Goal: Task Accomplishment & Management: Manage account settings

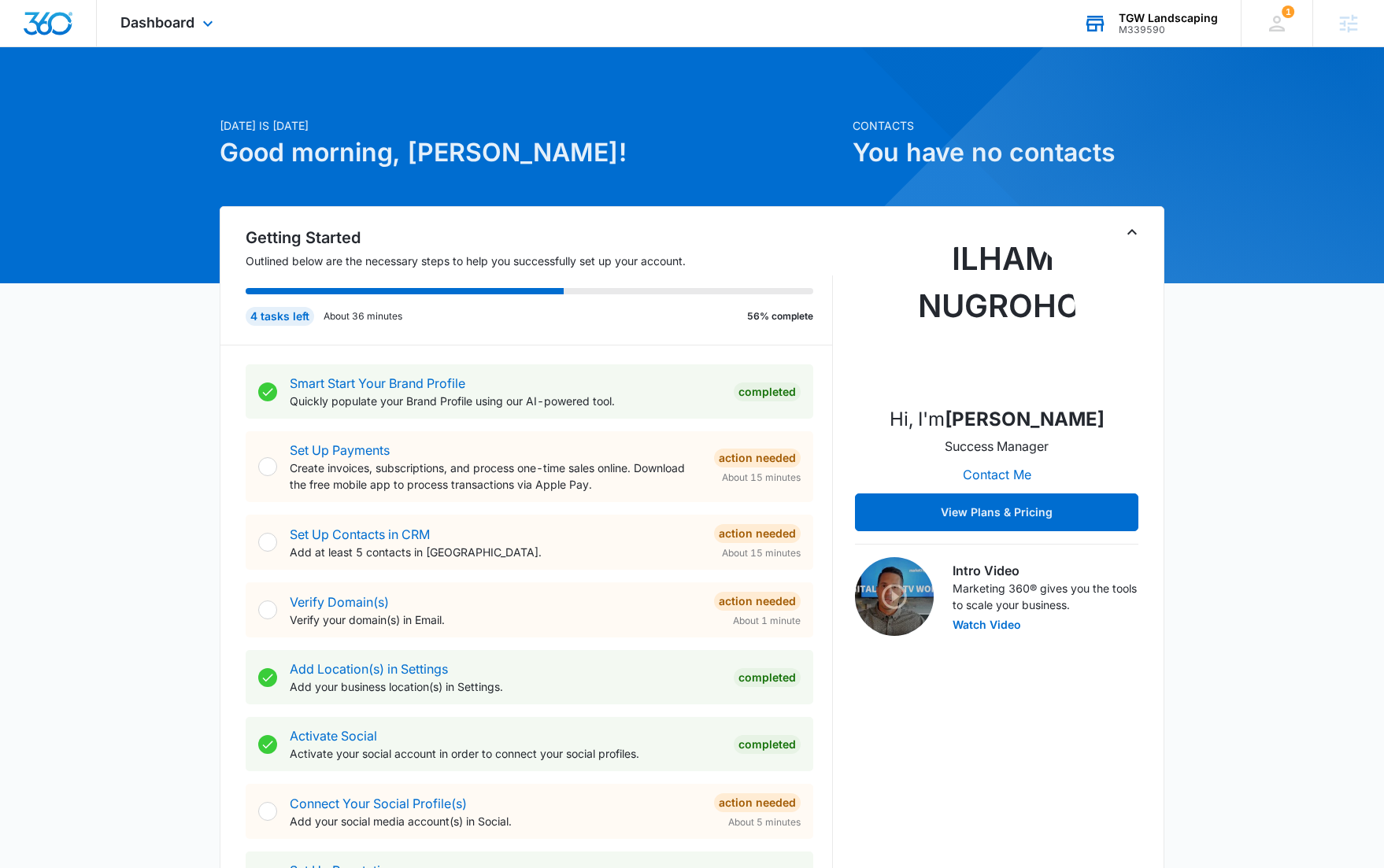
click at [1168, 36] on div "TGW Landscaping M339590 Your Accounts View All" at bounding box center [1150, 23] width 182 height 47
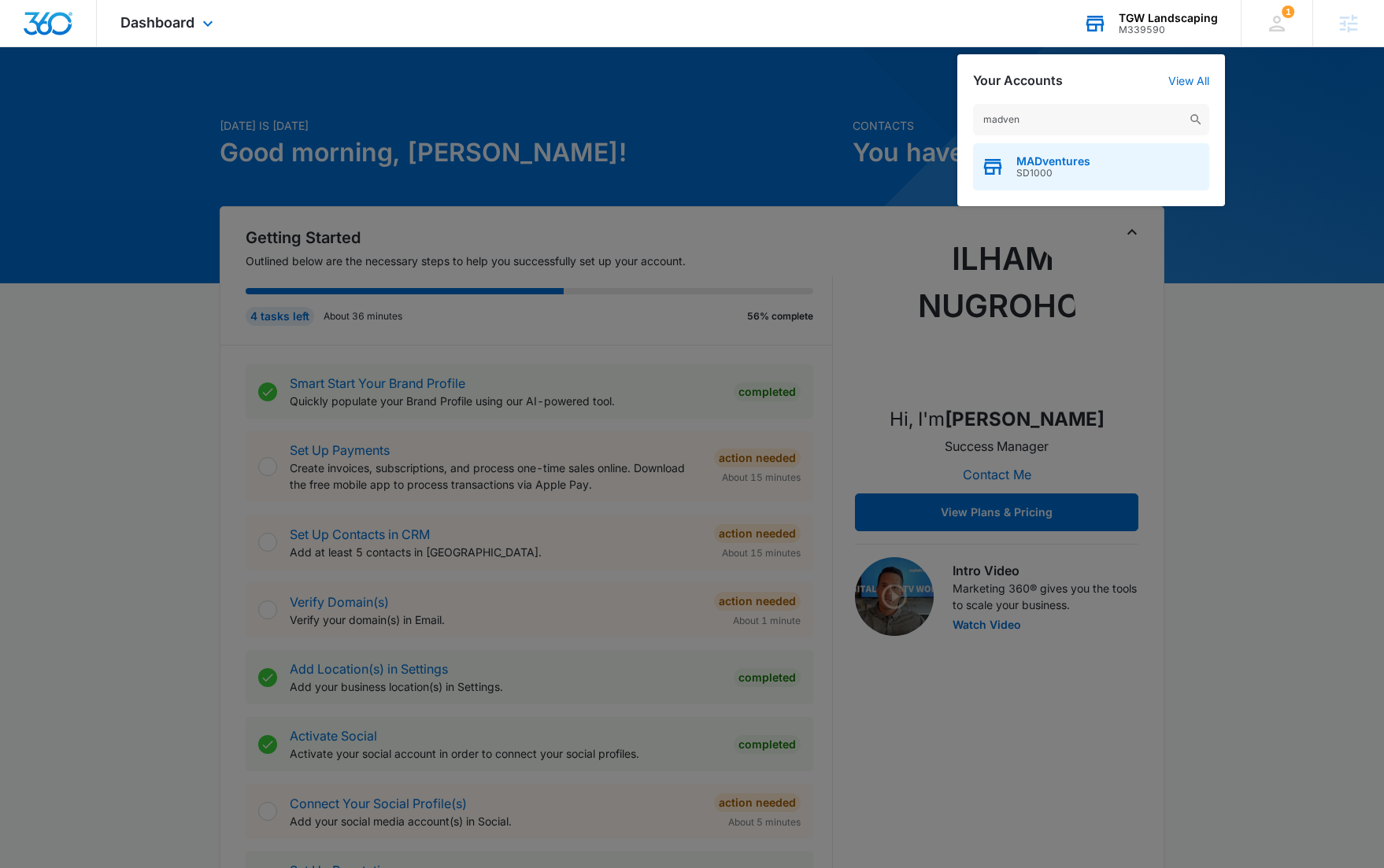
type input "madven"
click at [1079, 160] on span "MADventures" at bounding box center [1053, 161] width 74 height 13
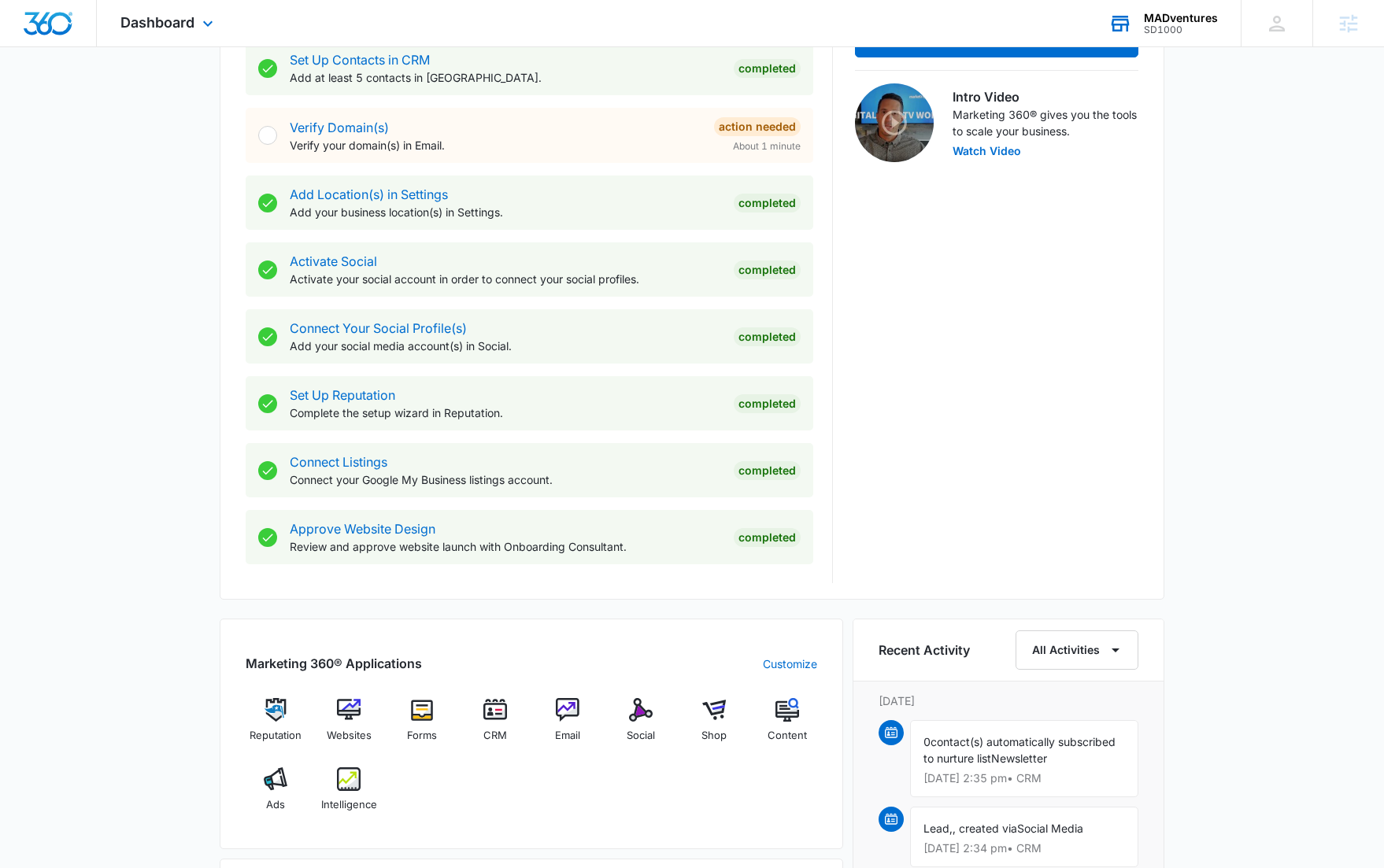
scroll to position [491, 0]
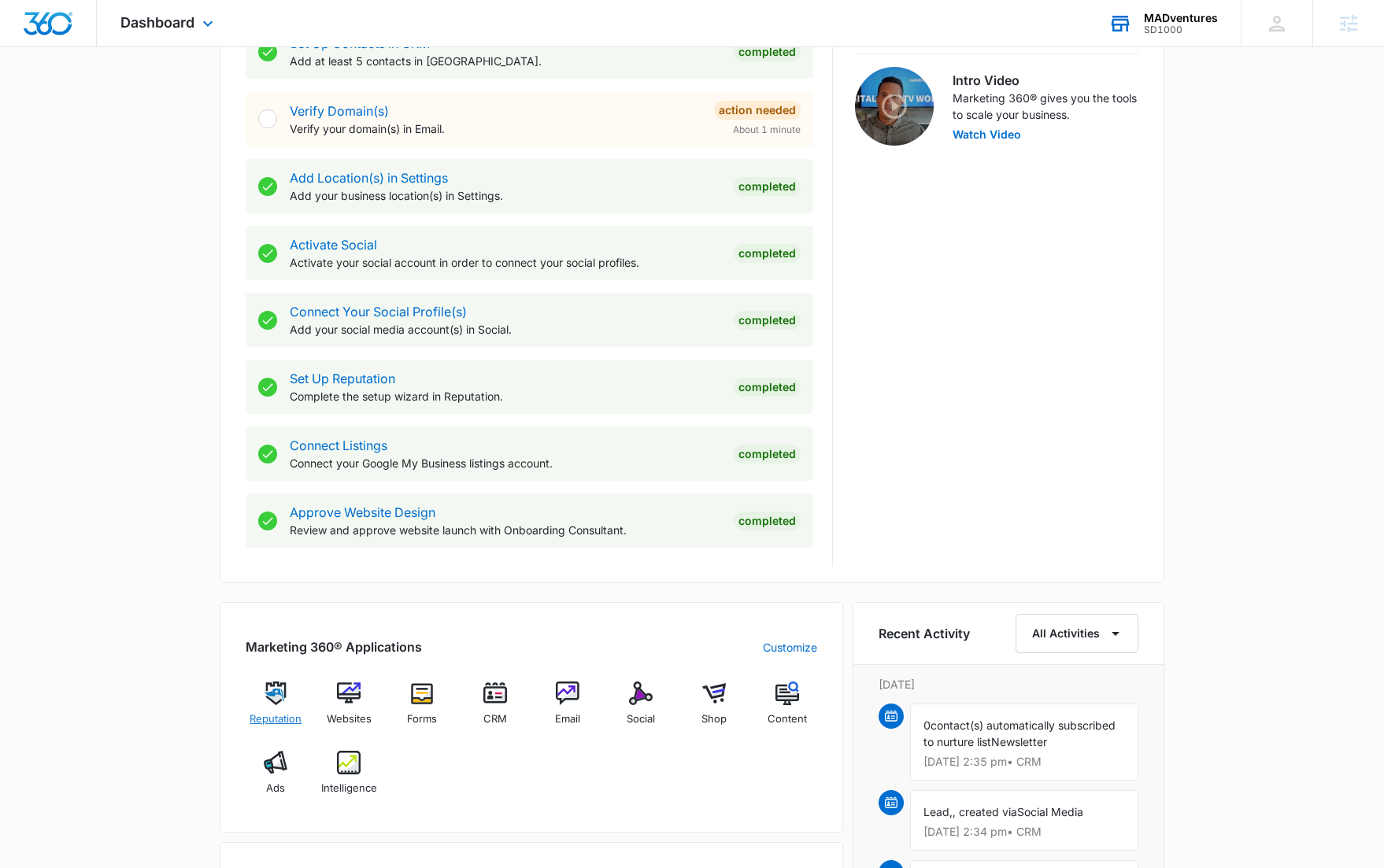
click at [273, 696] on img at bounding box center [276, 693] width 24 height 24
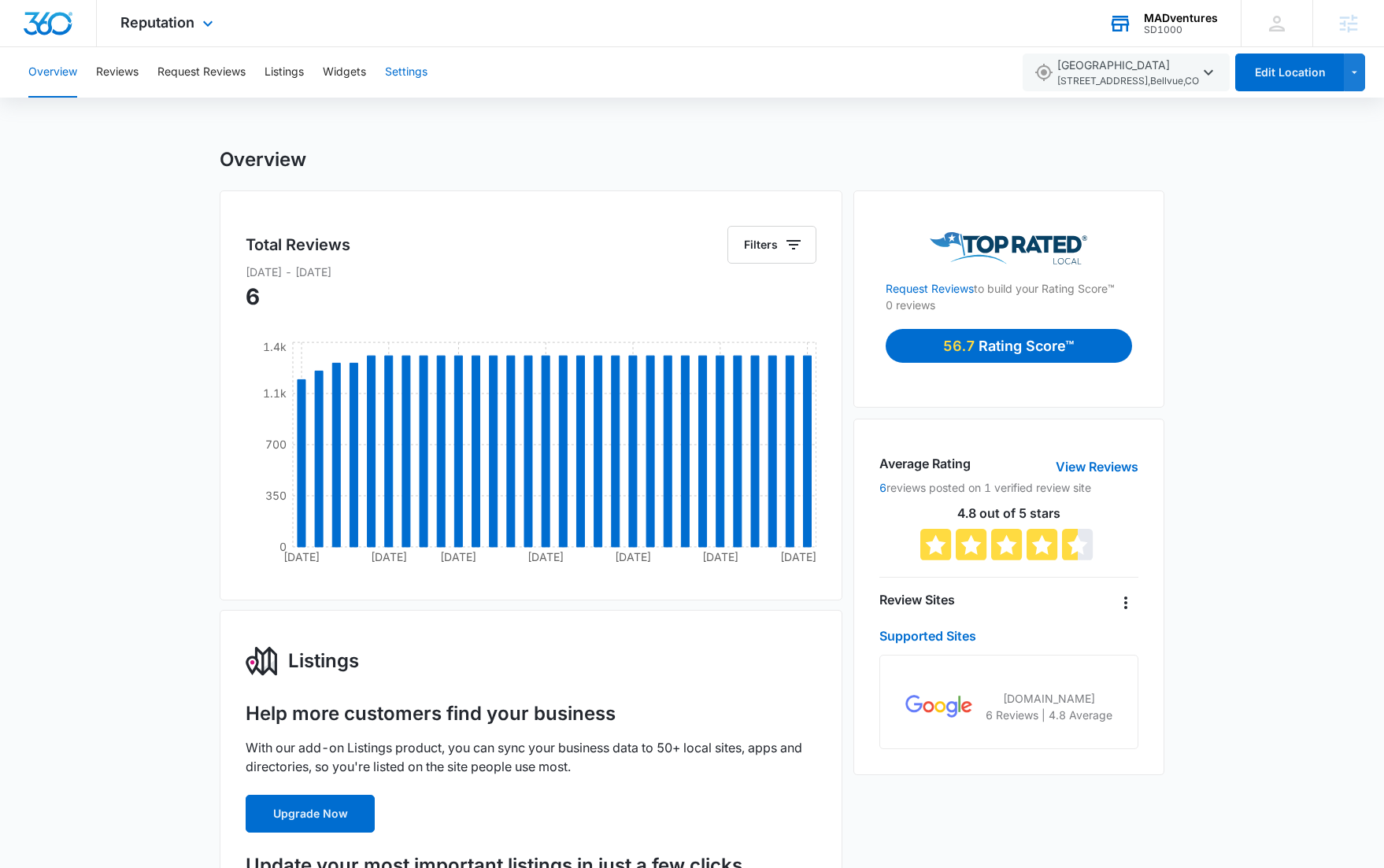
click at [428, 75] on button "Settings" at bounding box center [407, 72] width 43 height 50
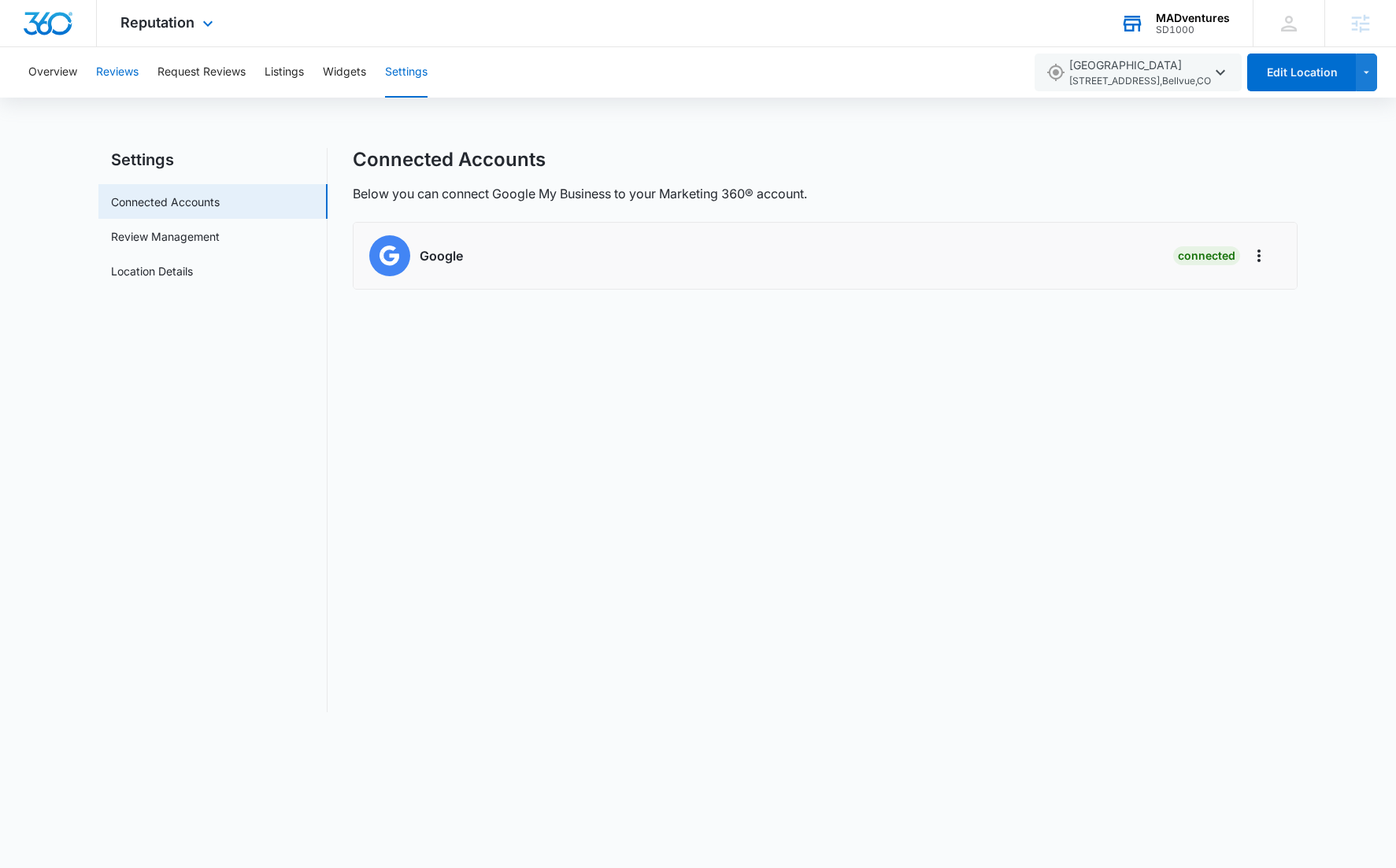
click at [107, 68] on button "Reviews" at bounding box center [118, 72] width 43 height 50
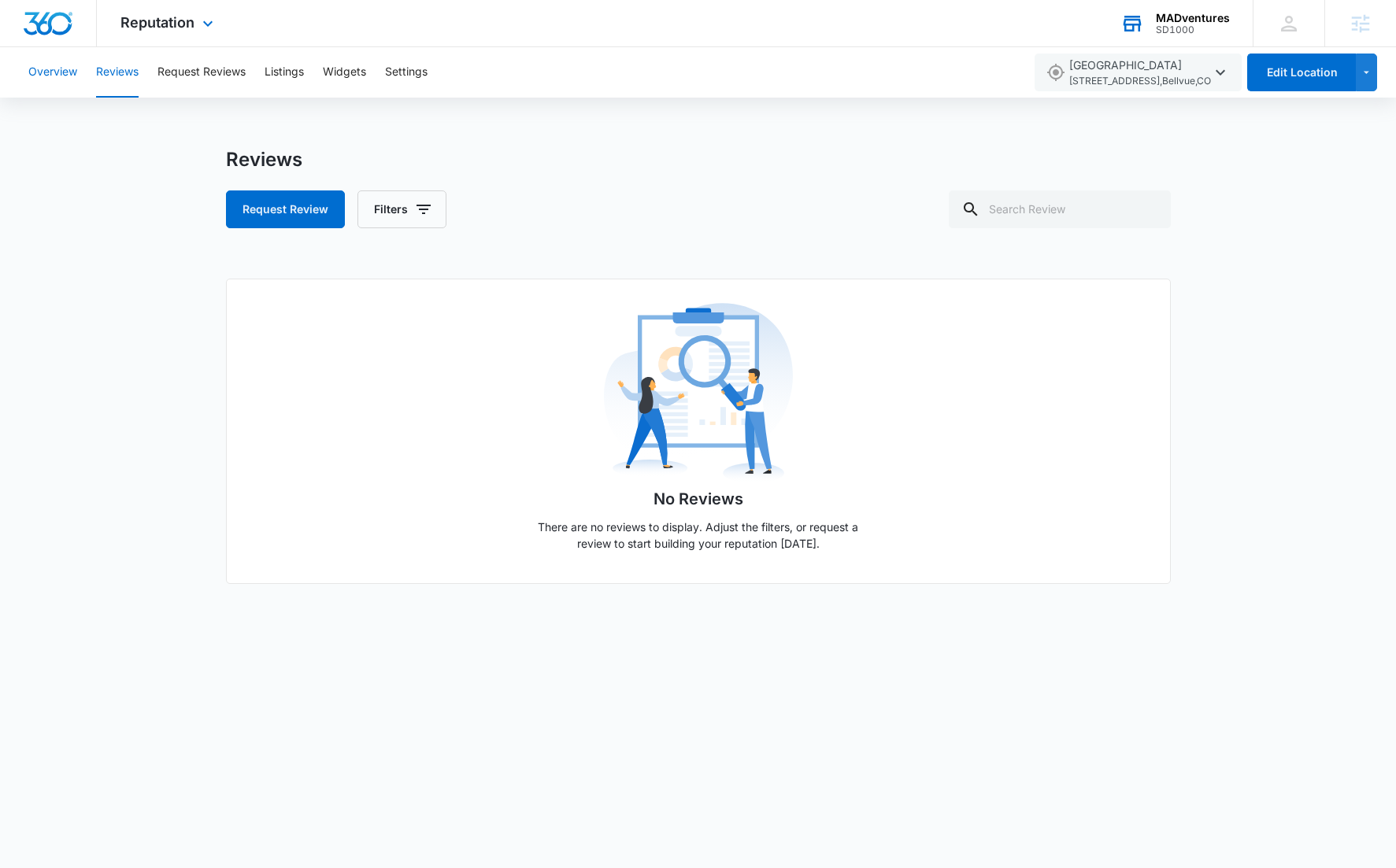
click at [55, 74] on button "Overview" at bounding box center [52, 72] width 49 height 50
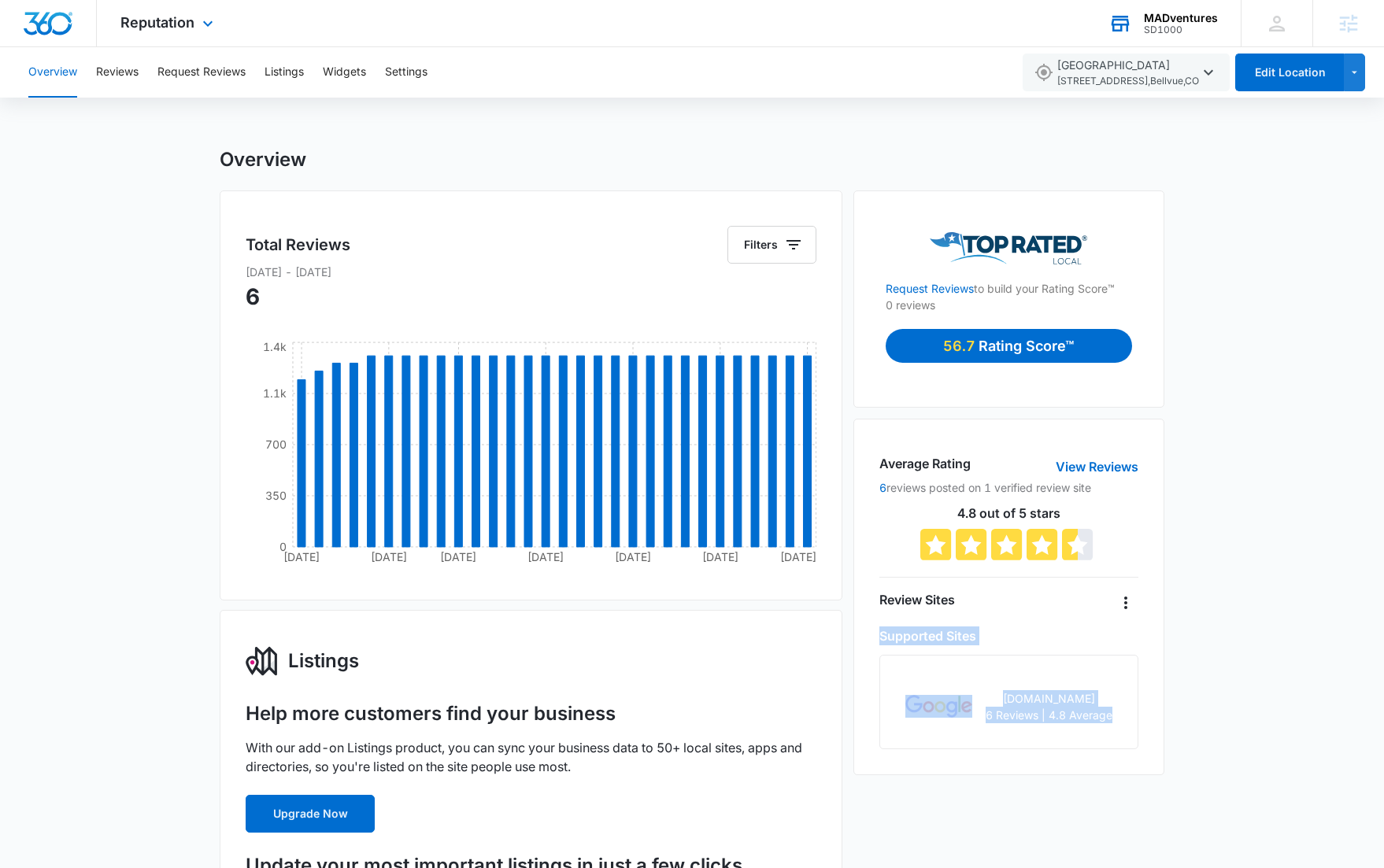
drag, startPoint x: 914, startPoint y: 641, endPoint x: 1135, endPoint y: 736, distance: 240.6
click at [1135, 736] on div "Average Rating View Reviews 6 reviews posted on 1 verified review site 4.8 out …" at bounding box center [1009, 597] width 311 height 357
drag, startPoint x: 1056, startPoint y: 635, endPoint x: 1061, endPoint y: 644, distance: 10.3
click at [1057, 636] on div "Supported Sites" at bounding box center [1009, 635] width 259 height 19
drag, startPoint x: 1116, startPoint y: 273, endPoint x: 960, endPoint y: 246, distance: 158.3
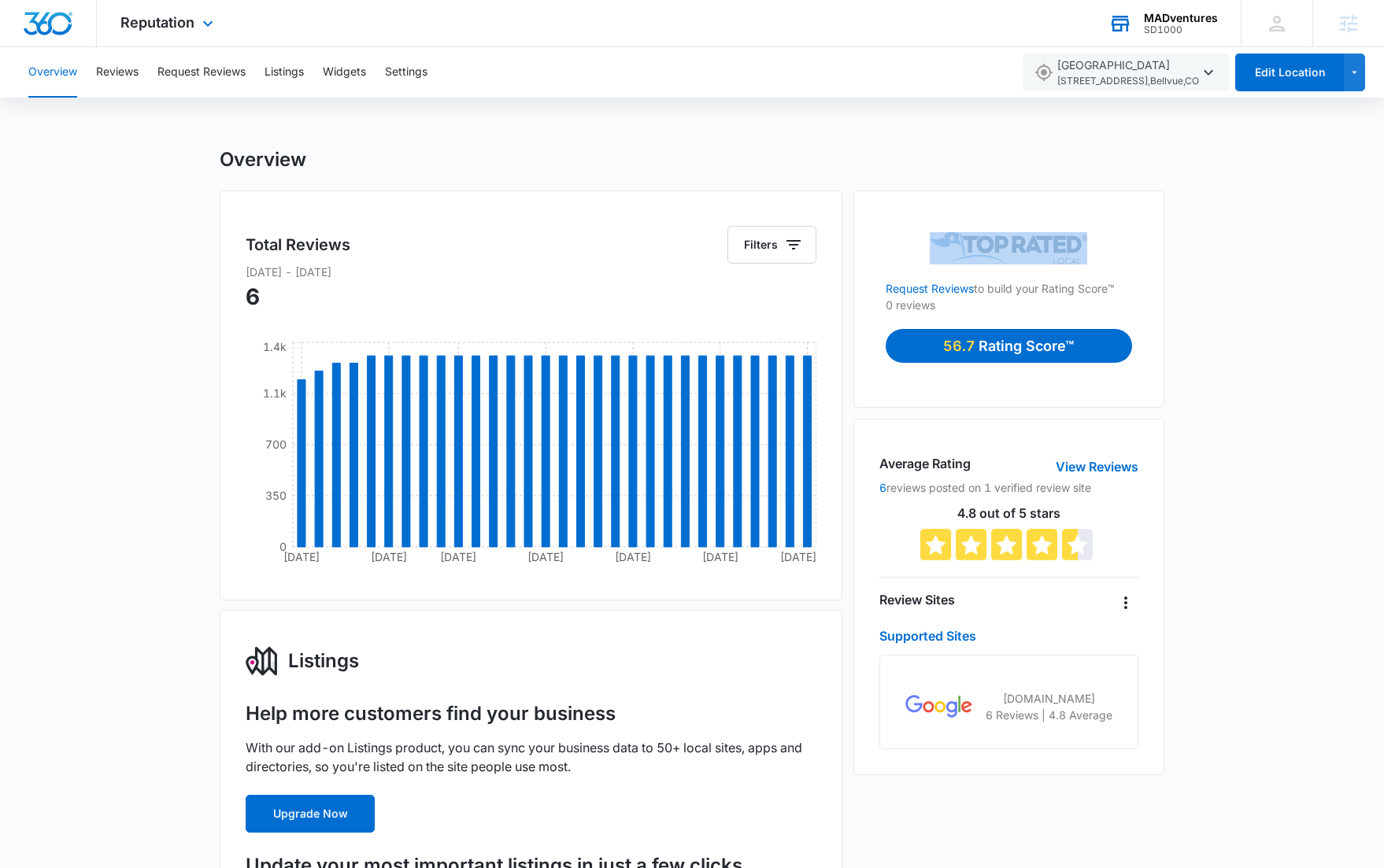
click at [960, 246] on div "Request Reviews to build your Rating Score™ 0 reviews 56.7 Rating Score™" at bounding box center [1008, 308] width 246 height 150
click at [168, 27] on span "Reputation" at bounding box center [157, 22] width 74 height 16
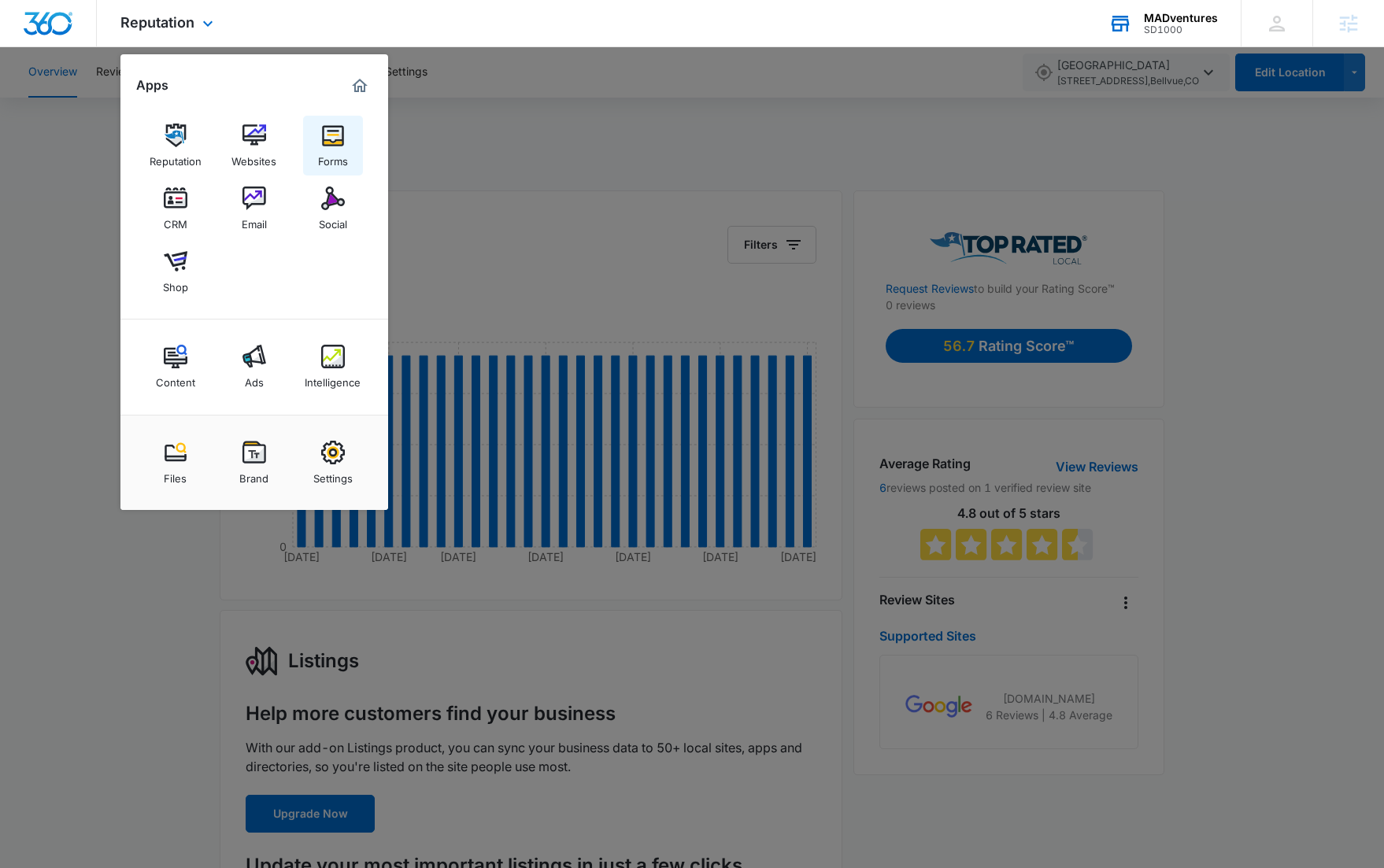
click at [347, 146] on link "Forms" at bounding box center [333, 146] width 60 height 60
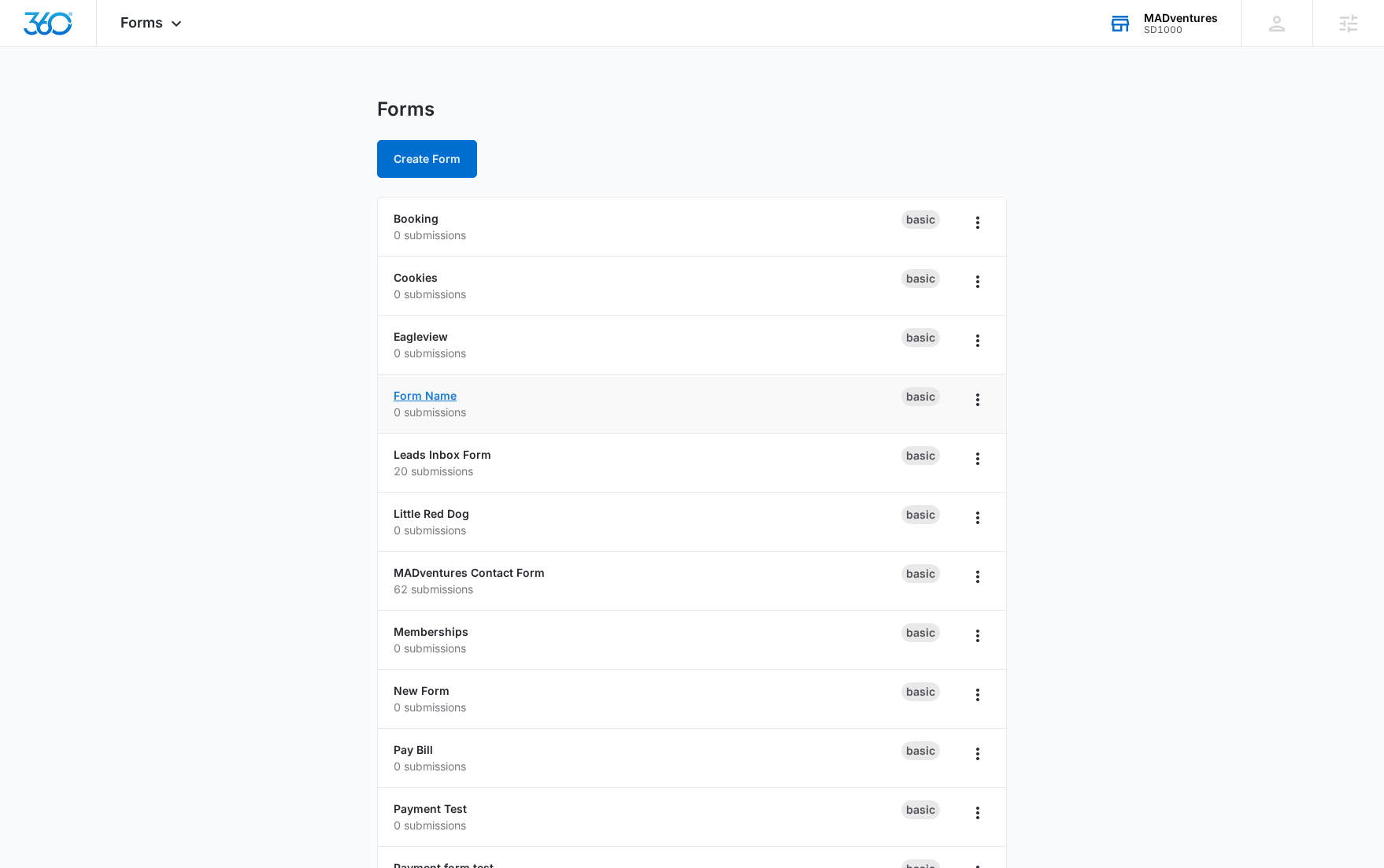
click at [424, 399] on link "Form Name" at bounding box center [425, 395] width 63 height 14
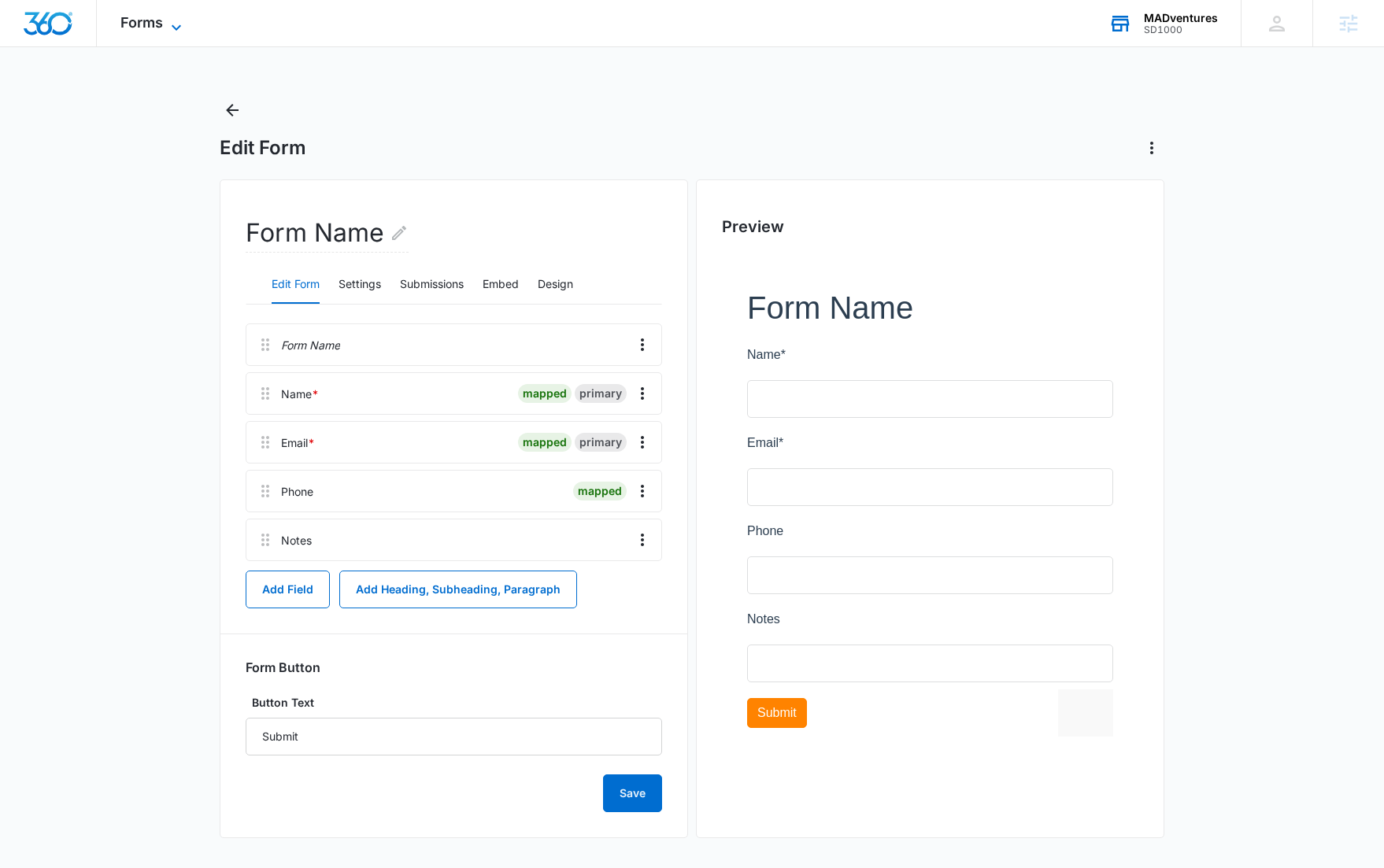
click at [140, 23] on span "Forms" at bounding box center [141, 22] width 43 height 16
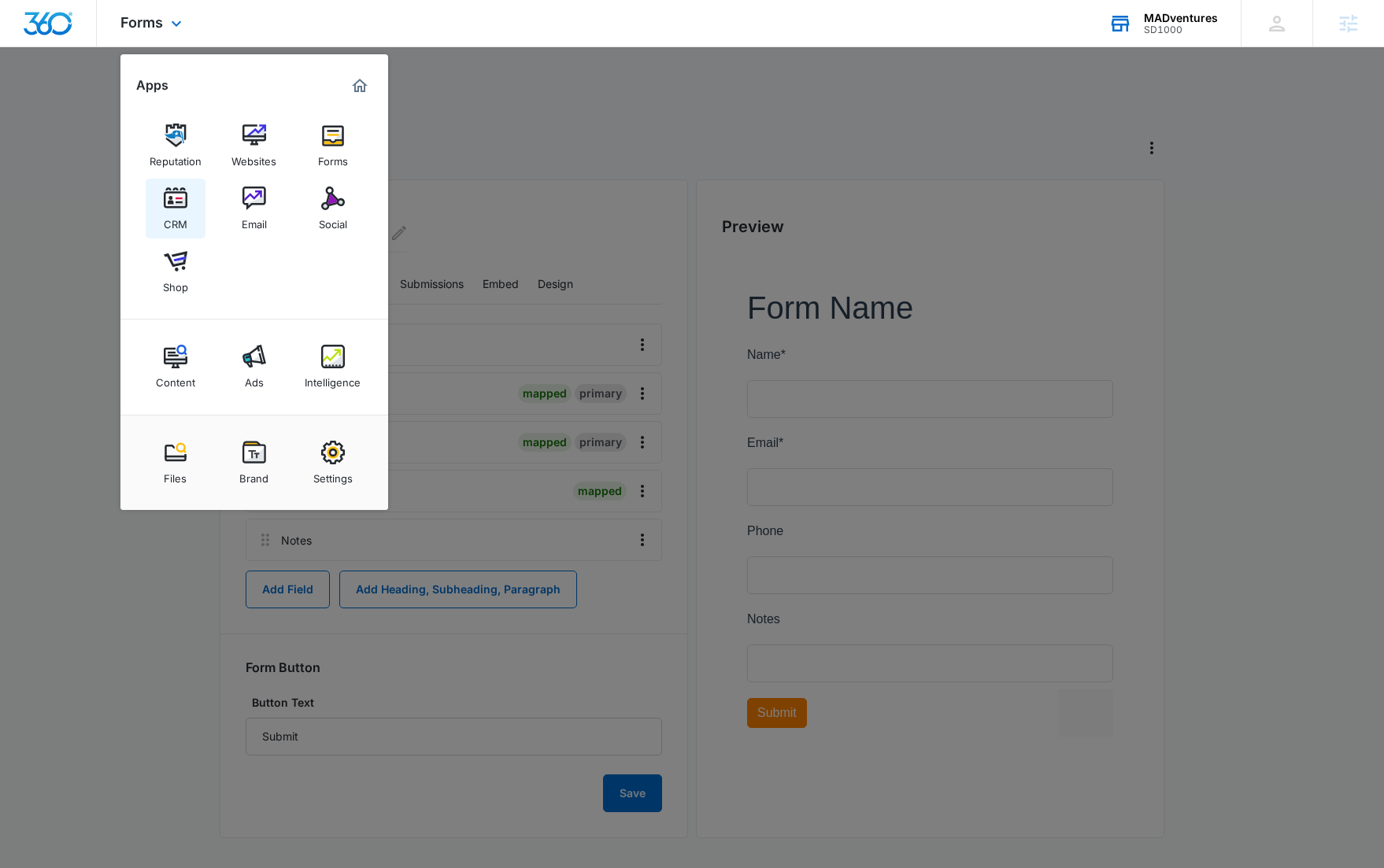
click at [192, 204] on link "CRM" at bounding box center [176, 209] width 60 height 60
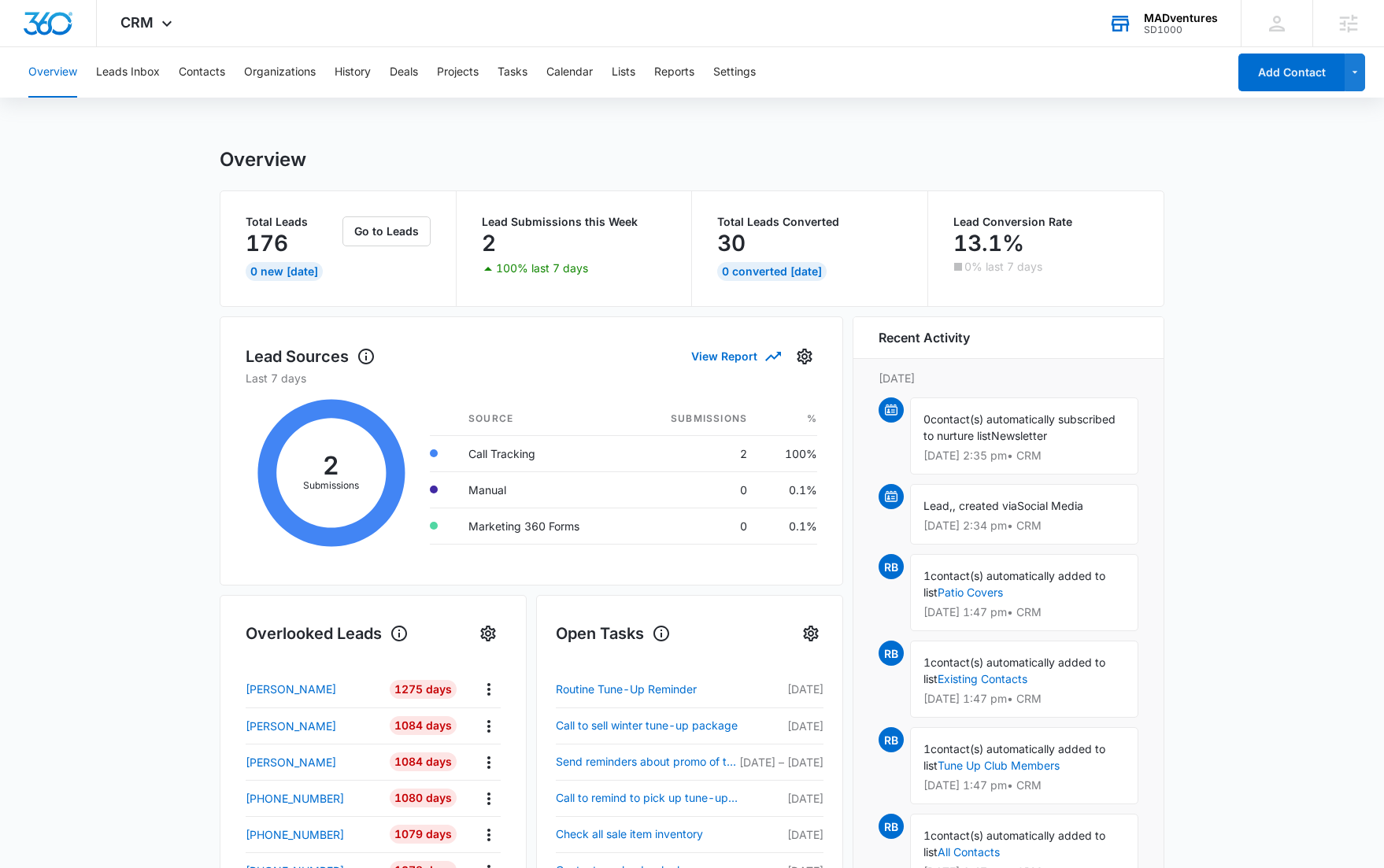
click at [98, 227] on main "Overview Total Leads 176 0 New Today Go to Leads Lead Submissions this Week 2 1…" at bounding box center [692, 754] width 1384 height 1211
drag, startPoint x: 297, startPoint y: 250, endPoint x: 254, endPoint y: 233, distance: 46.2
click at [254, 233] on div "176" at bounding box center [292, 243] width 94 height 32
drag, startPoint x: 502, startPoint y: 244, endPoint x: 461, endPoint y: 213, distance: 51.4
click at [461, 213] on div "Lead Submissions this Week 2 100% last 7 days" at bounding box center [574, 249] width 236 height 115
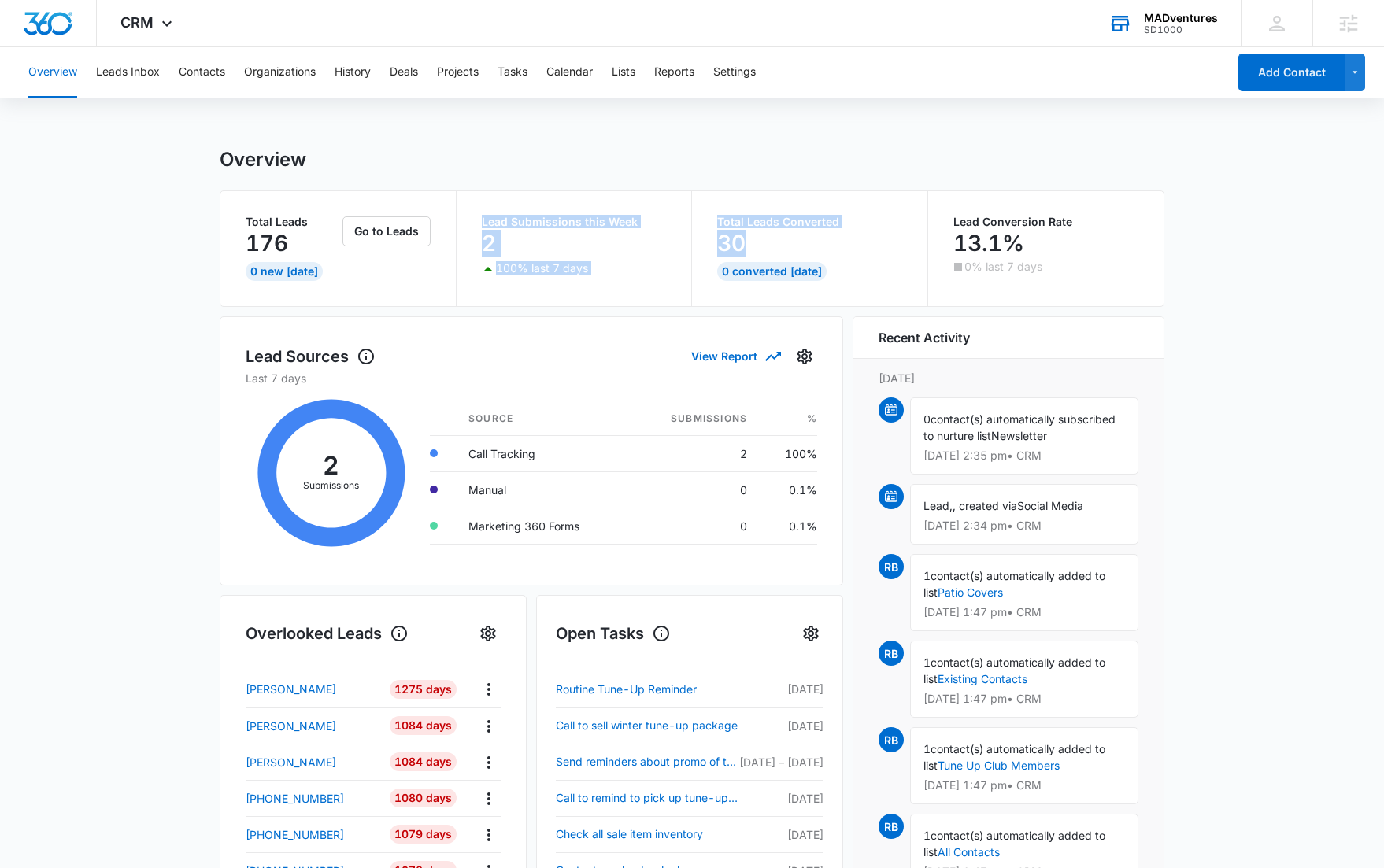
drag, startPoint x: 741, startPoint y: 243, endPoint x: 667, endPoint y: 211, distance: 80.6
click at [667, 211] on div "Total Leads 176 0 New Today Go to Leads Lead Submissions this Week 2 100% last …" at bounding box center [692, 249] width 943 height 115
click at [1010, 216] on p "Lead Conversion Rate" at bounding box center [1047, 221] width 186 height 11
drag, startPoint x: 239, startPoint y: 362, endPoint x: 408, endPoint y: 356, distance: 169.1
click at [408, 356] on div "Lead Sources View Report Last 7 days 2 Submissions Source Submissions % Call Tr…" at bounding box center [532, 451] width 624 height 269
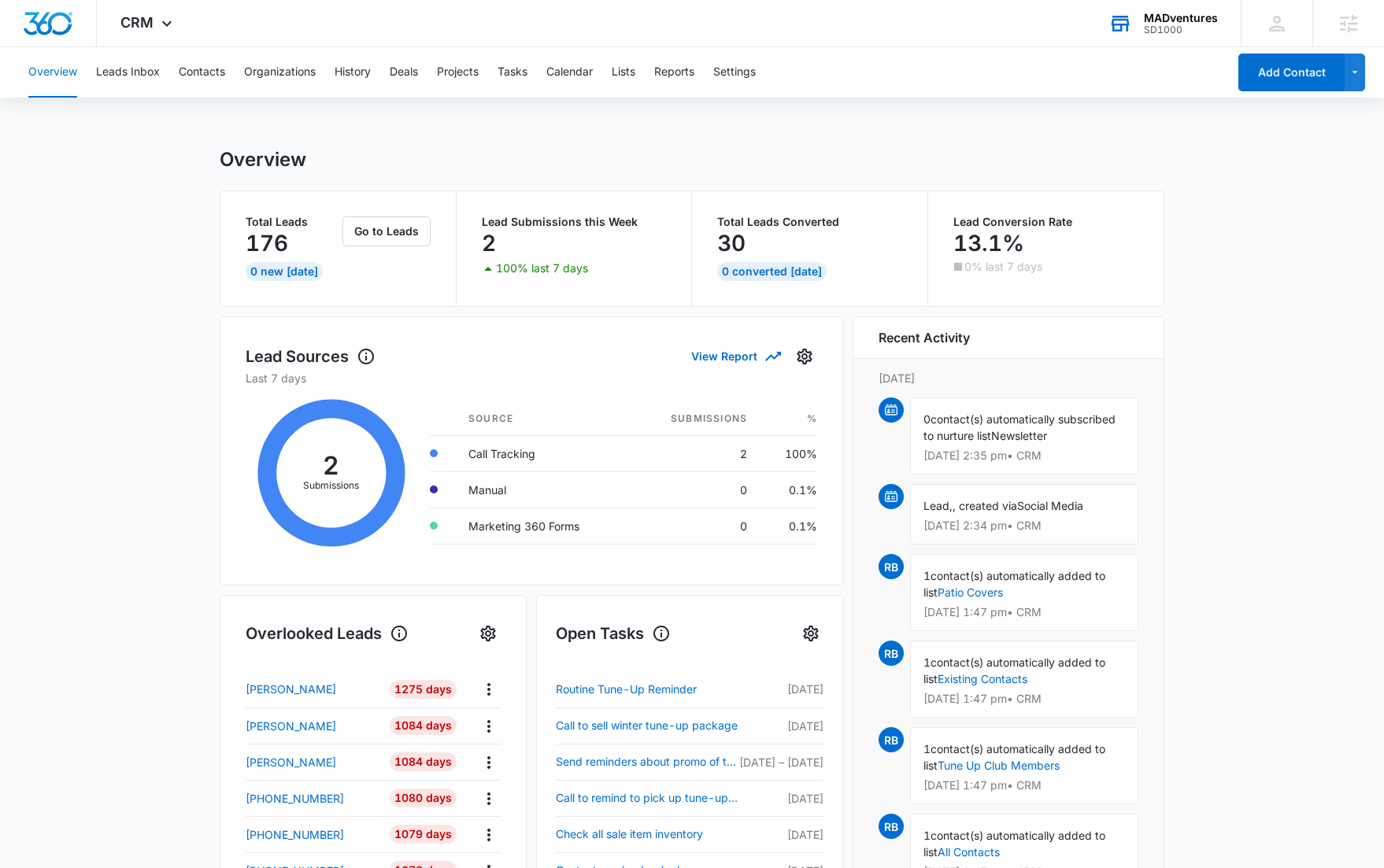
click at [507, 364] on div "Lead Sources View Report" at bounding box center [531, 356] width 572 height 27
drag, startPoint x: 564, startPoint y: 527, endPoint x: 514, endPoint y: 523, distance: 50.2
click at [514, 523] on td "Marketing 360 Forms" at bounding box center [543, 526] width 174 height 37
click at [121, 301] on main "Overview Total Leads 176 0 New Today Go to Leads Lead Submissions this Week 2 1…" at bounding box center [692, 754] width 1384 height 1211
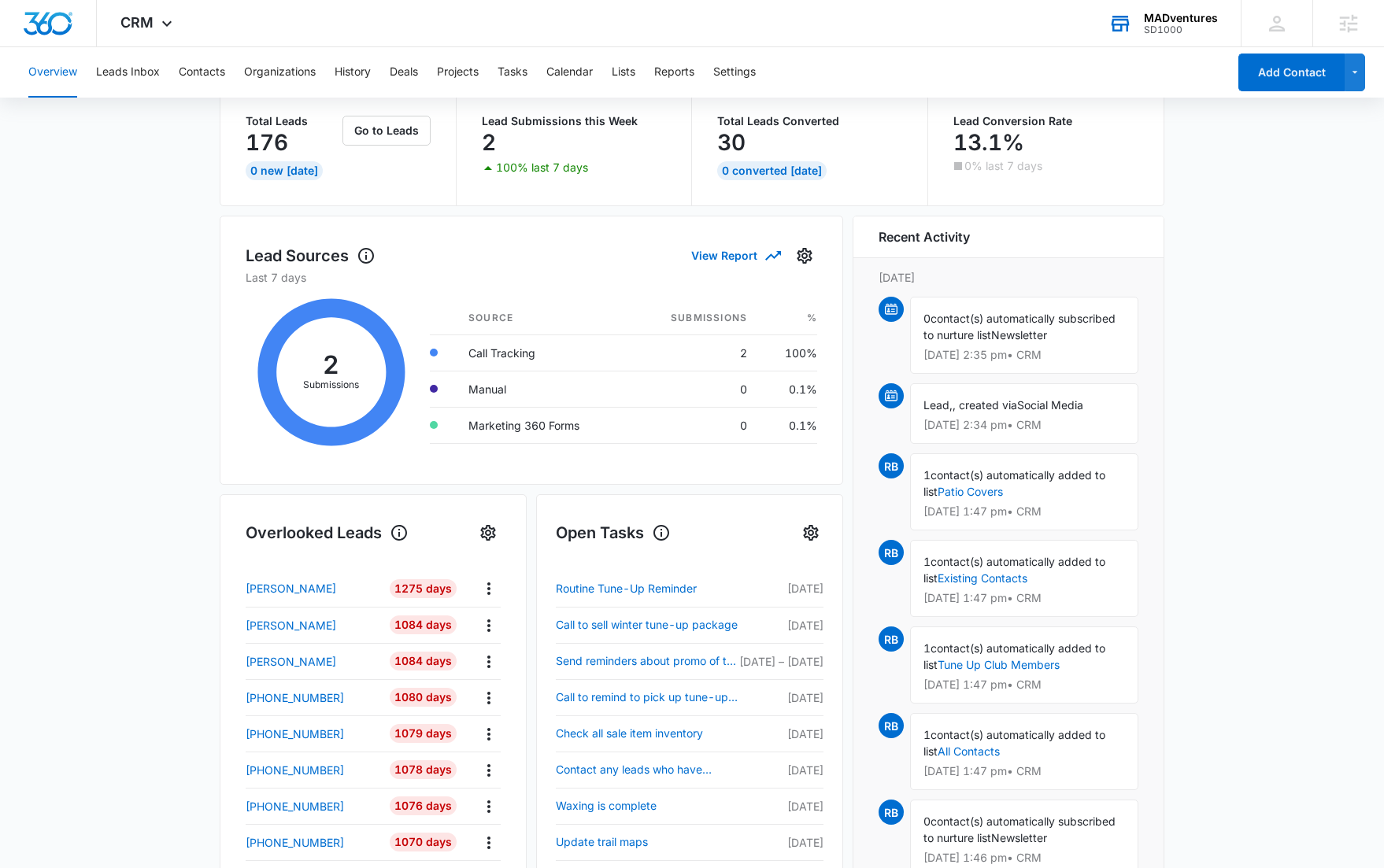
scroll to position [98, 0]
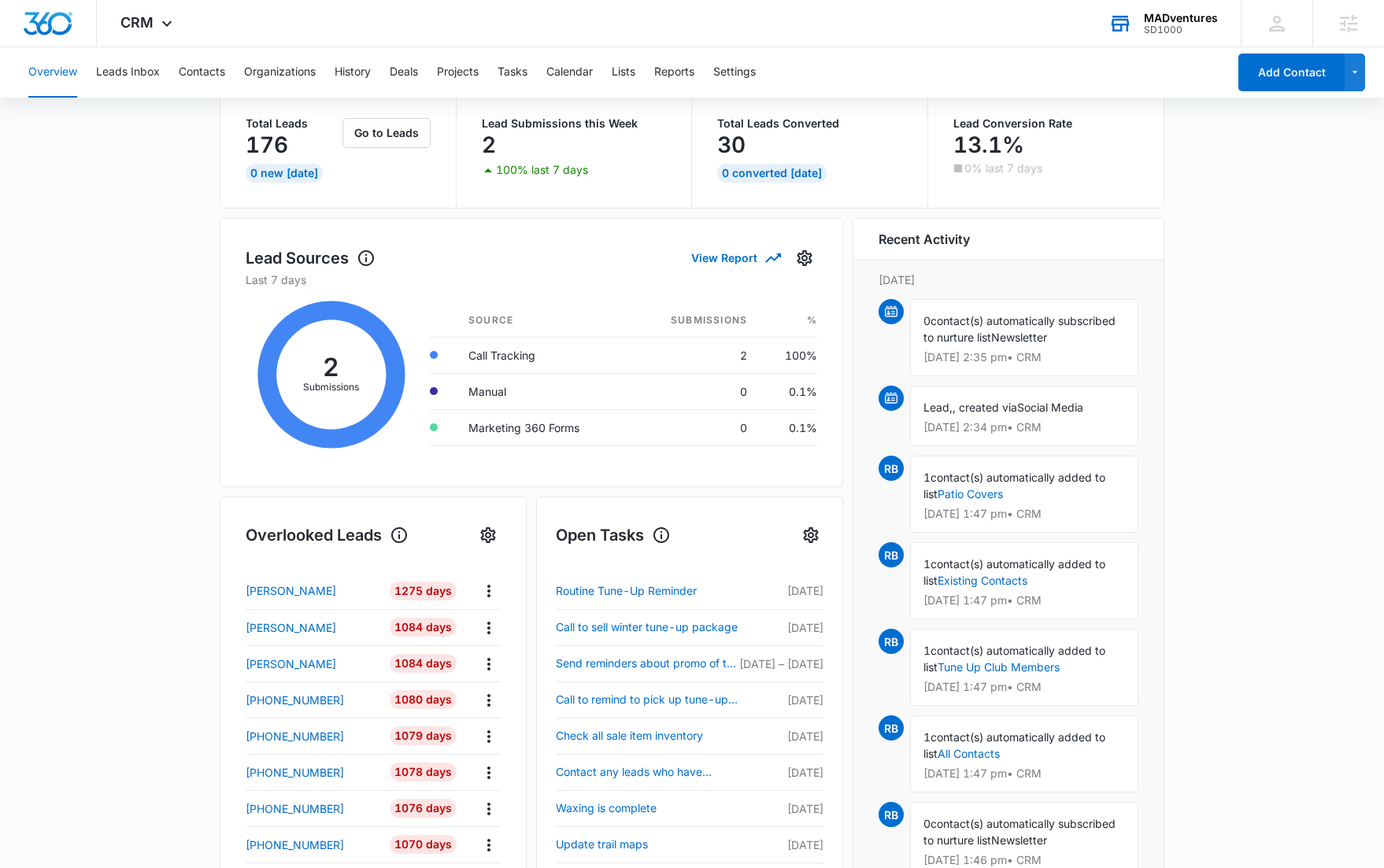
click at [126, 113] on main "Overview Total Leads 176 0 New Today Go to Leads Lead Submissions this Week 2 1…" at bounding box center [692, 655] width 1384 height 1211
click at [120, 72] on button "Leads Inbox" at bounding box center [128, 72] width 64 height 50
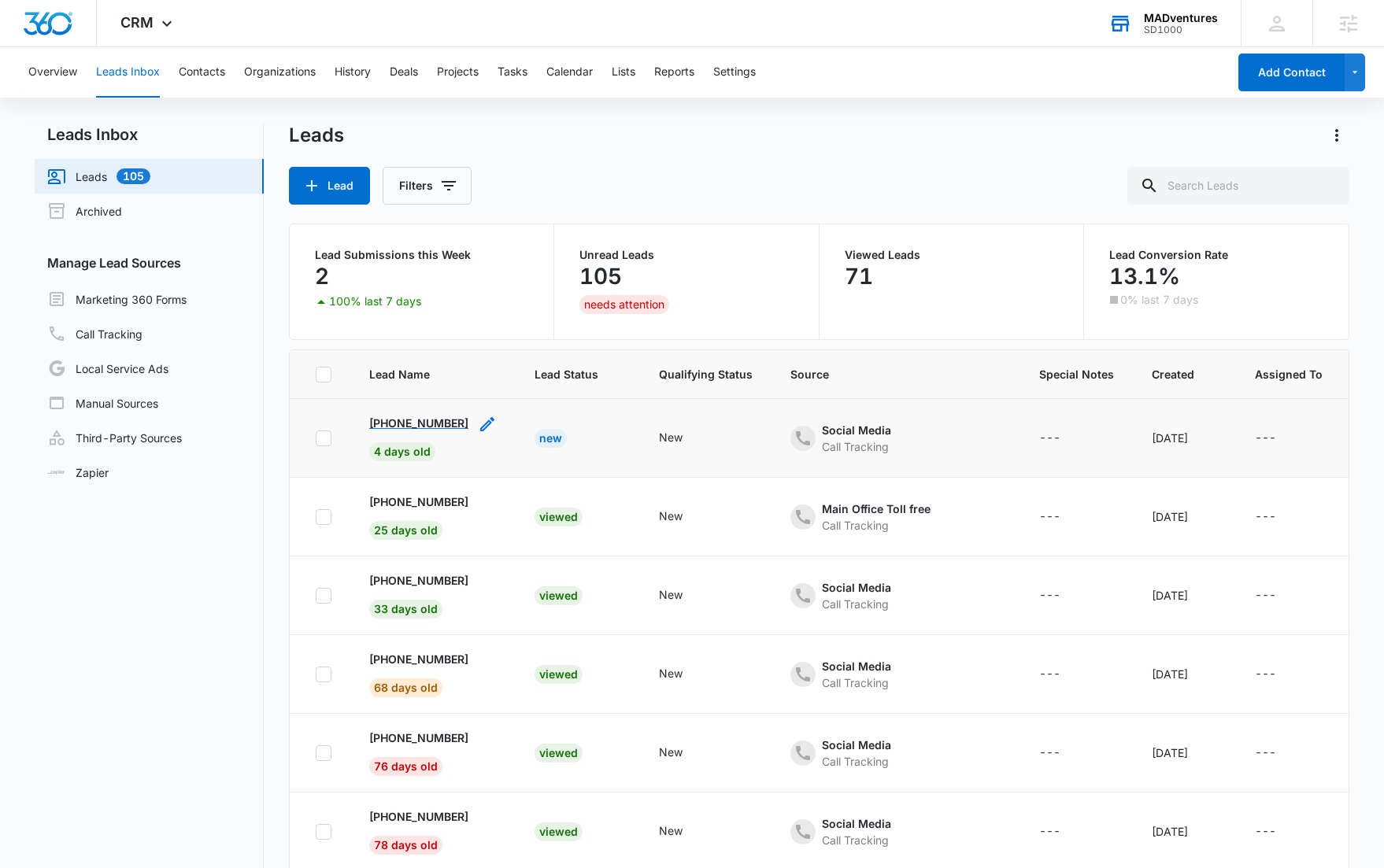
click at [401, 424] on p "+17209956486" at bounding box center [418, 423] width 99 height 16
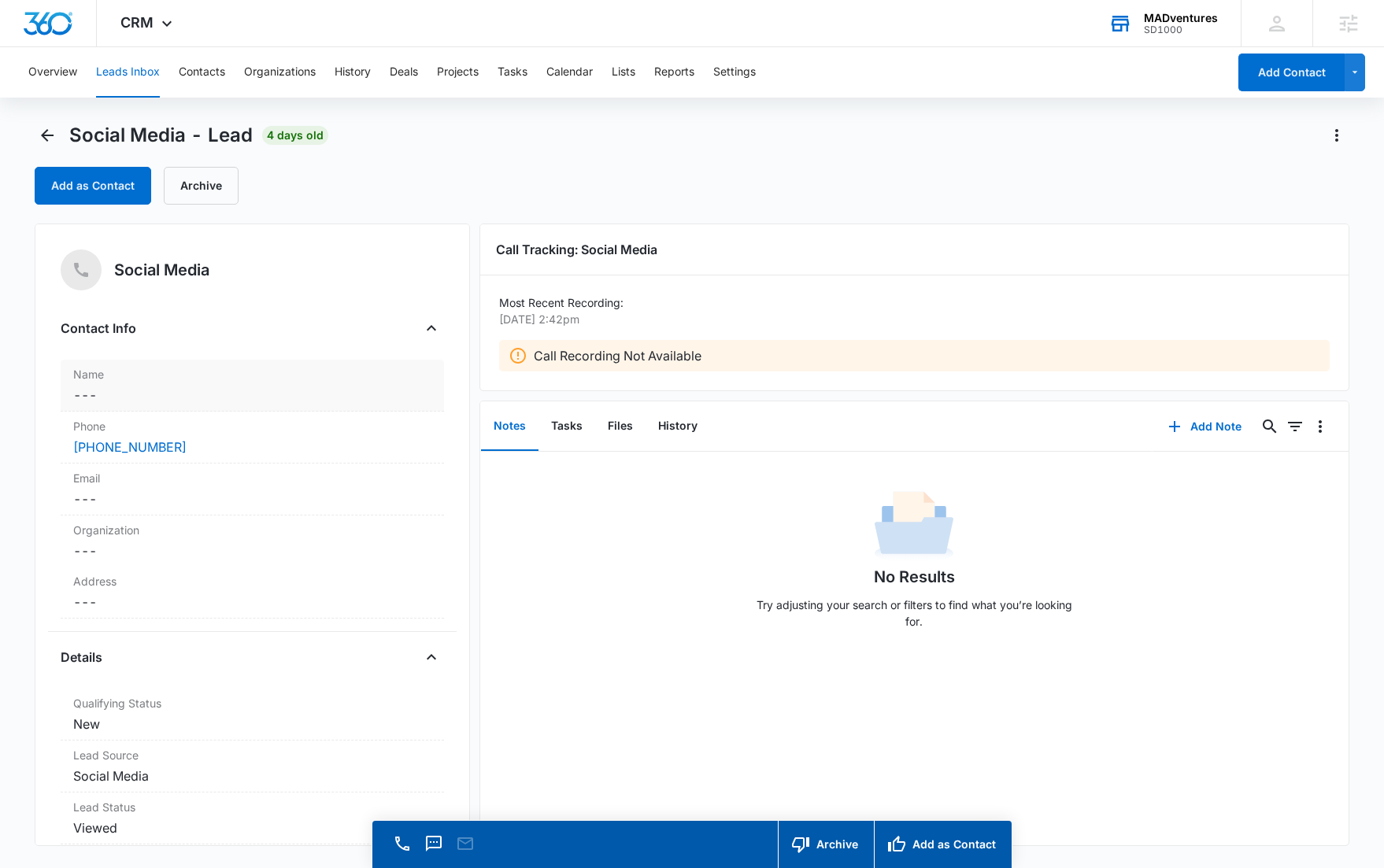
click at [193, 388] on dd "Cancel Save Changes ---" at bounding box center [252, 395] width 358 height 19
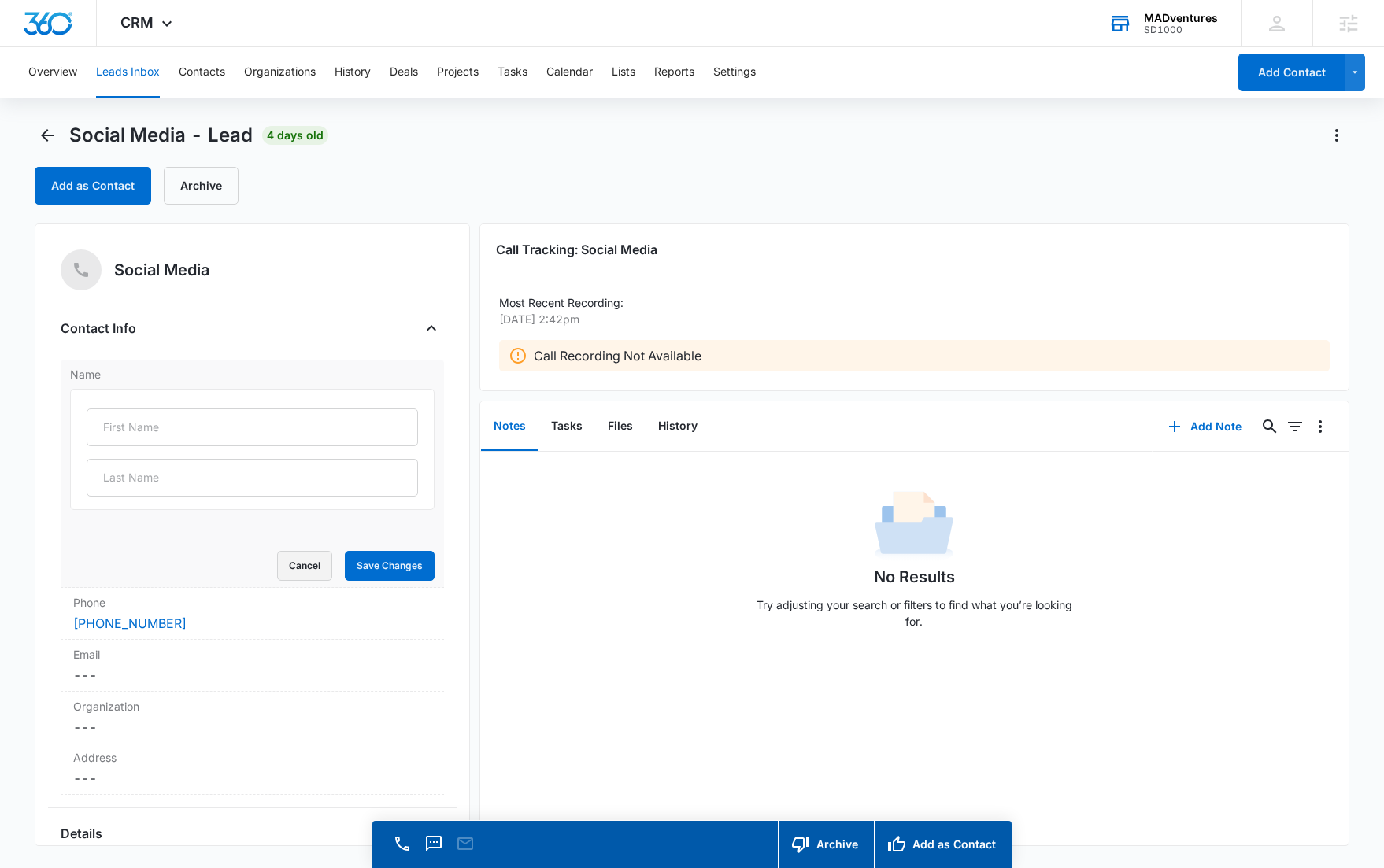
click at [277, 572] on button "Cancel" at bounding box center [304, 566] width 55 height 30
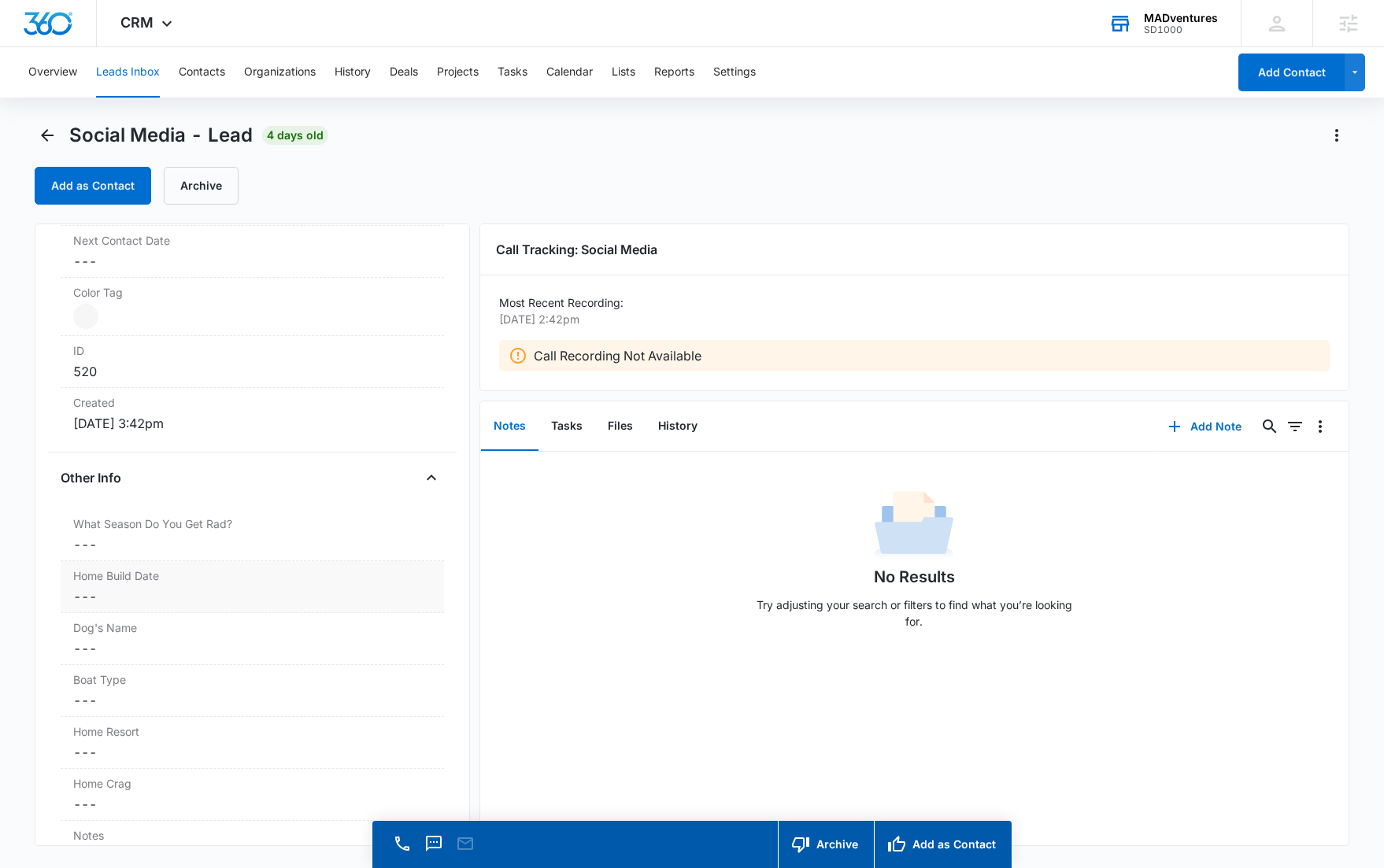
scroll to position [882, 0]
drag, startPoint x: 161, startPoint y: 628, endPoint x: 70, endPoint y: 630, distance: 91.0
click at [70, 630] on div "Dog's Name Cancel Save Changes ---" at bounding box center [252, 635] width 383 height 52
click at [304, 698] on button "Cancel" at bounding box center [304, 704] width 55 height 30
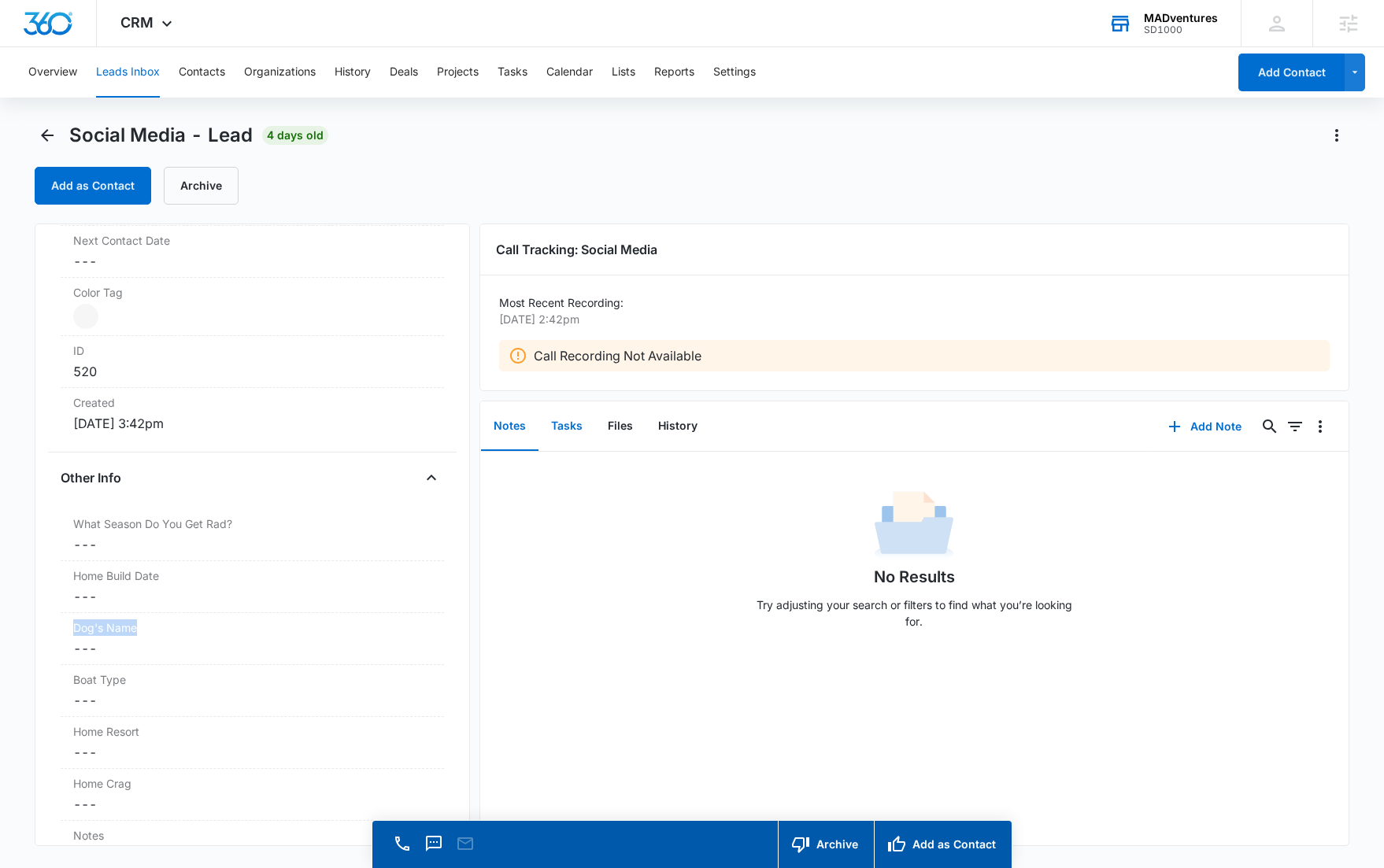
click at [558, 429] on button "Tasks" at bounding box center [567, 426] width 57 height 49
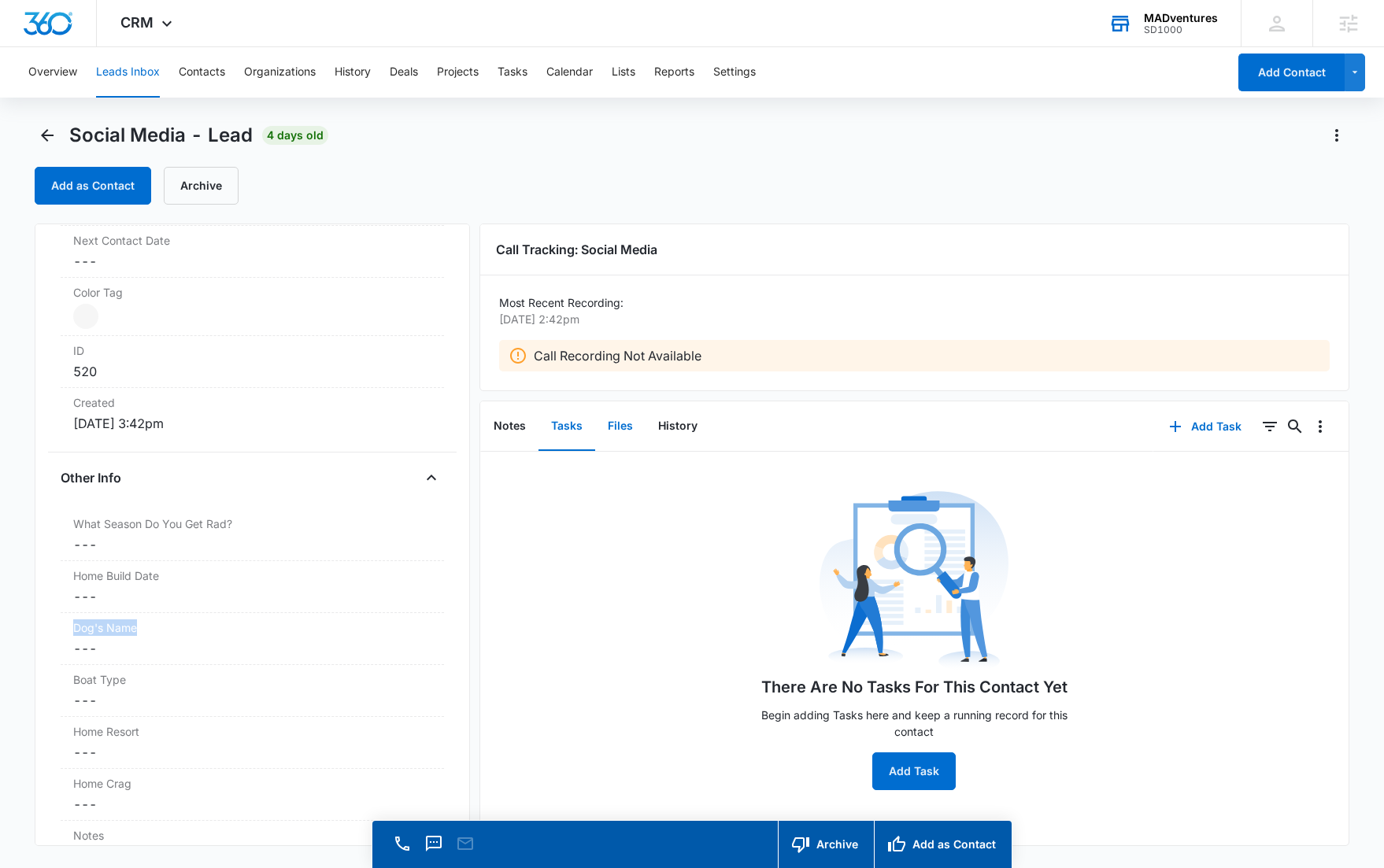
click at [625, 438] on button "Files" at bounding box center [620, 426] width 50 height 49
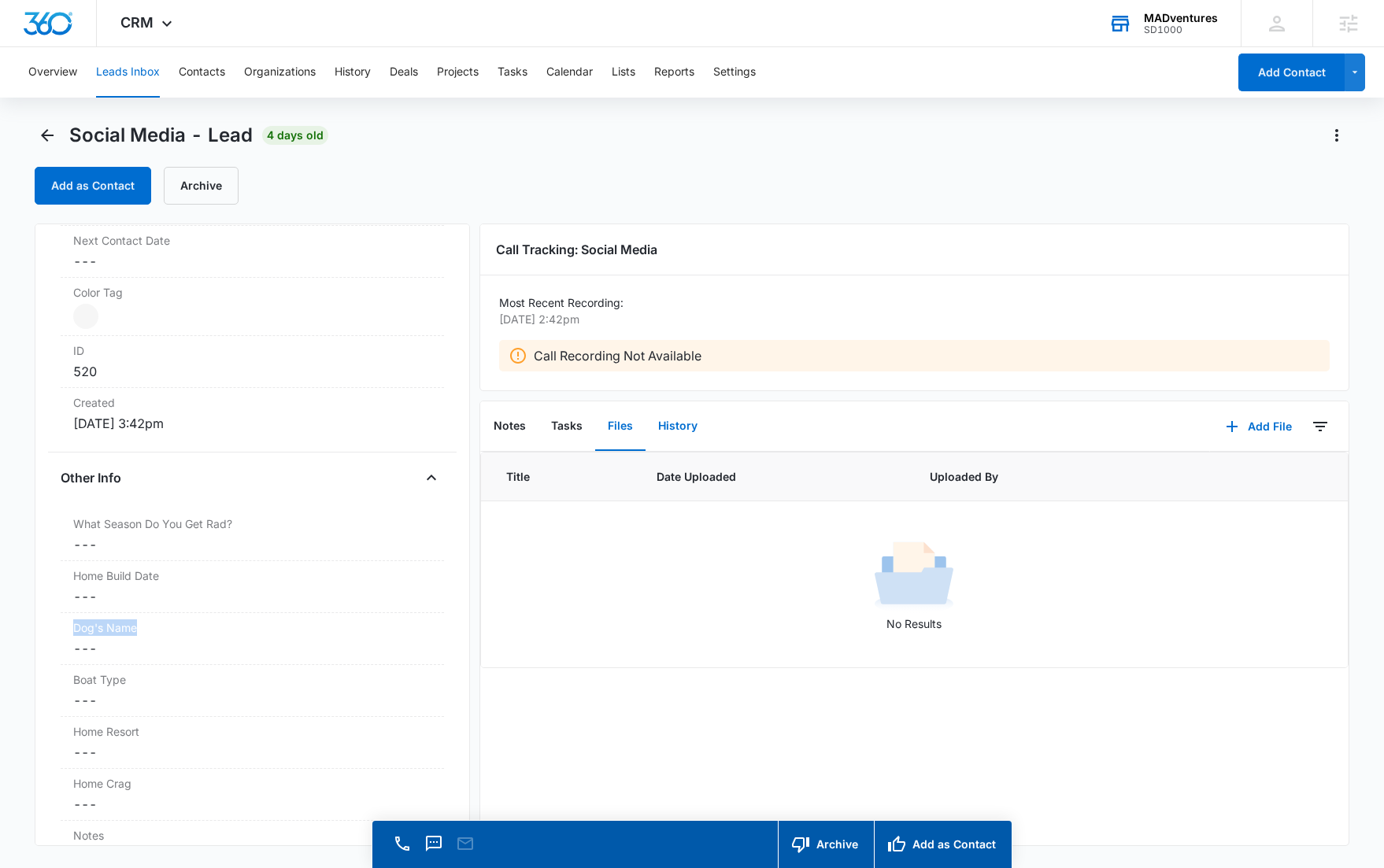
click at [663, 428] on button "History" at bounding box center [678, 426] width 65 height 49
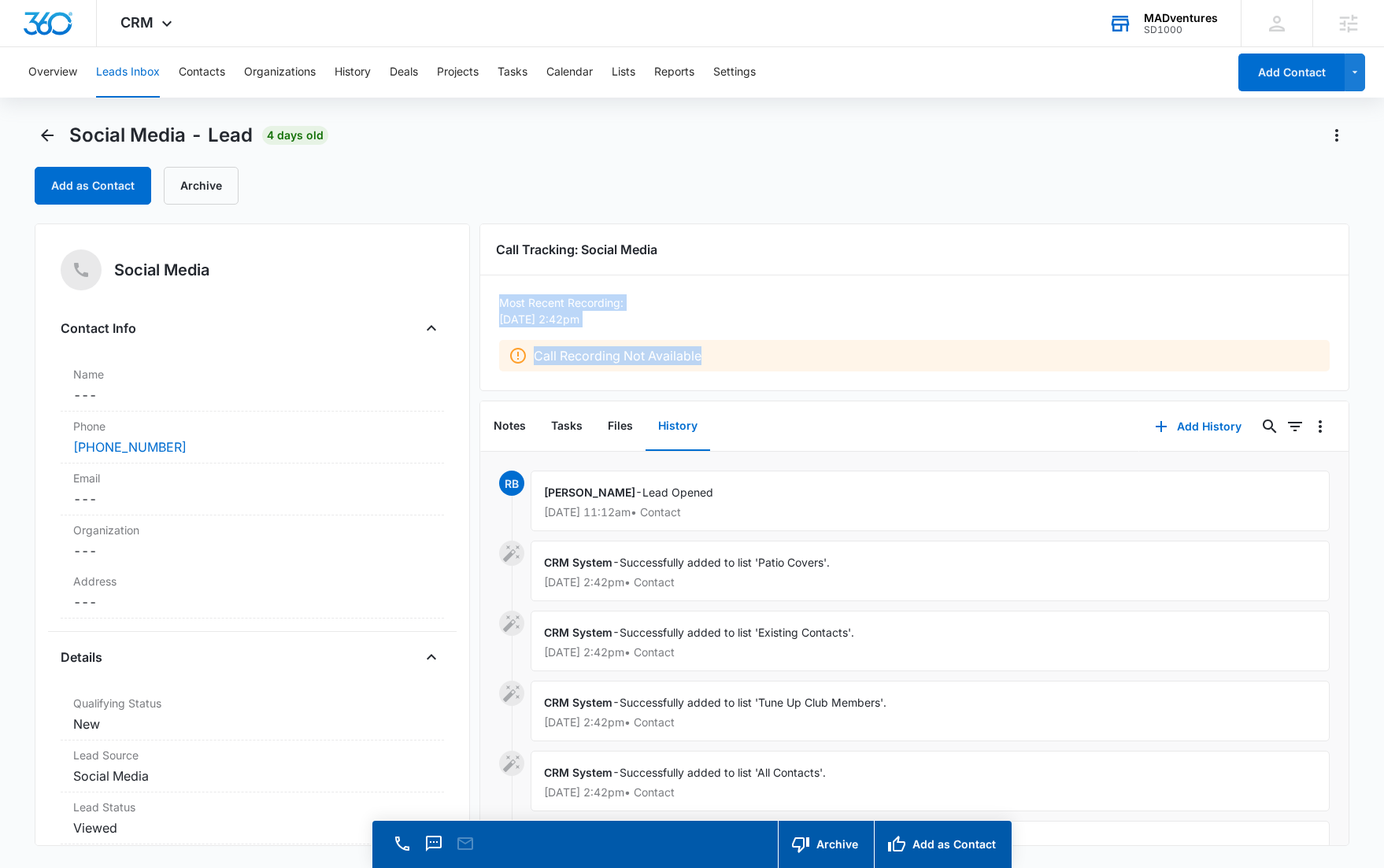
drag, startPoint x: 683, startPoint y: 355, endPoint x: 482, endPoint y: 301, distance: 208.1
click at [482, 301] on div "Call Tracking: Social Media Most Recent Recording: Oct 10, 2025 at 2:42pm Call …" at bounding box center [914, 307] width 870 height 168
click at [793, 311] on p "Oct 10, 2025 at 2:42pm" at bounding box center [910, 319] width 822 height 16
click at [44, 142] on icon "Back" at bounding box center [47, 135] width 19 height 19
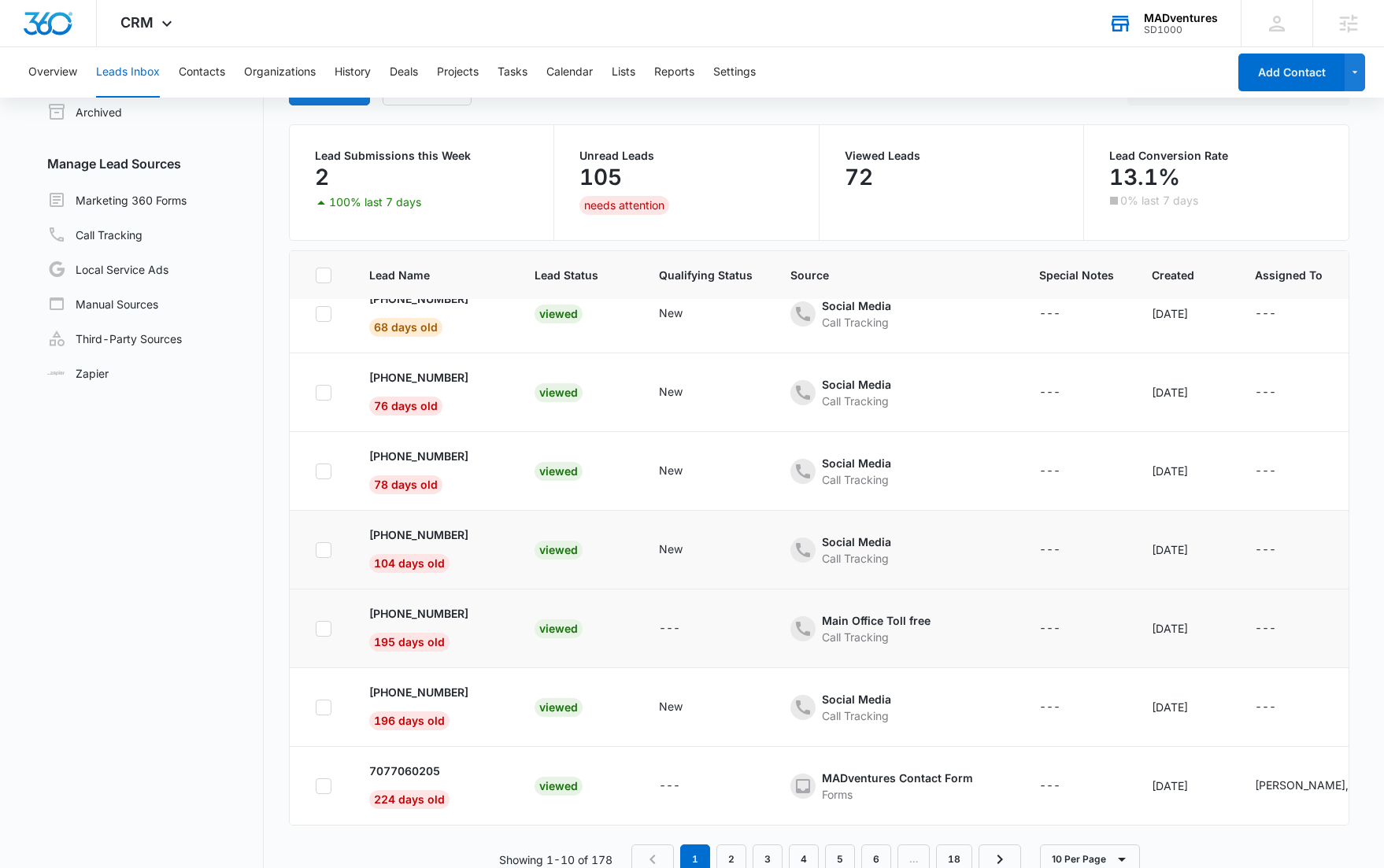
scroll to position [124, 0]
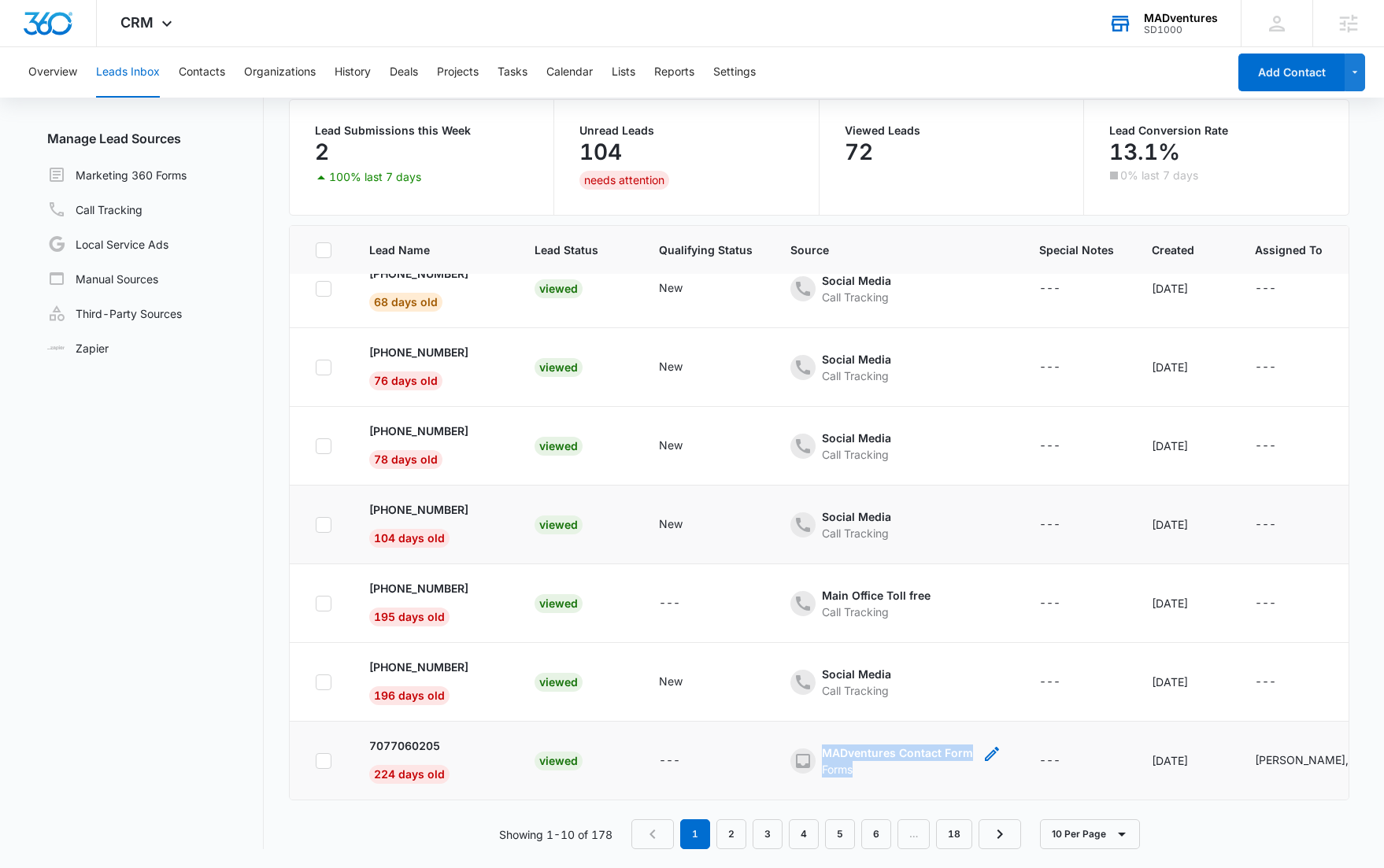
drag, startPoint x: 857, startPoint y: 767, endPoint x: 793, endPoint y: 738, distance: 70.3
click at [793, 738] on td "MADventures Contact Form Forms" at bounding box center [896, 761] width 249 height 78
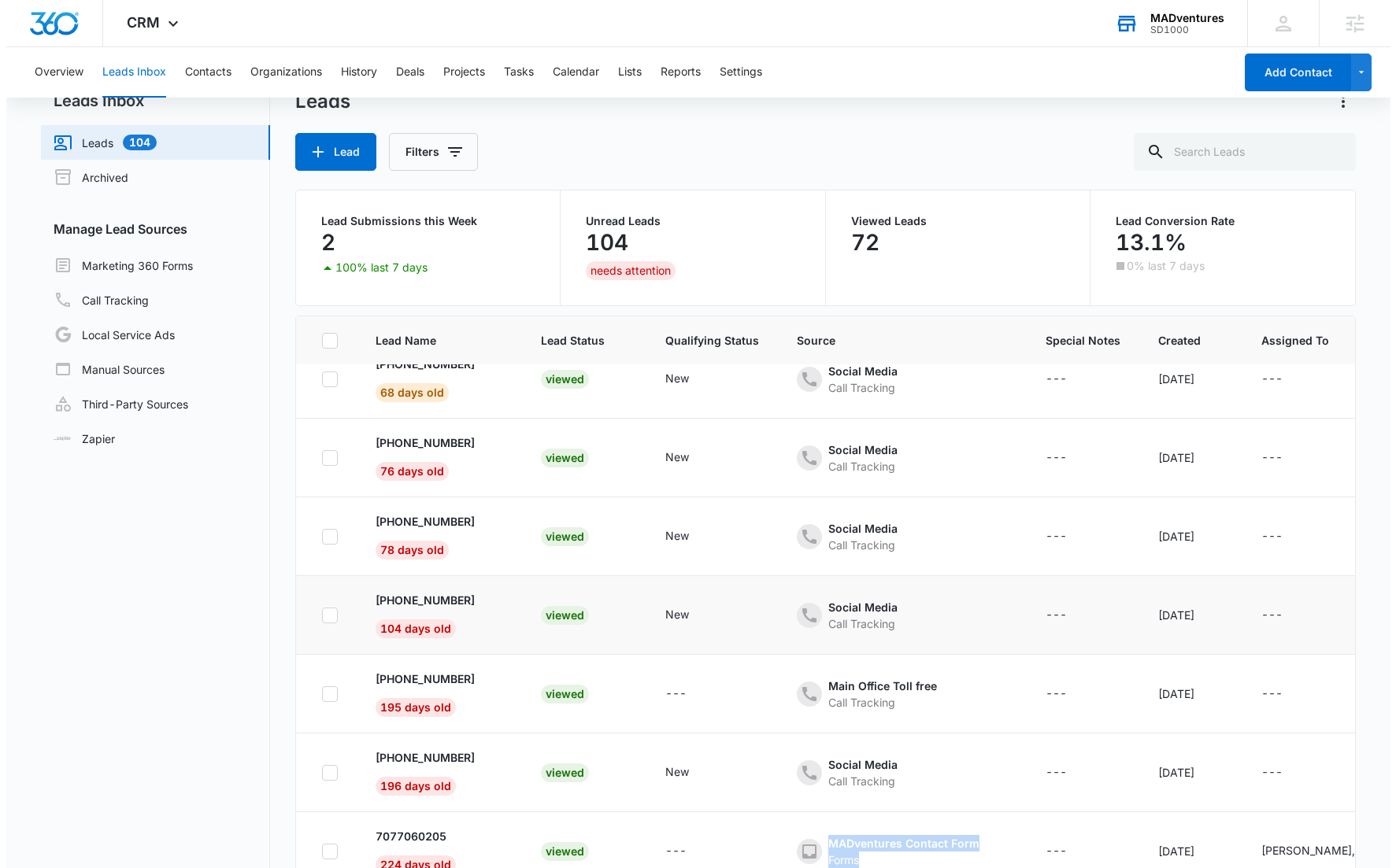
scroll to position [0, 0]
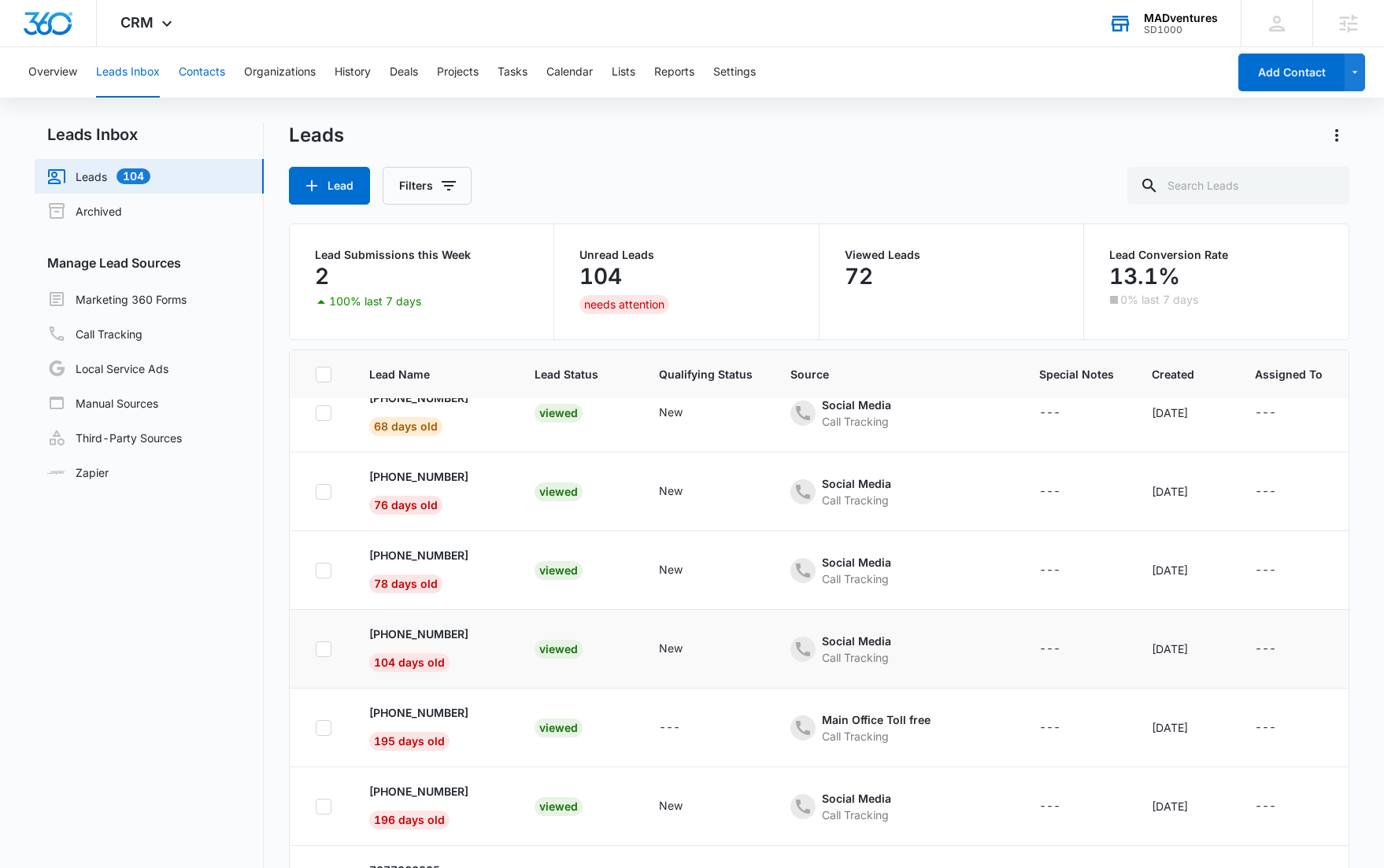
click at [223, 72] on button "Contacts" at bounding box center [202, 72] width 47 height 50
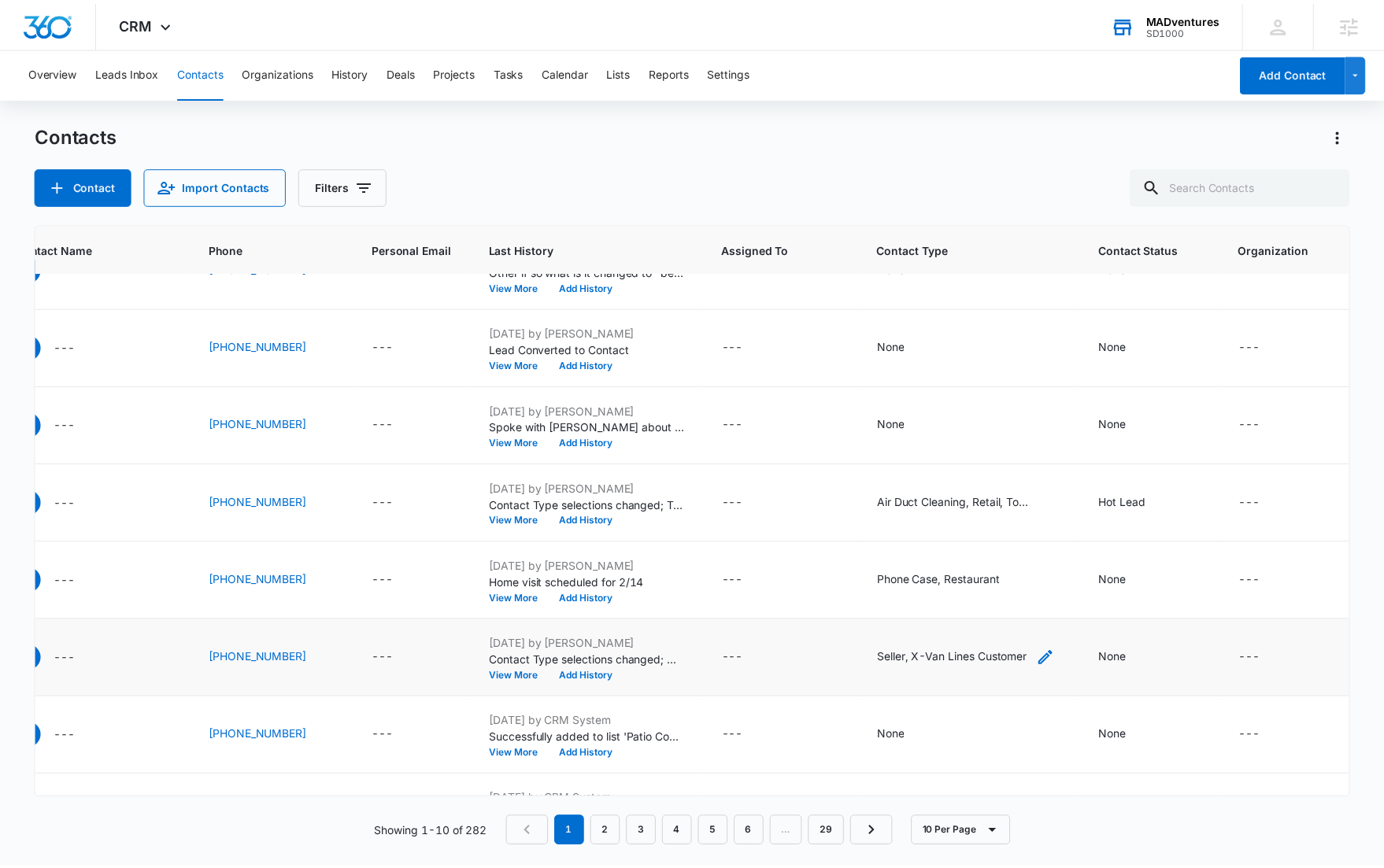
scroll to position [265, 170]
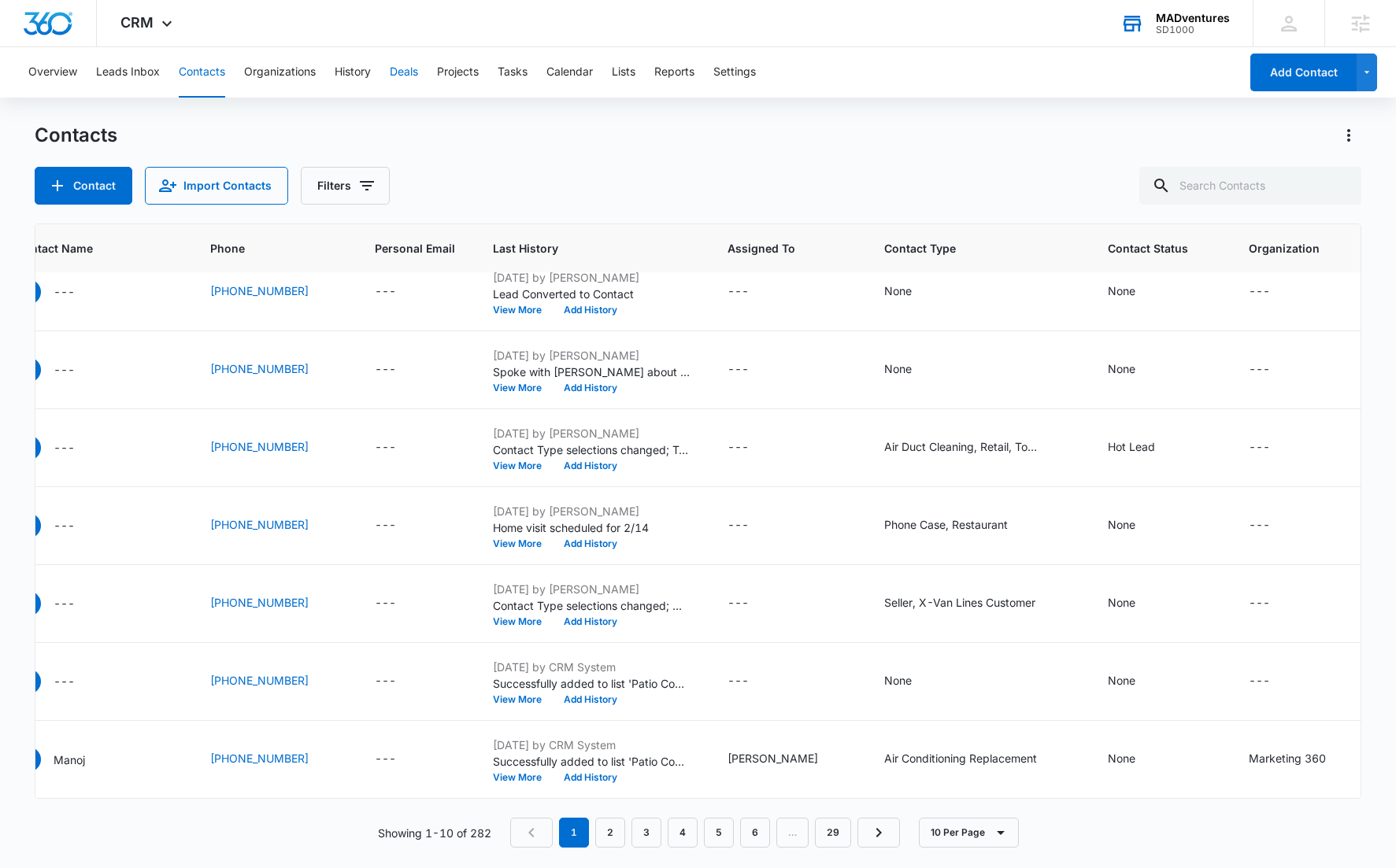
click at [407, 68] on button "Deals" at bounding box center [403, 72] width 28 height 50
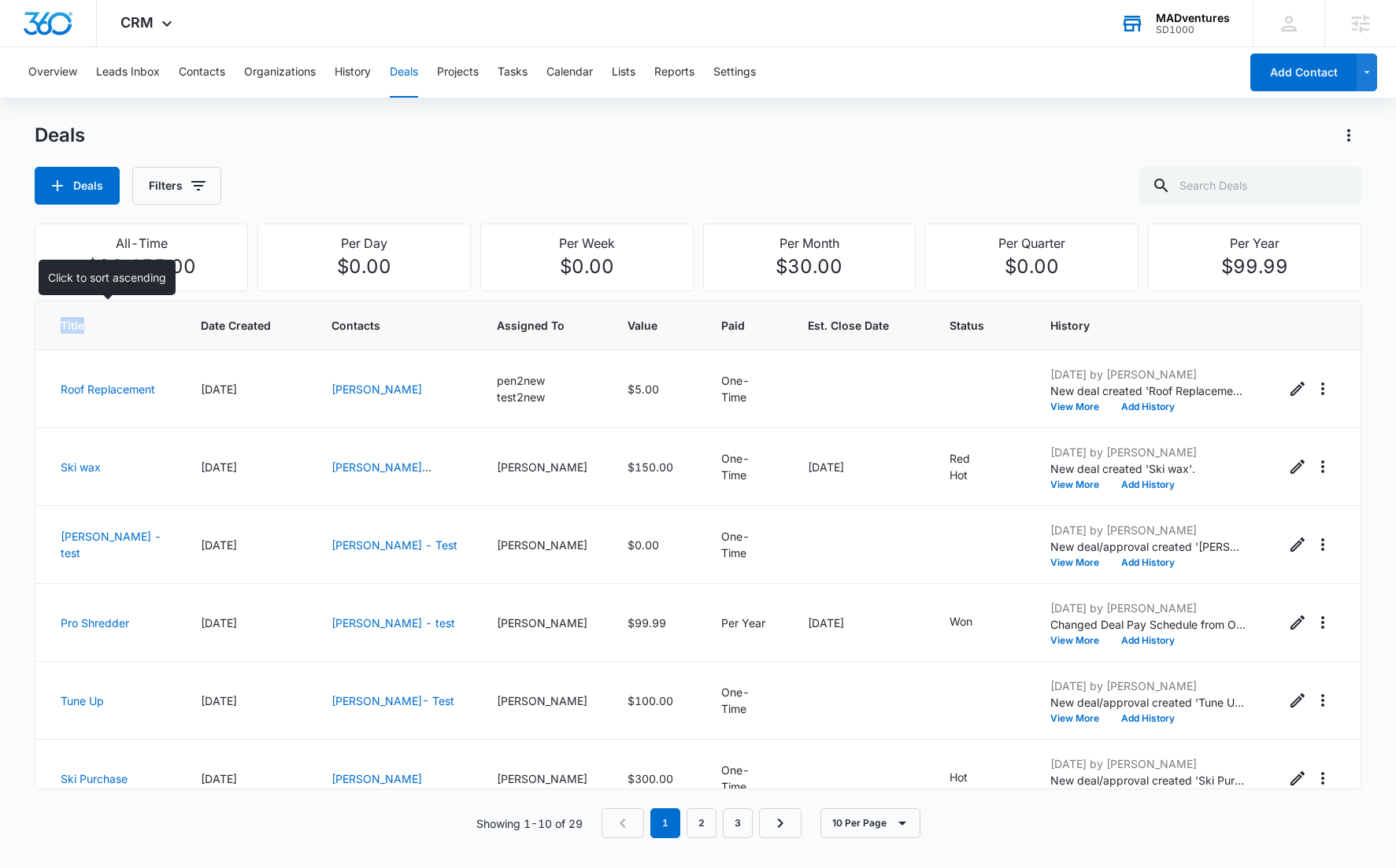
drag, startPoint x: 47, startPoint y: 326, endPoint x: 36, endPoint y: 325, distance: 11.0
click at [36, 325] on th "Title" at bounding box center [108, 325] width 146 height 49
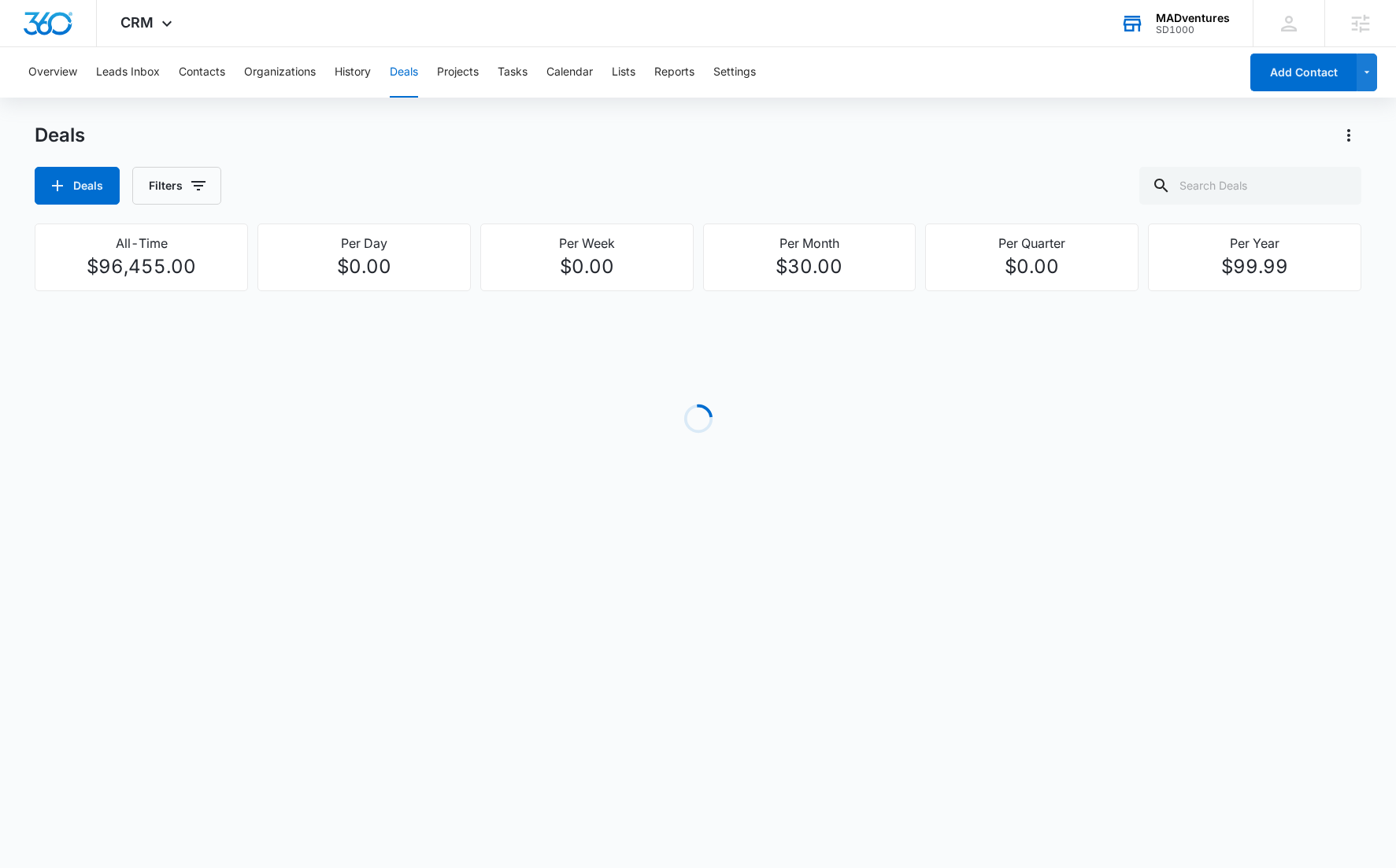
click at [599, 138] on div "Deals" at bounding box center [698, 135] width 1326 height 26
click at [412, 78] on button "Deals" at bounding box center [403, 72] width 28 height 50
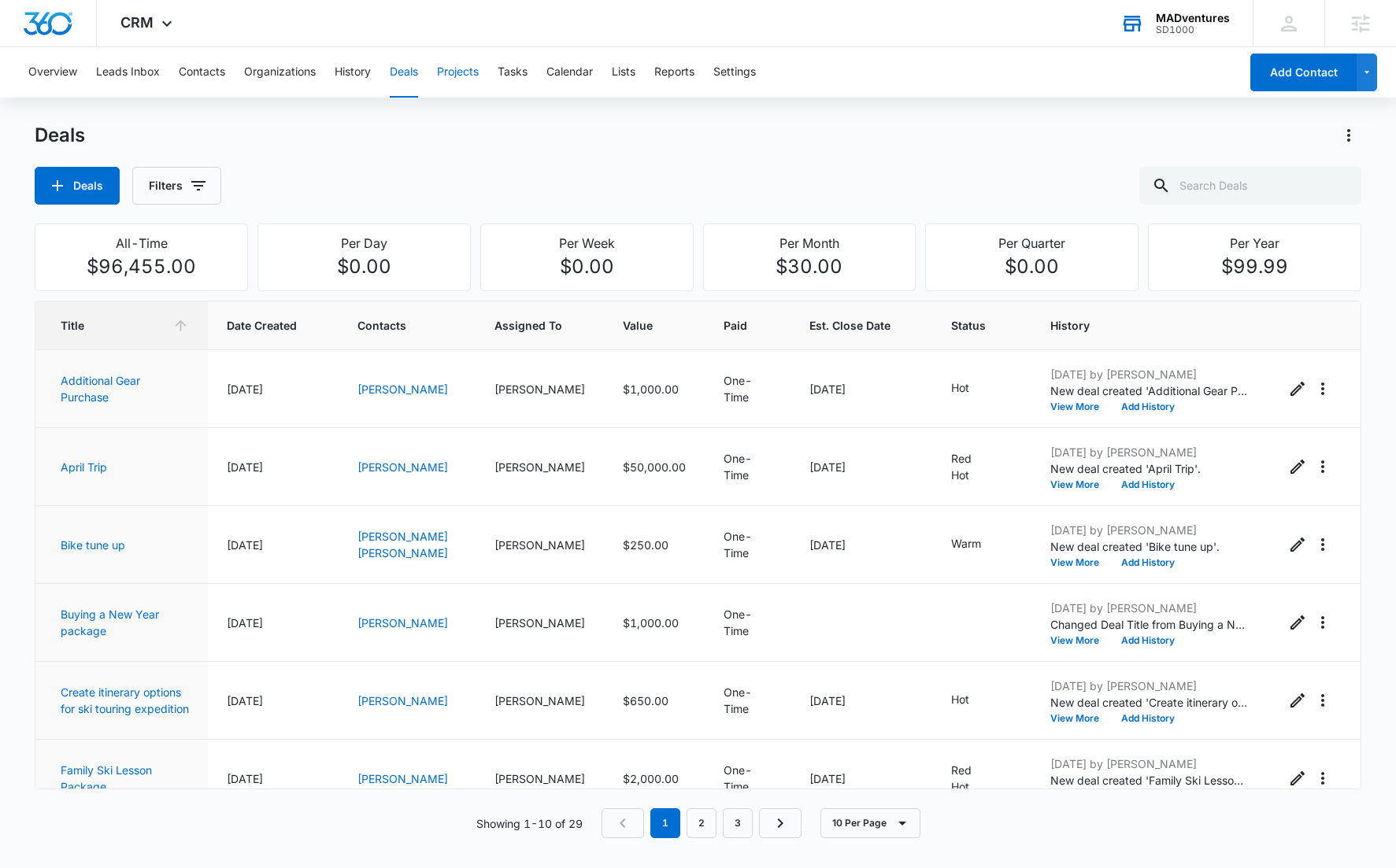
click at [469, 68] on button "Projects" at bounding box center [458, 72] width 42 height 50
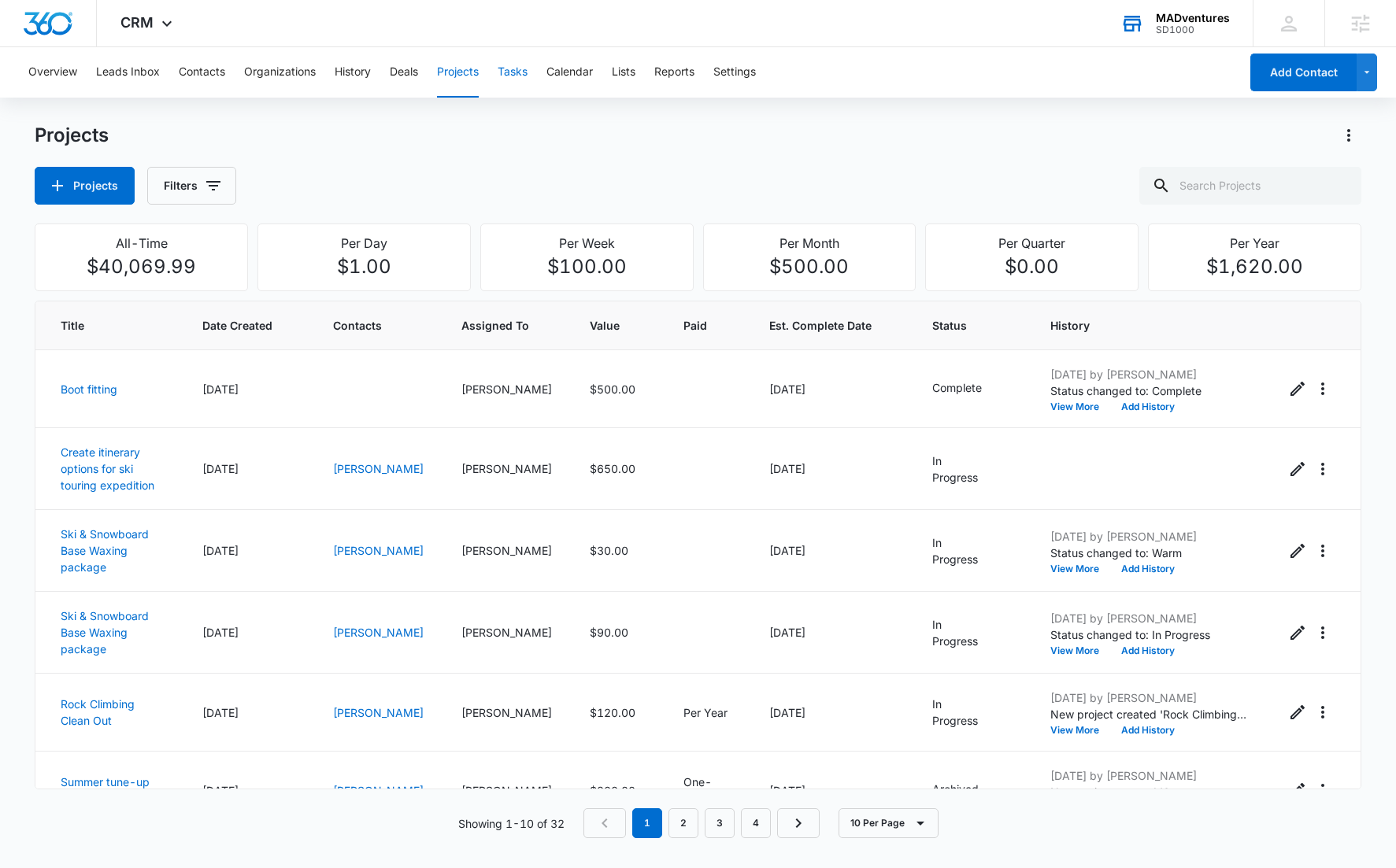
click at [513, 77] on button "Tasks" at bounding box center [512, 72] width 30 height 50
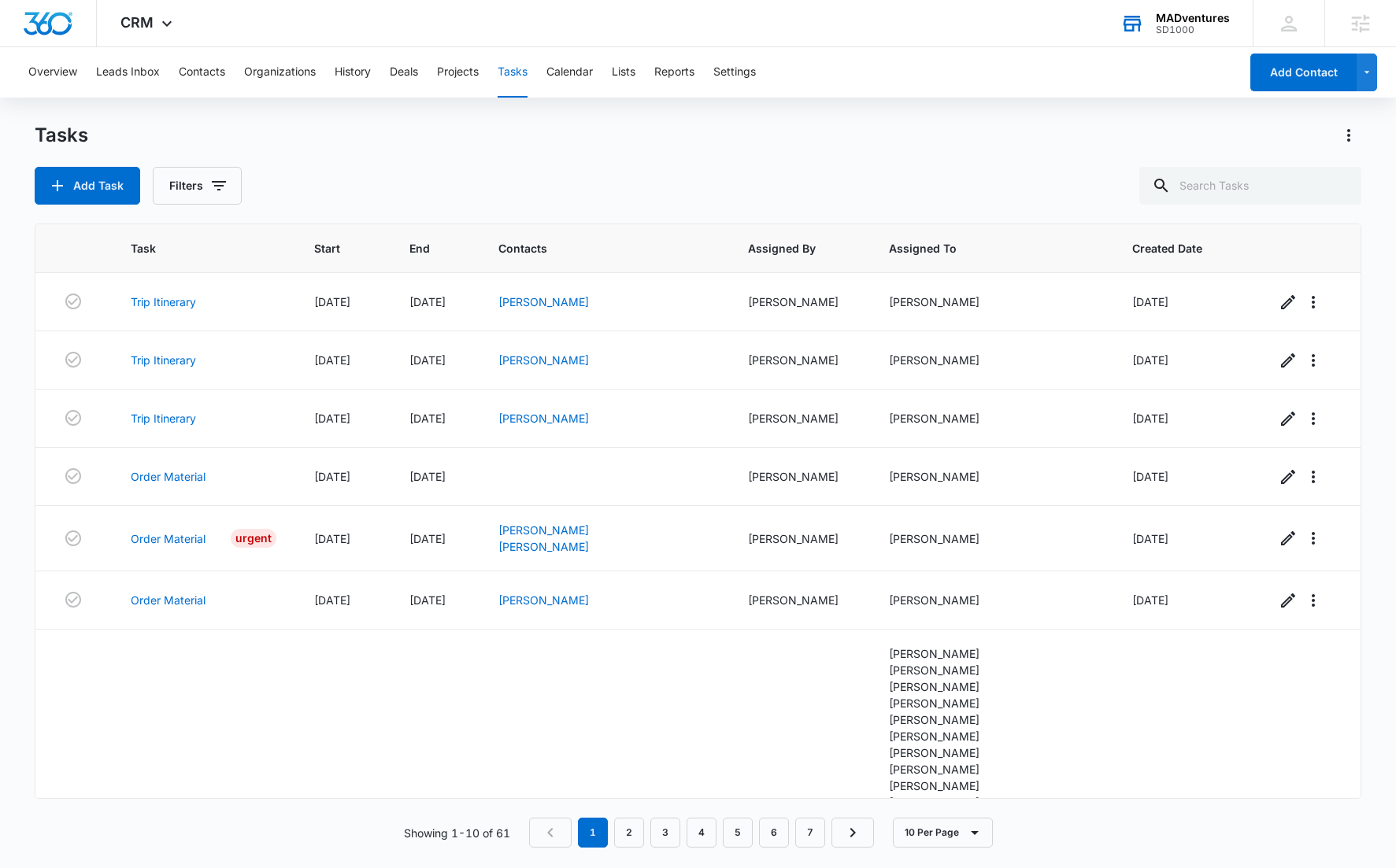
click at [601, 143] on div "Tasks" at bounding box center [698, 135] width 1326 height 26
click at [632, 67] on button "Lists" at bounding box center [624, 72] width 24 height 50
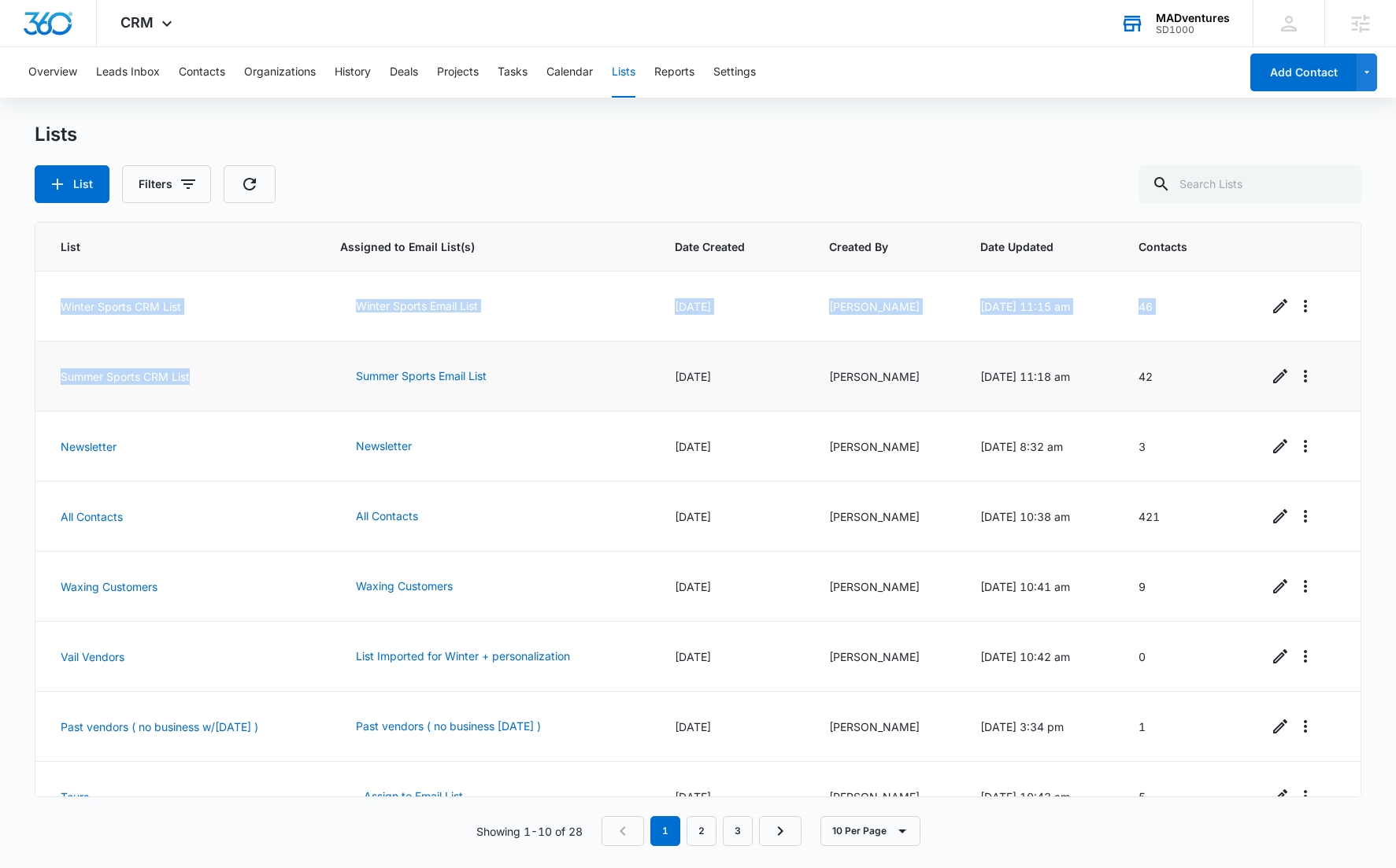
drag, startPoint x: 62, startPoint y: 314, endPoint x: 195, endPoint y: 384, distance: 150.3
click at [195, 384] on tbody "Winter Sports CRM List Winter Sports Email List 08/13/2020 Jim Birdwell 08/13/2…" at bounding box center [698, 622] width 1324 height 700
click at [1188, 324] on td "46" at bounding box center [1185, 307] width 130 height 70
click at [136, 21] on span "CRM" at bounding box center [136, 22] width 33 height 16
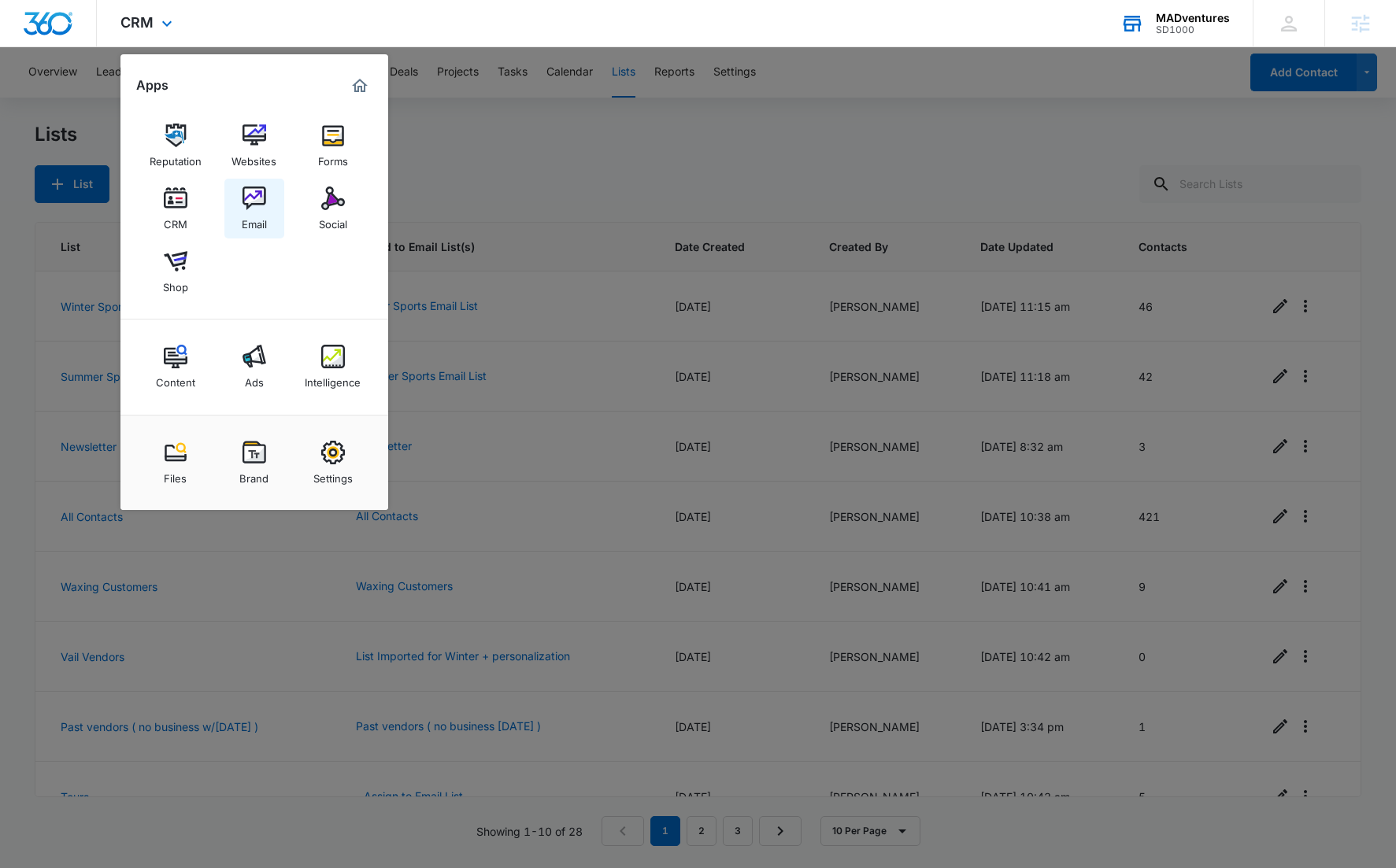
click at [270, 202] on link "Email" at bounding box center [254, 209] width 60 height 60
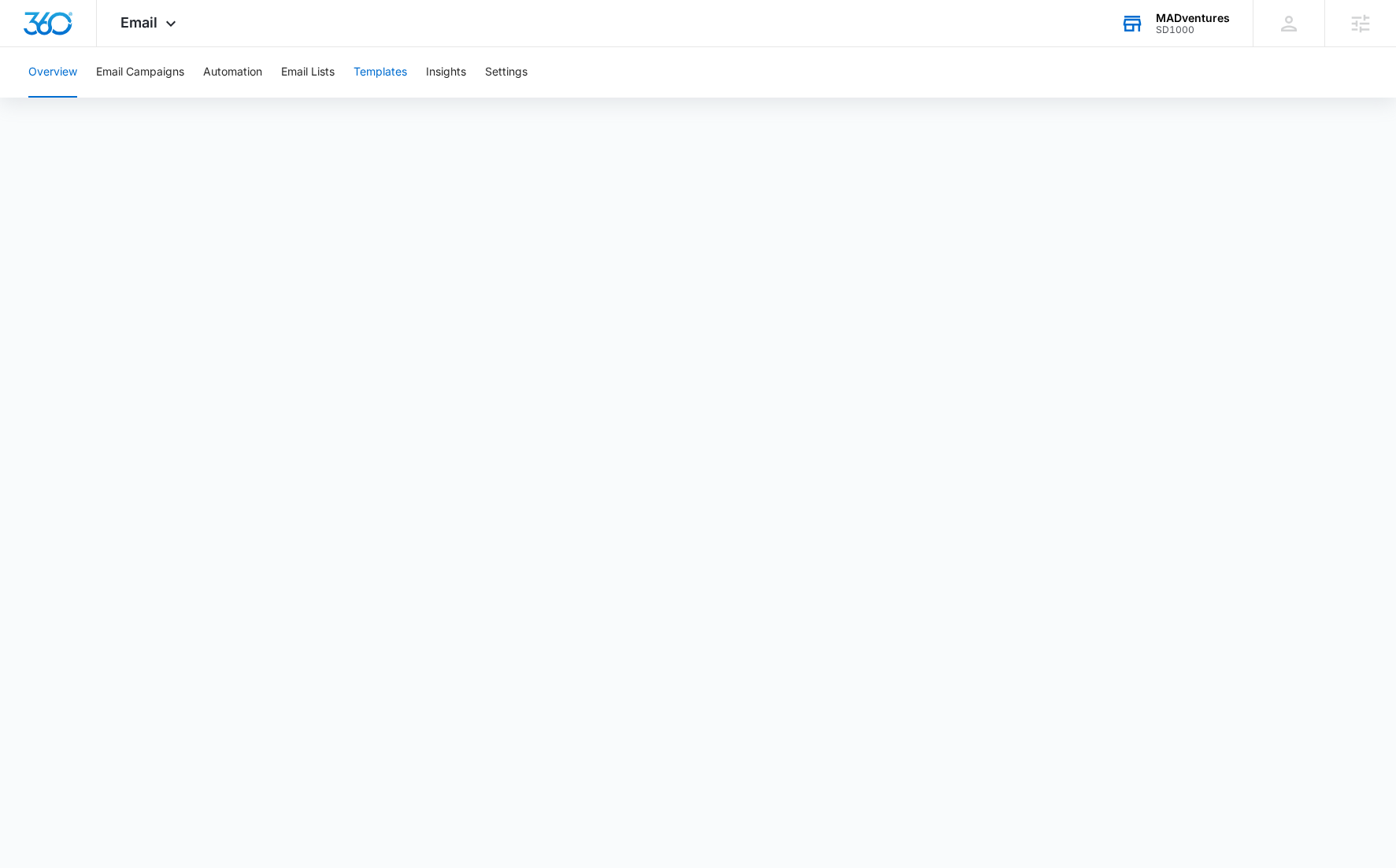
click at [389, 66] on button "Templates" at bounding box center [380, 72] width 54 height 50
click at [309, 78] on button "Email Lists" at bounding box center [308, 72] width 54 height 50
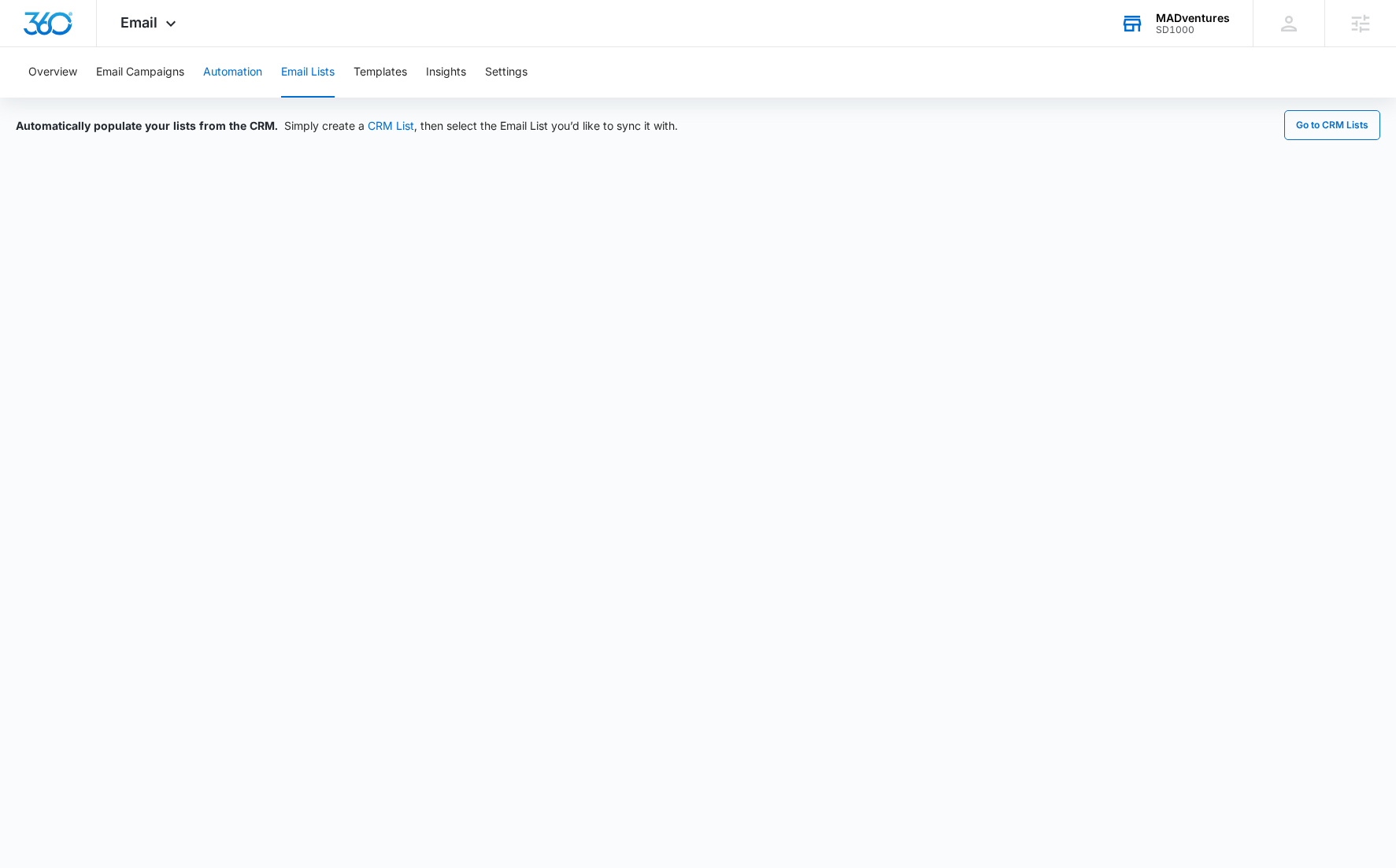
click at [228, 72] on button "Automation" at bounding box center [232, 72] width 59 height 50
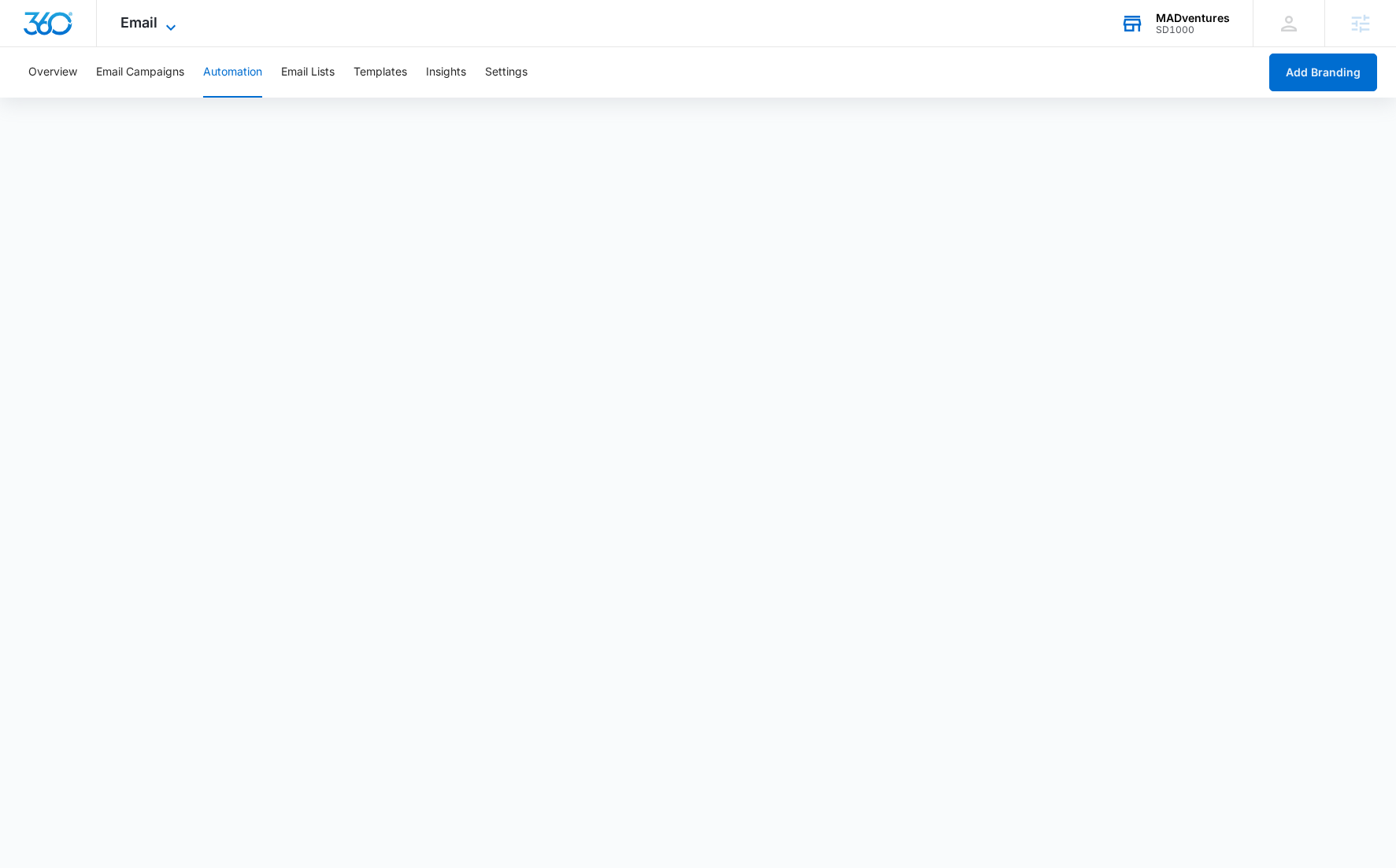
click at [153, 25] on span "Email" at bounding box center [138, 22] width 37 height 16
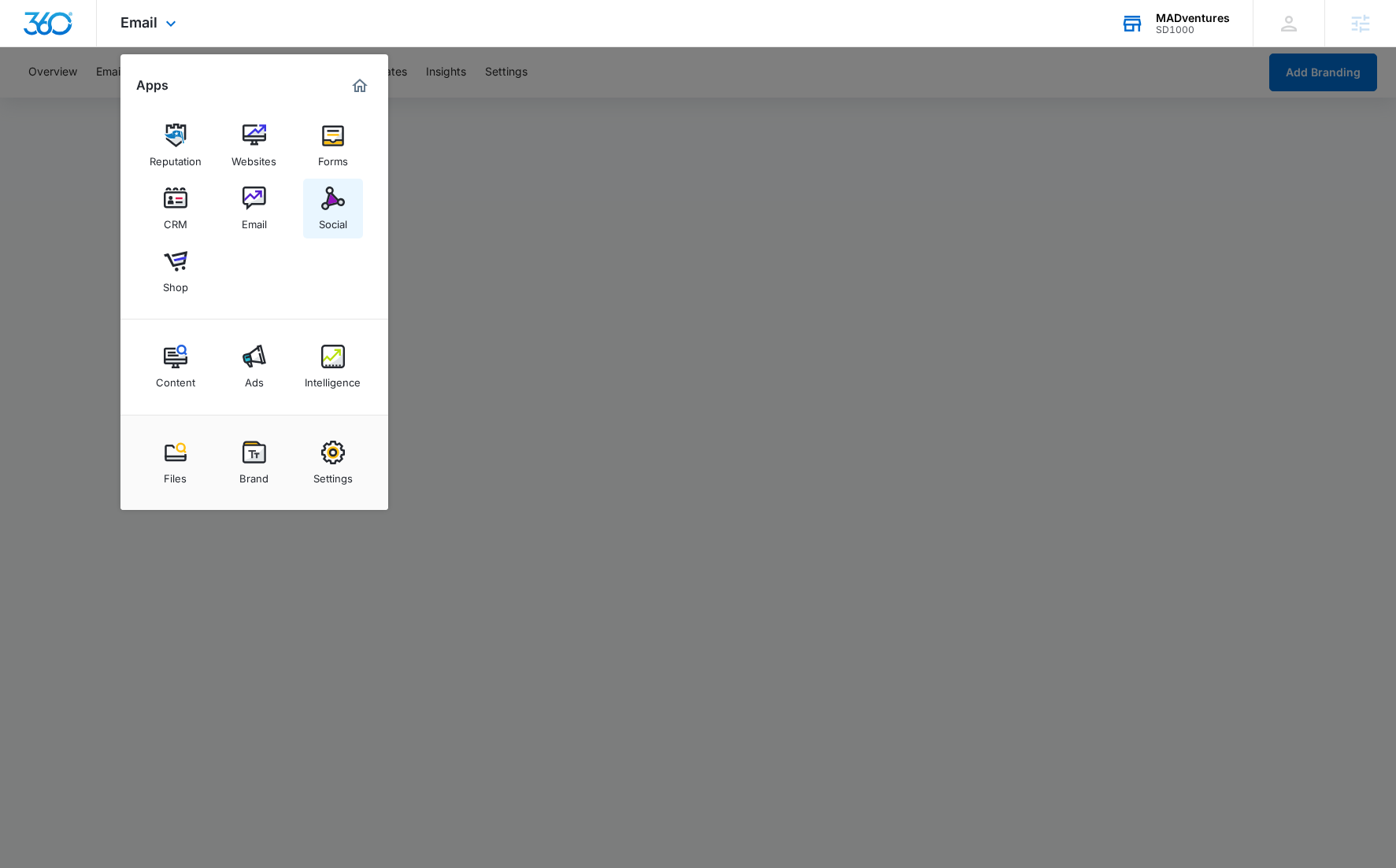
click at [329, 212] on div "Social" at bounding box center [332, 221] width 28 height 20
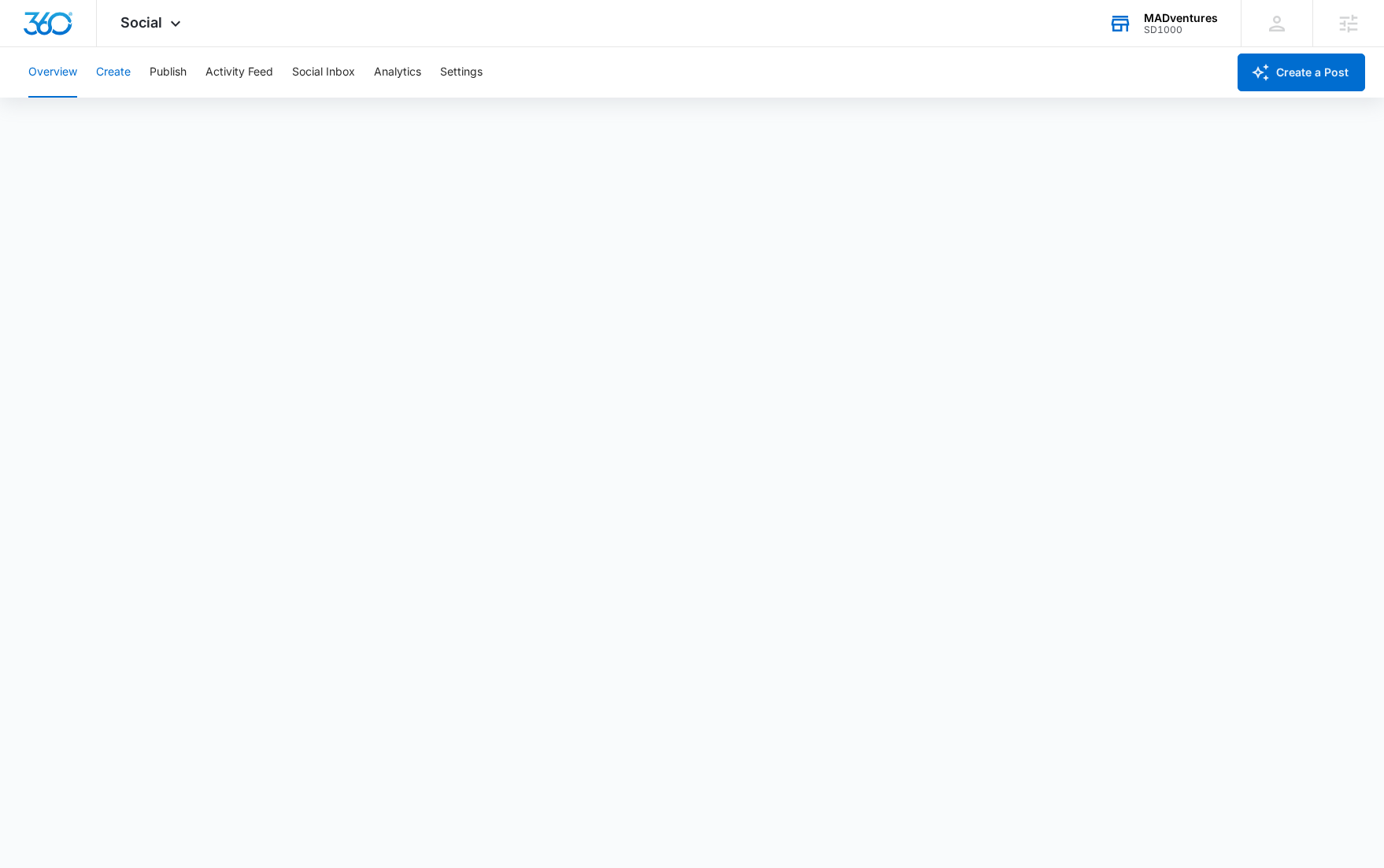
click at [115, 78] on button "Create" at bounding box center [113, 72] width 35 height 50
click at [174, 77] on button "Publish" at bounding box center [168, 72] width 37 height 50
click at [225, 77] on button "Activity Feed" at bounding box center [239, 72] width 67 height 50
click at [140, 123] on button "Direct Messages" at bounding box center [159, 120] width 87 height 44
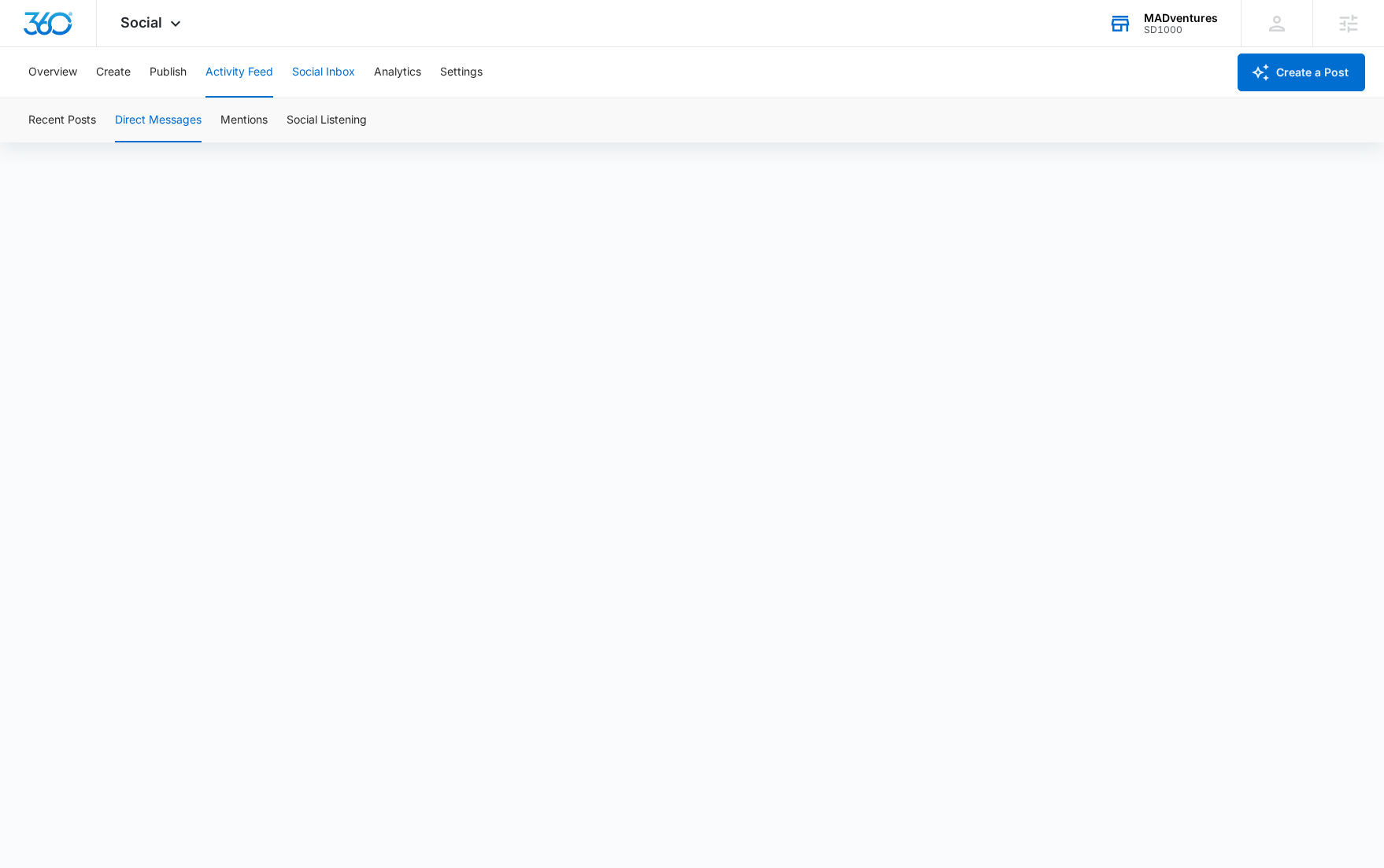
click at [323, 66] on button "Social Inbox" at bounding box center [324, 72] width 63 height 50
click at [380, 72] on button "Analytics" at bounding box center [397, 72] width 47 height 50
click at [143, 32] on div "Social Apps Reputation Websites Forms CRM Email Social Shop Content Ads Intelli…" at bounding box center [153, 23] width 112 height 47
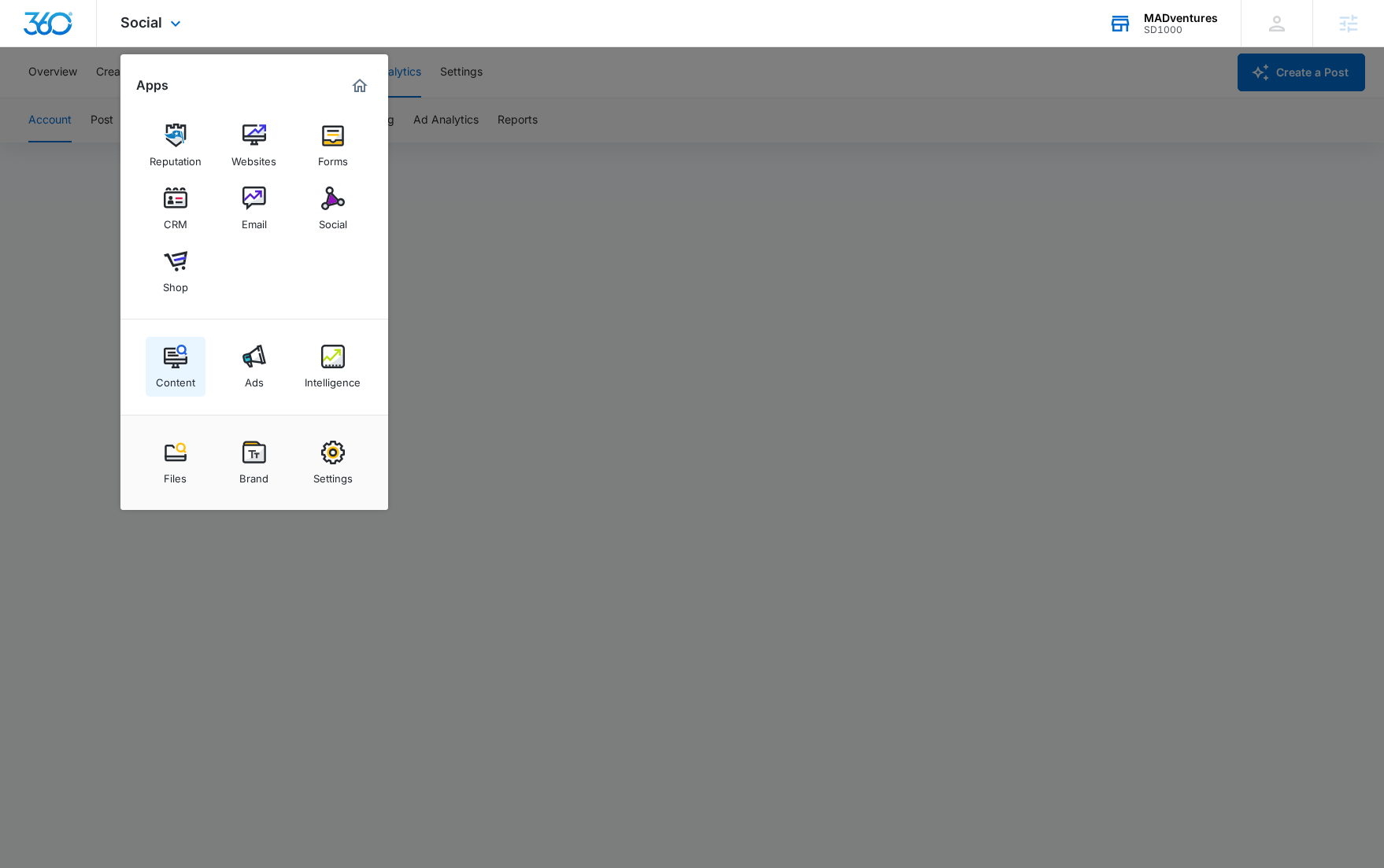
click at [173, 345] on img at bounding box center [176, 357] width 24 height 24
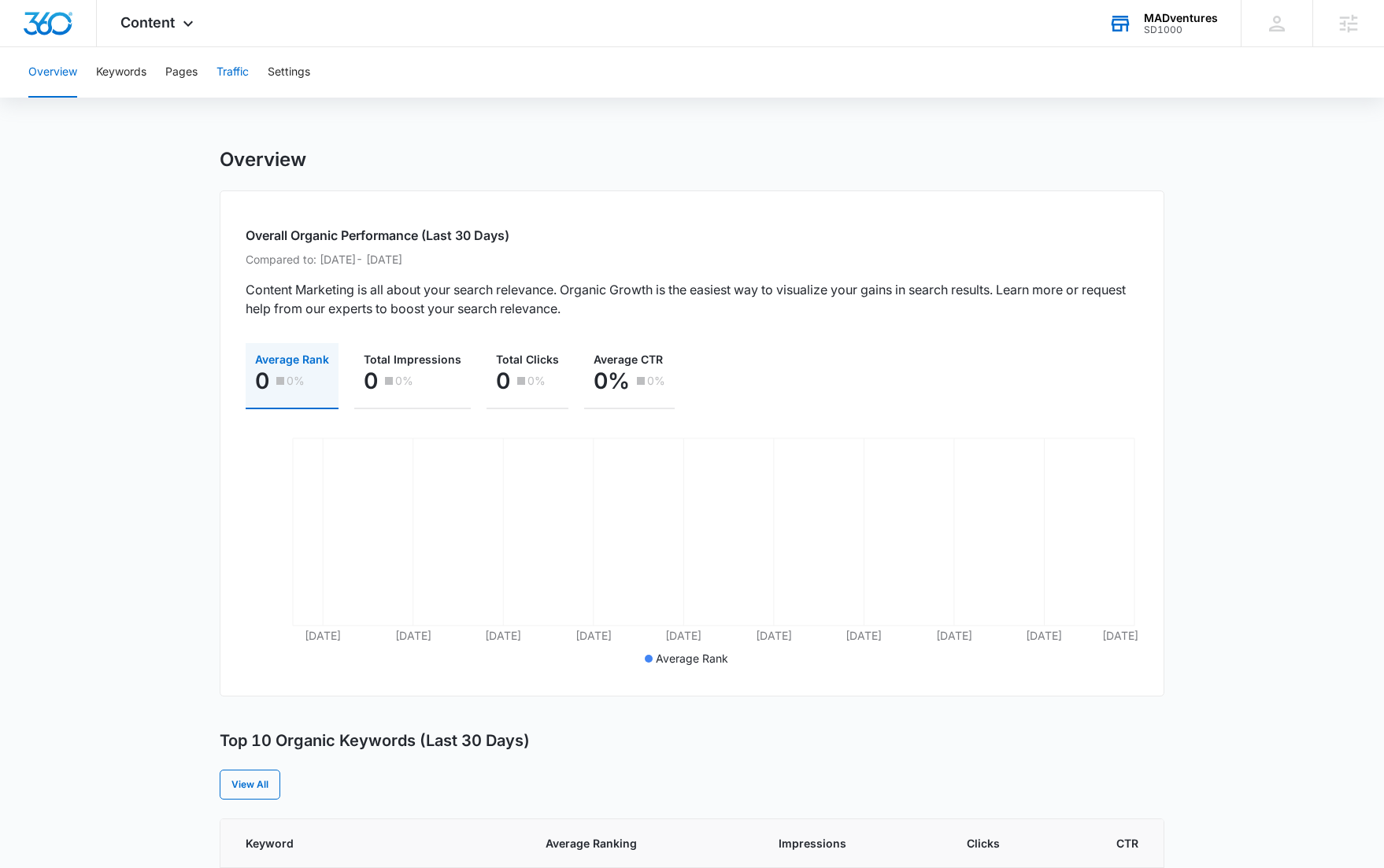
click at [234, 66] on button "Traffic" at bounding box center [233, 72] width 32 height 50
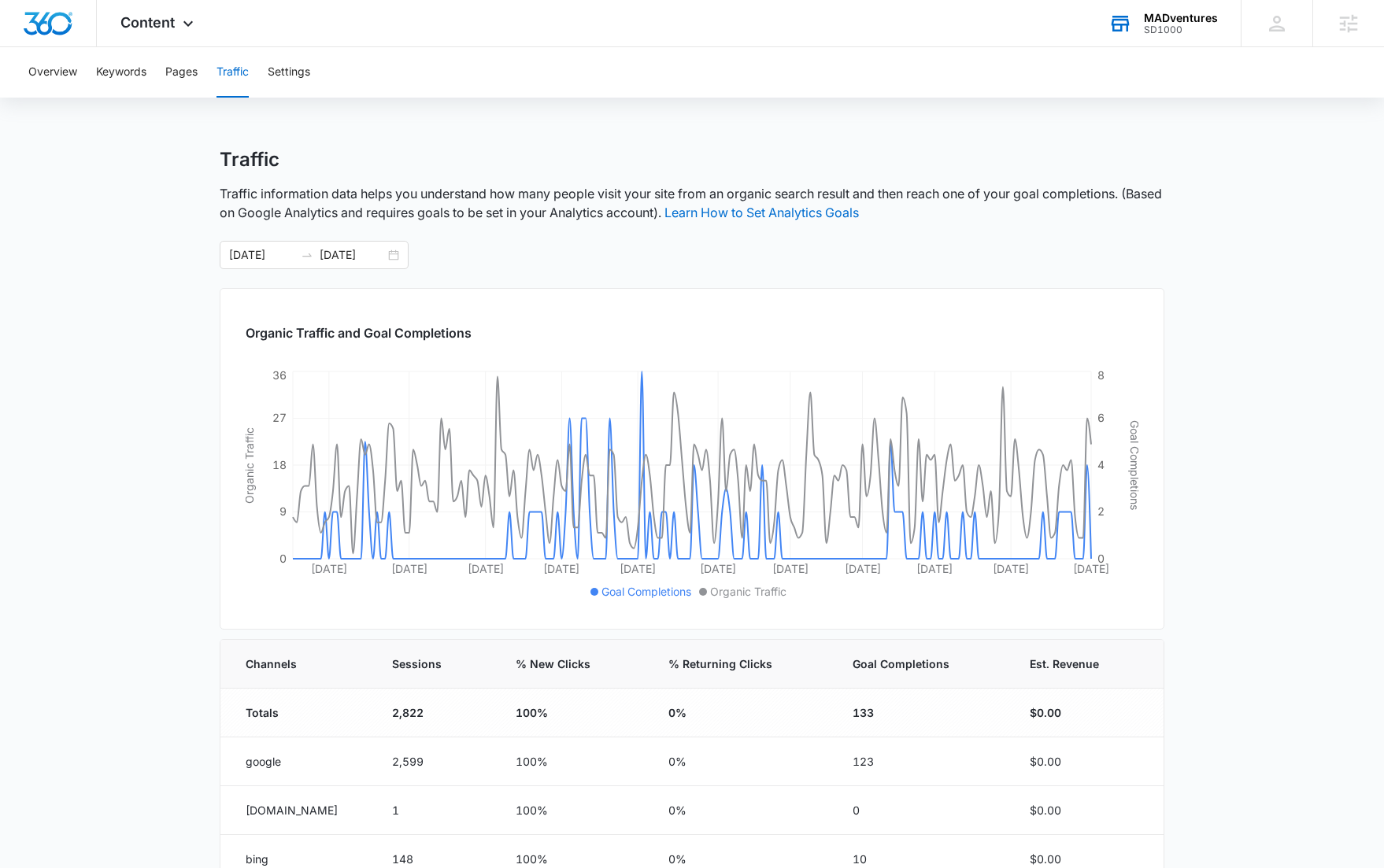
click at [152, 272] on main "Traffic Traffic information data helps you understand how many people visit you…" at bounding box center [692, 650] width 1384 height 1004
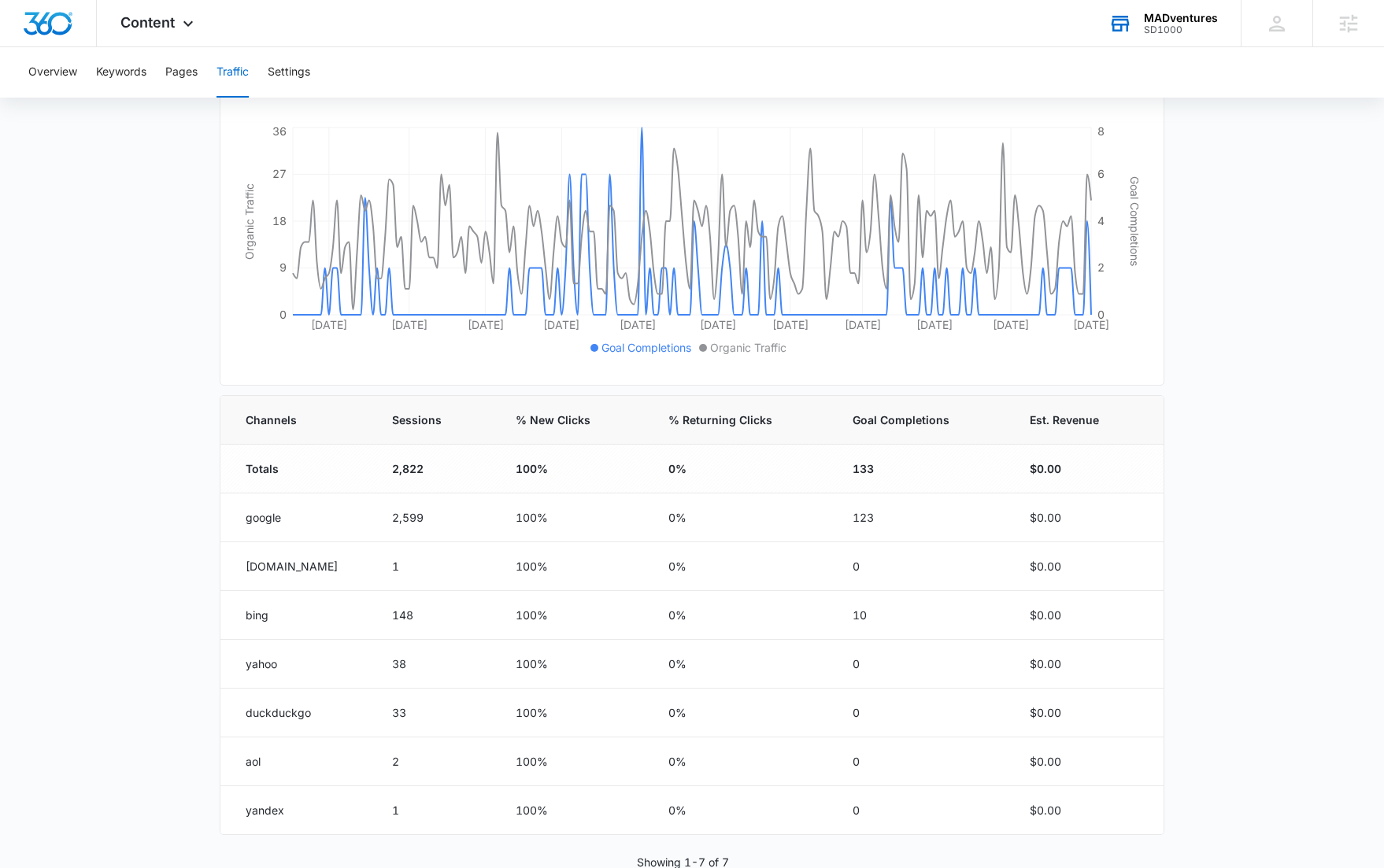
scroll to position [285, 0]
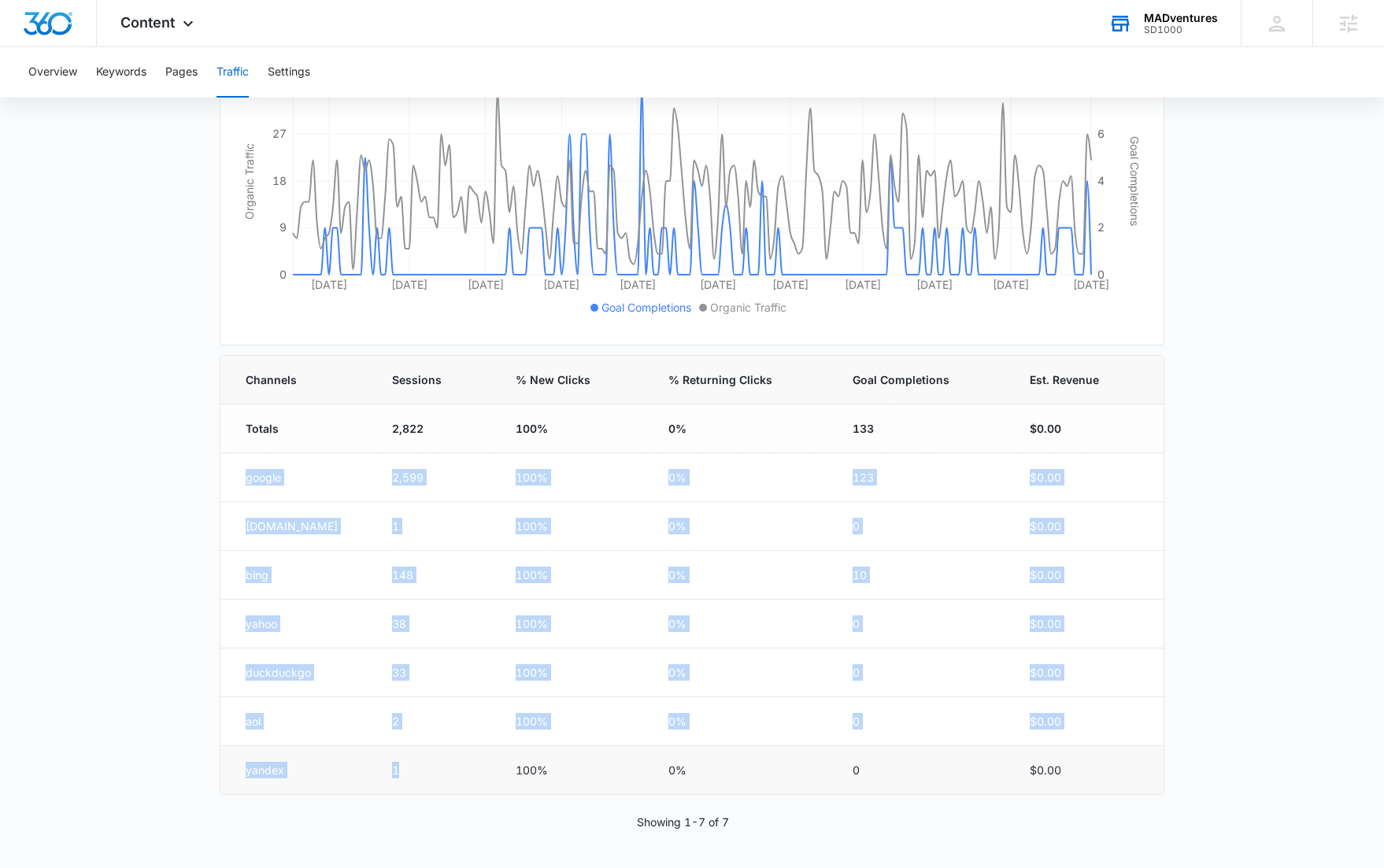
drag, startPoint x: 243, startPoint y: 464, endPoint x: 405, endPoint y: 741, distance: 320.9
click at [407, 771] on tbody "Totals 2,822 100% 0% 133 $0.00 google 2,599 100% 0% 123 $0.00 ecosia.org 1 100%…" at bounding box center [692, 600] width 943 height 390
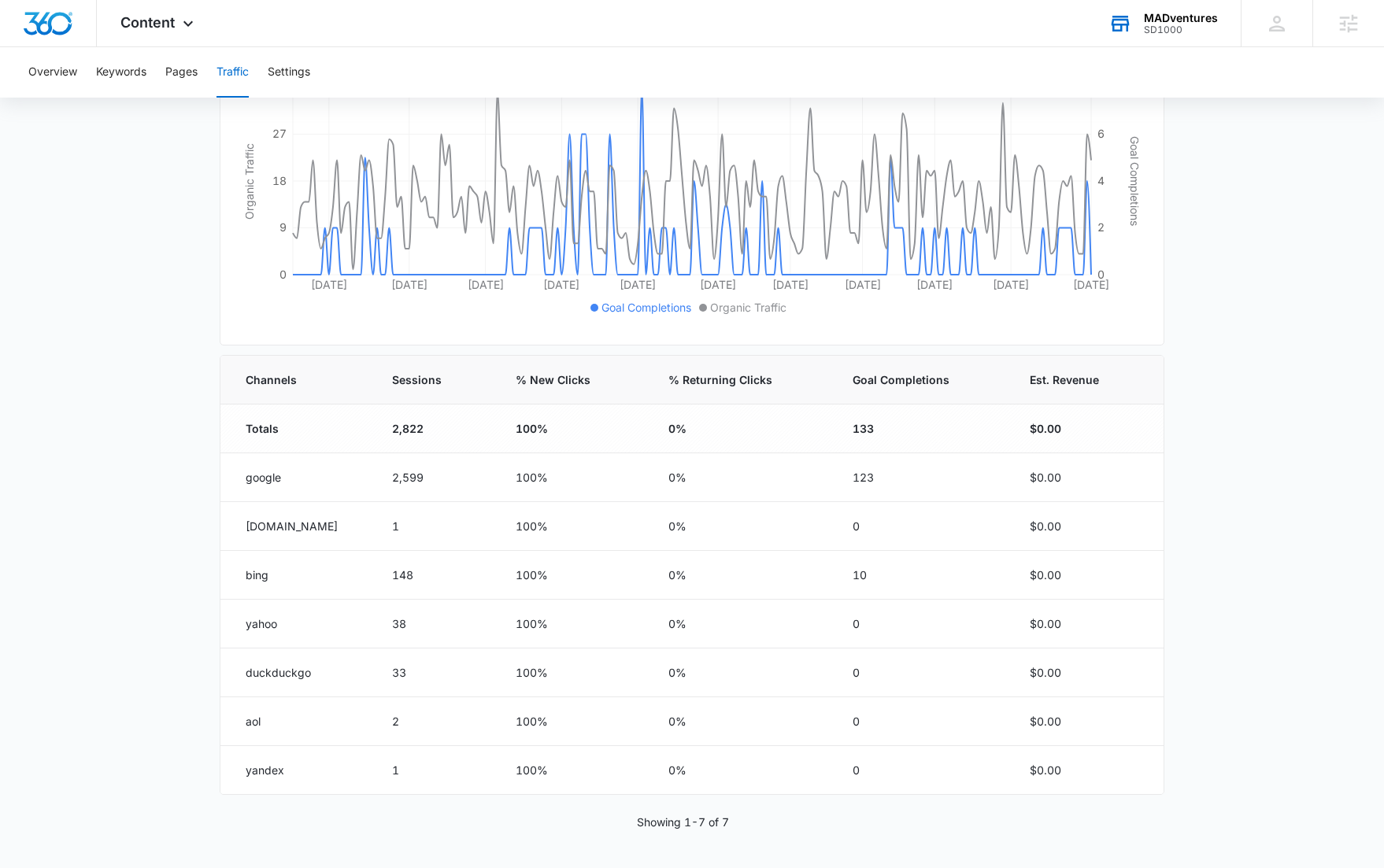
click at [110, 474] on main "Traffic Traffic information data helps you understand how many people visit you…" at bounding box center [692, 365] width 1384 height 1004
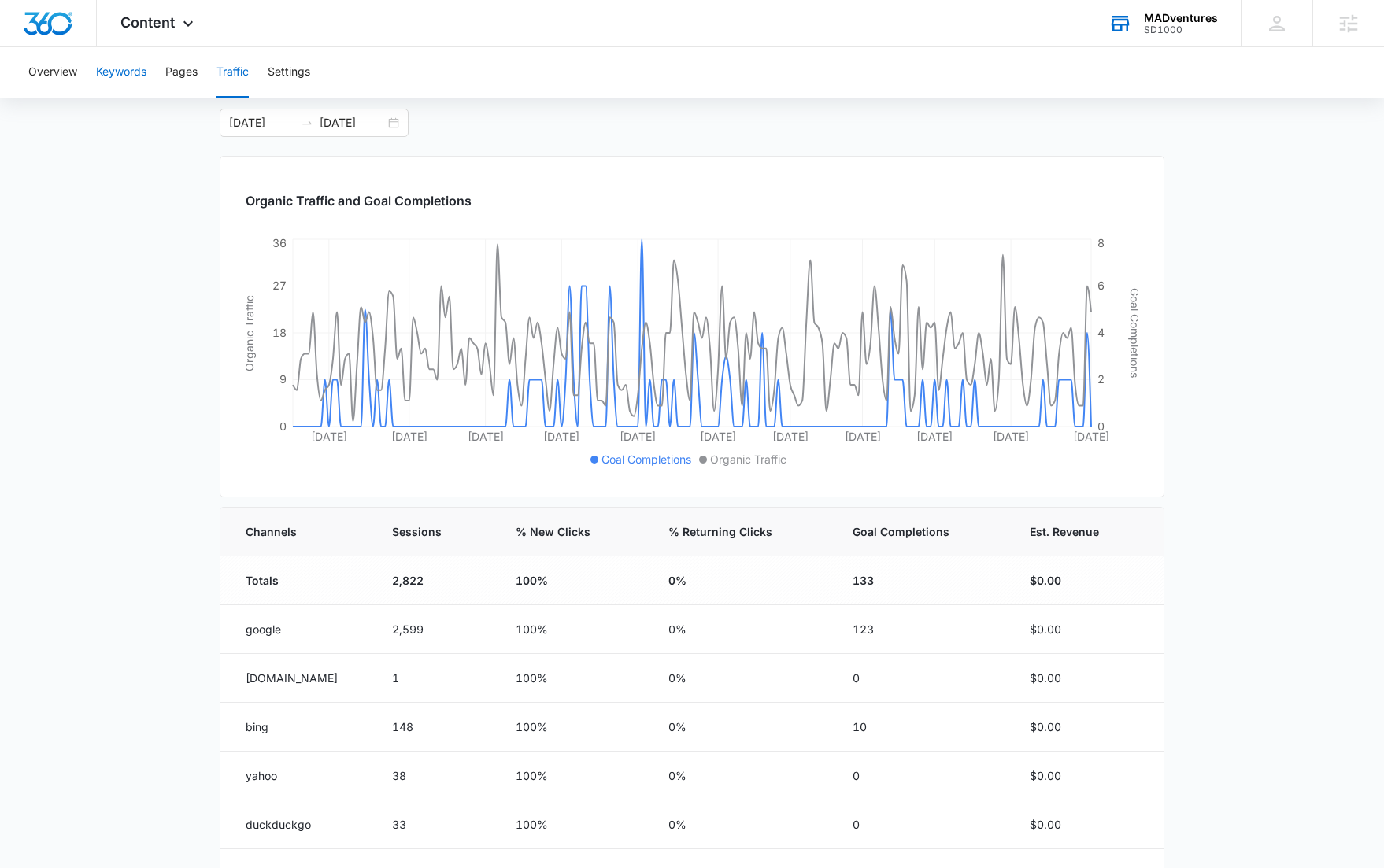
scroll to position [131, 0]
click at [143, 72] on button "Keywords" at bounding box center [121, 72] width 50 height 50
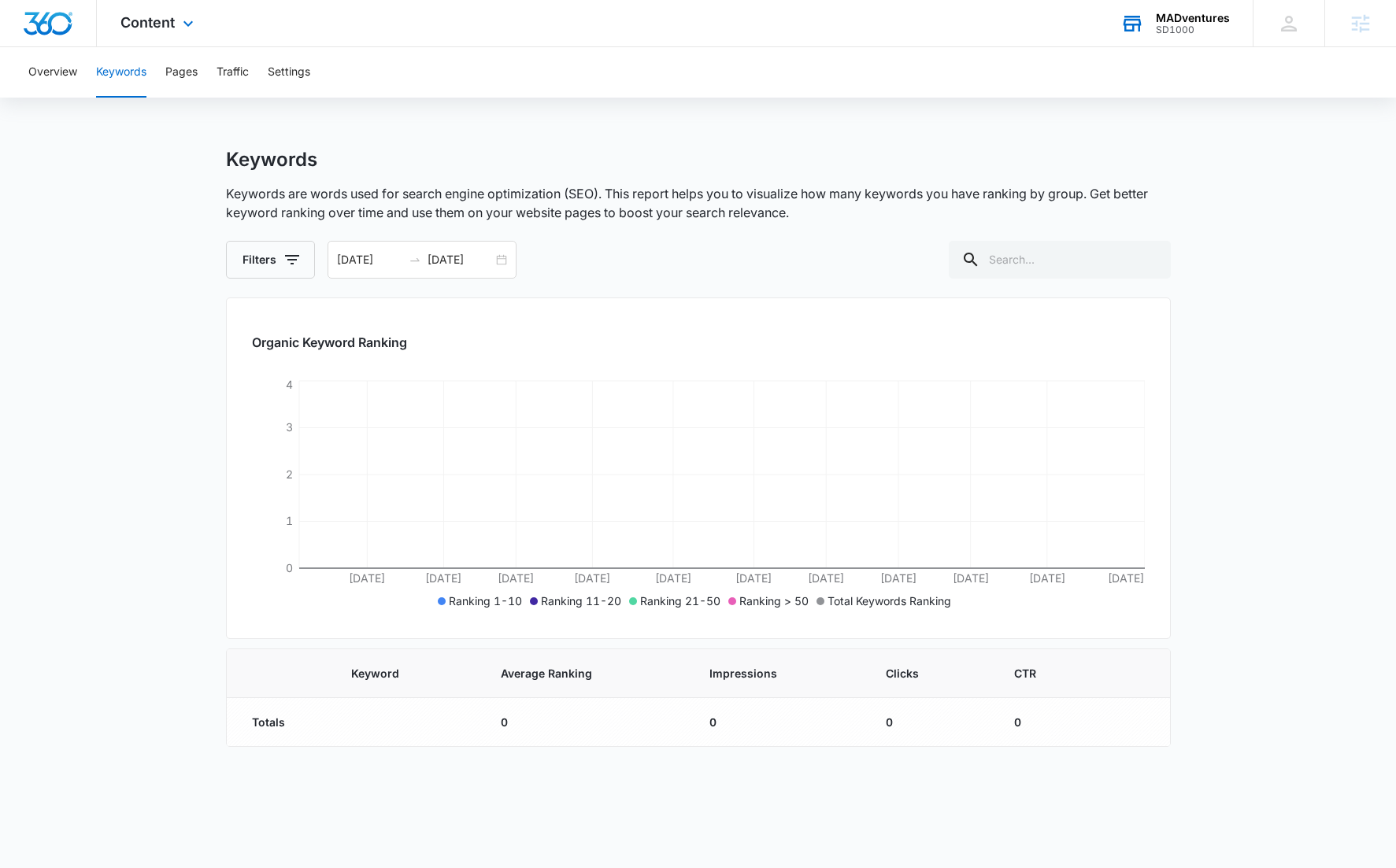
click at [172, 12] on div "Content Apps Reputation Websites Forms CRM Email Social Shop Content Ads Intell…" at bounding box center [159, 23] width 124 height 47
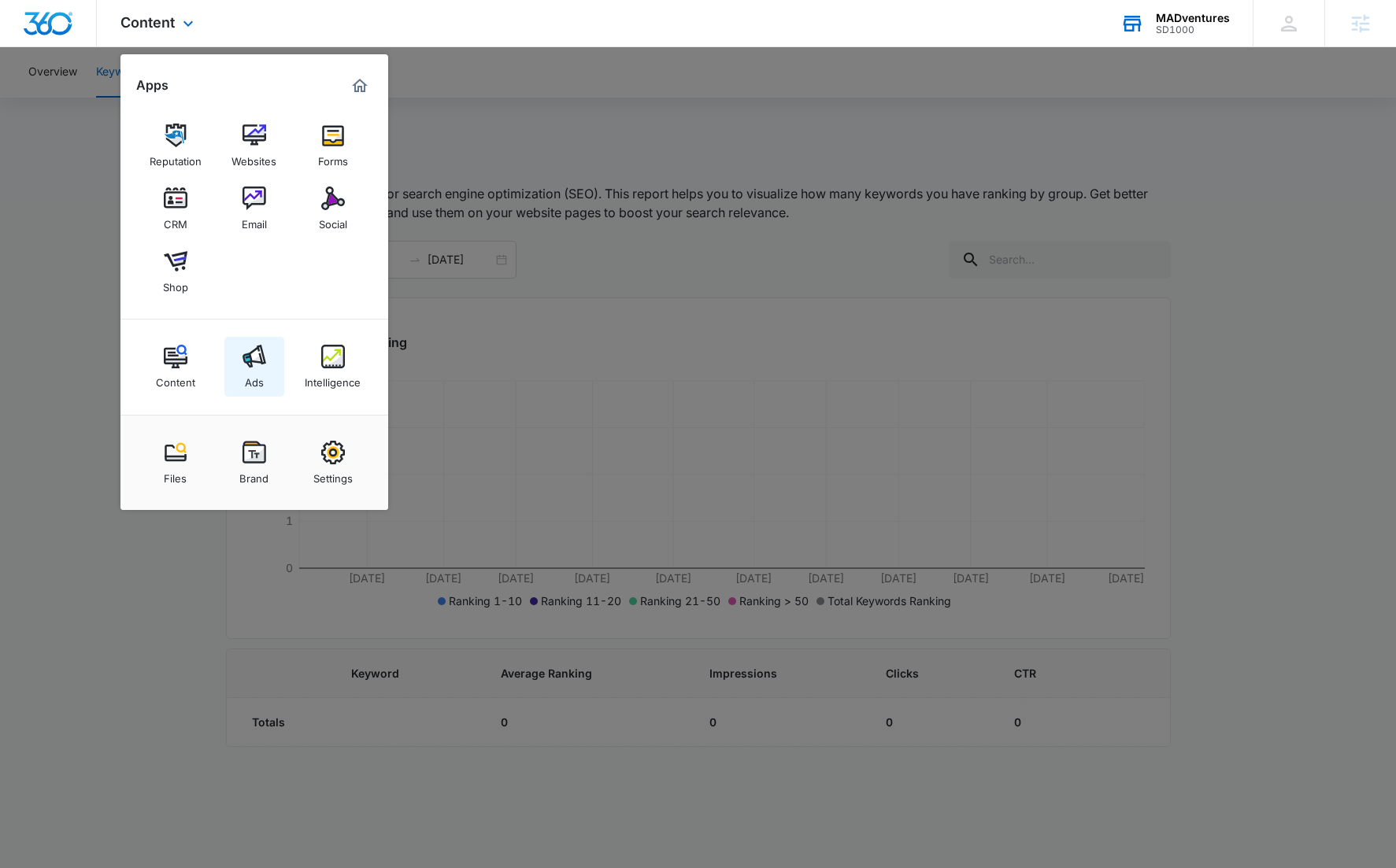
click at [249, 365] on img at bounding box center [255, 357] width 24 height 24
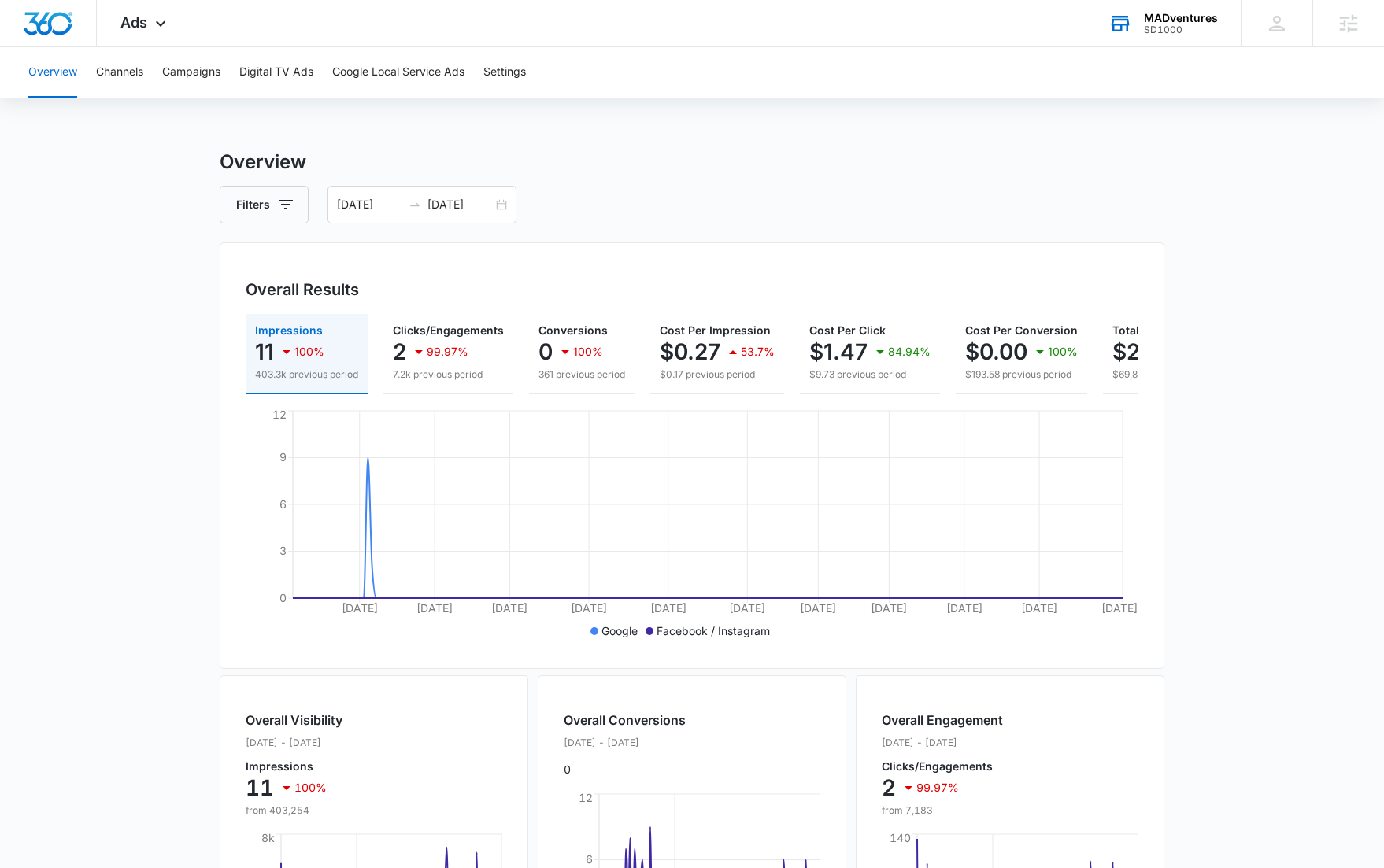
click at [205, 561] on main "Overview Filters 03/01/2025 09/16/2025 Overall Results Impressions 11 100% 403.…" at bounding box center [692, 713] width 1384 height 1130
click at [407, 375] on p "7.2k previous period" at bounding box center [448, 374] width 111 height 14
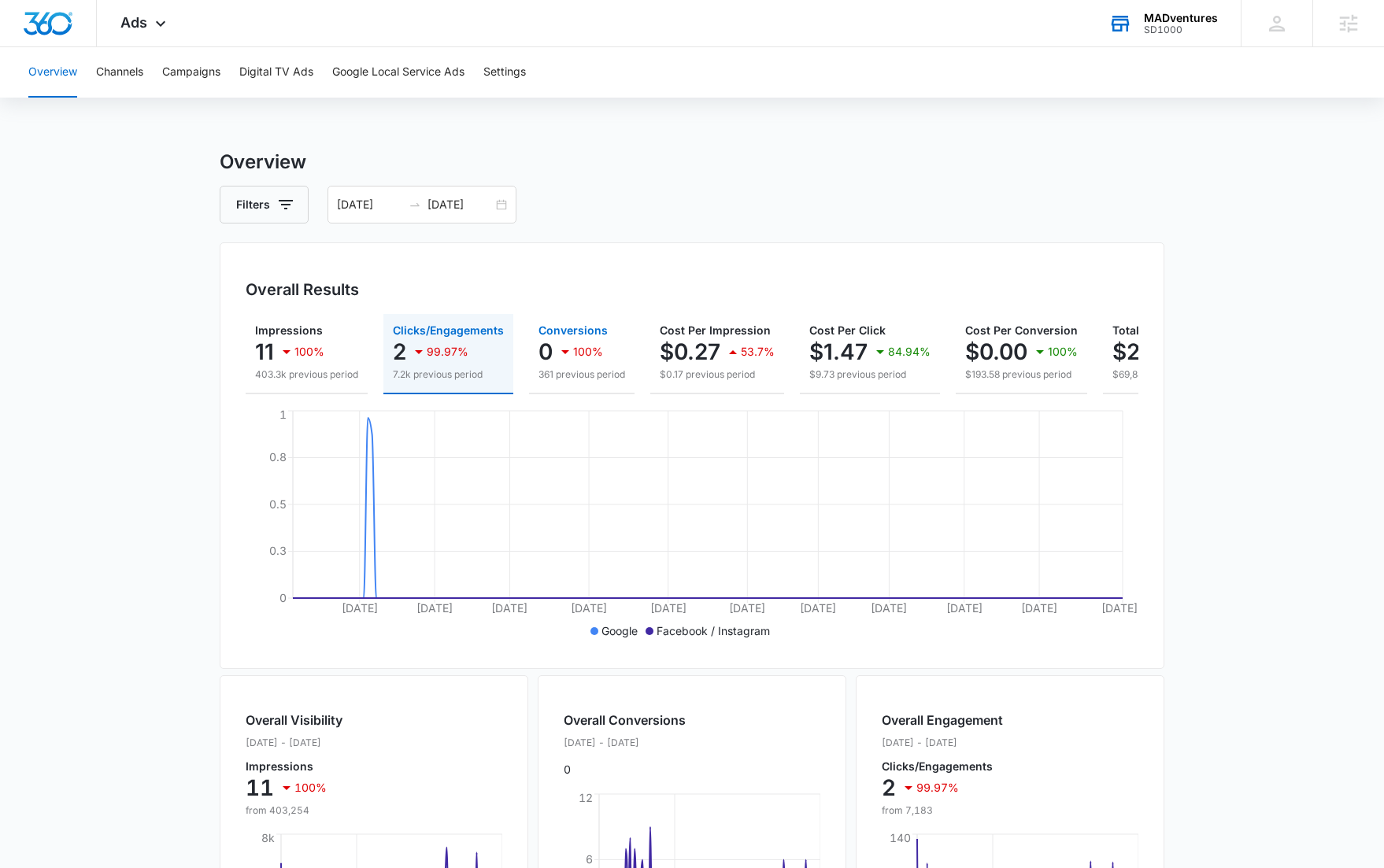
click at [606, 362] on div "0 100%" at bounding box center [582, 352] width 87 height 32
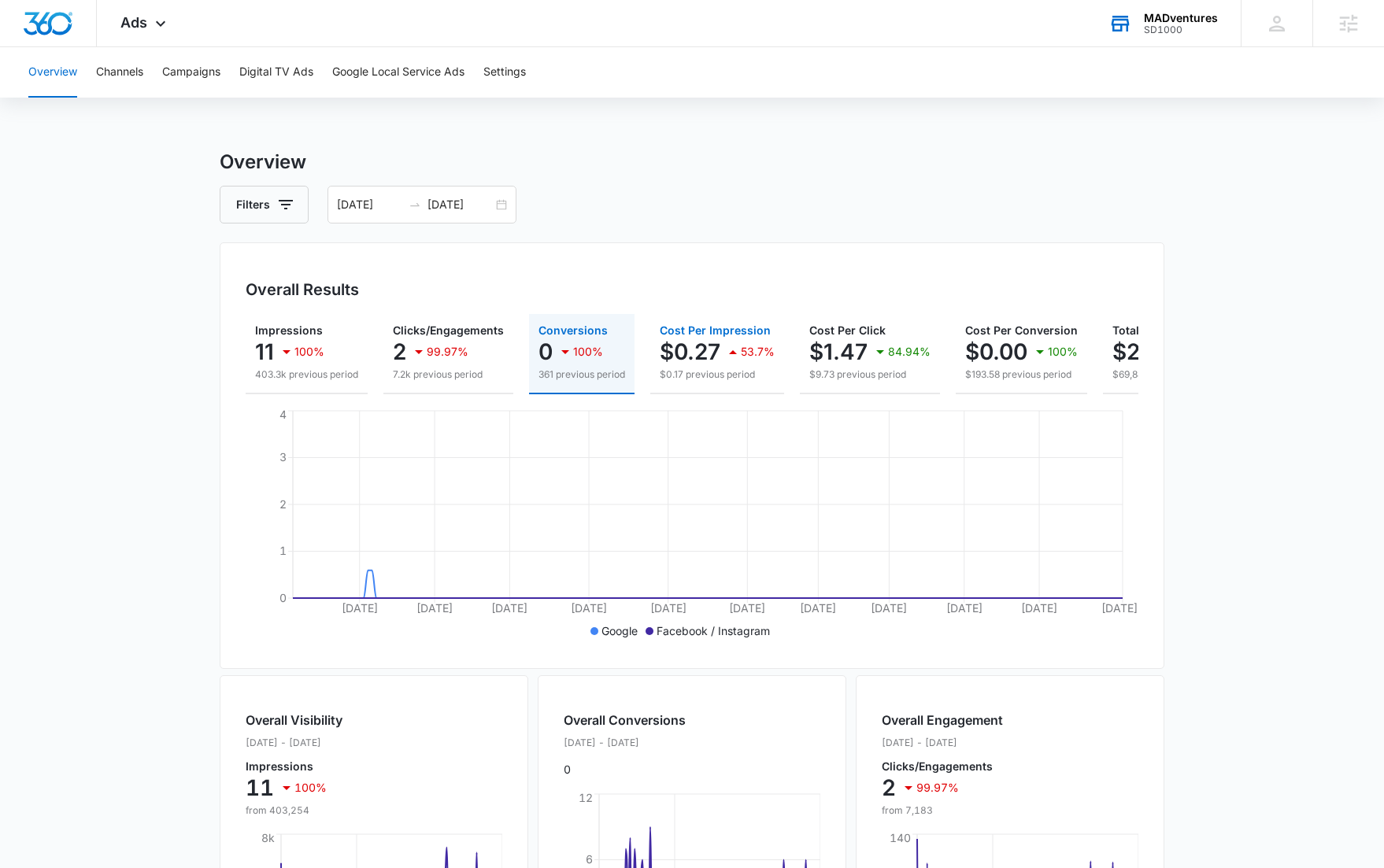
click at [714, 367] on p "$0.17 previous period" at bounding box center [717, 374] width 115 height 14
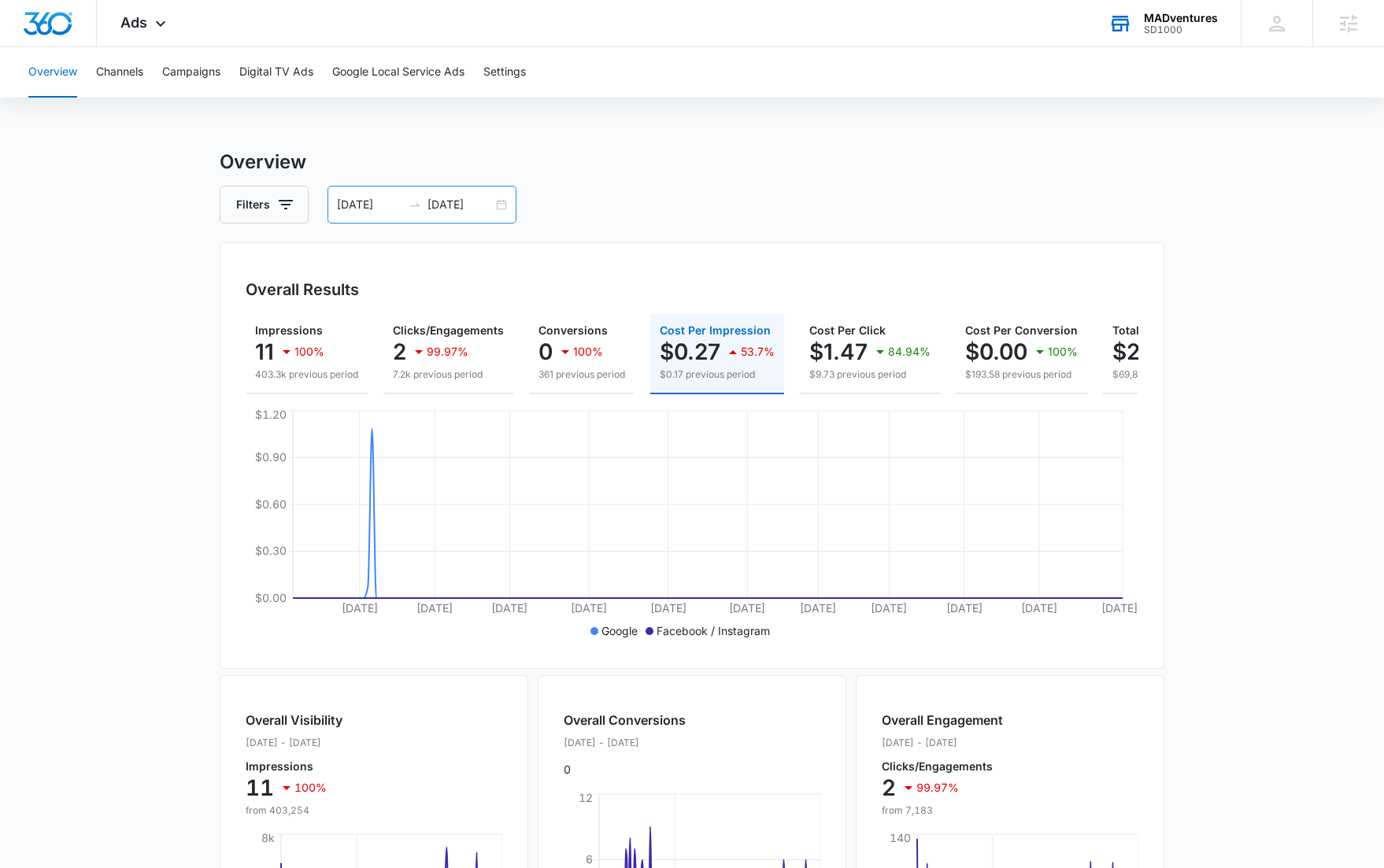
click at [438, 202] on input "09/16/2025" at bounding box center [460, 204] width 66 height 17
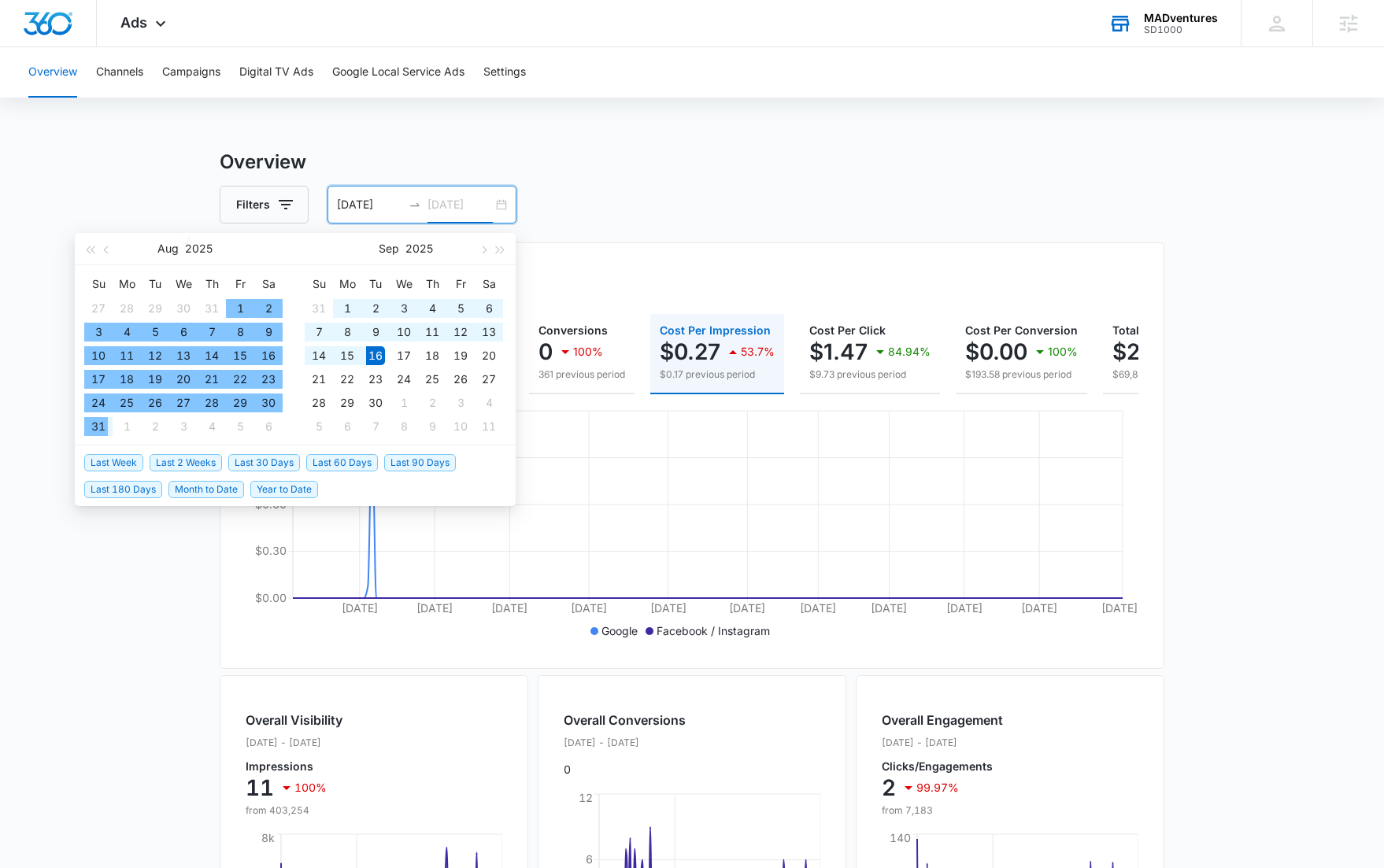
type input "09/16/2025"
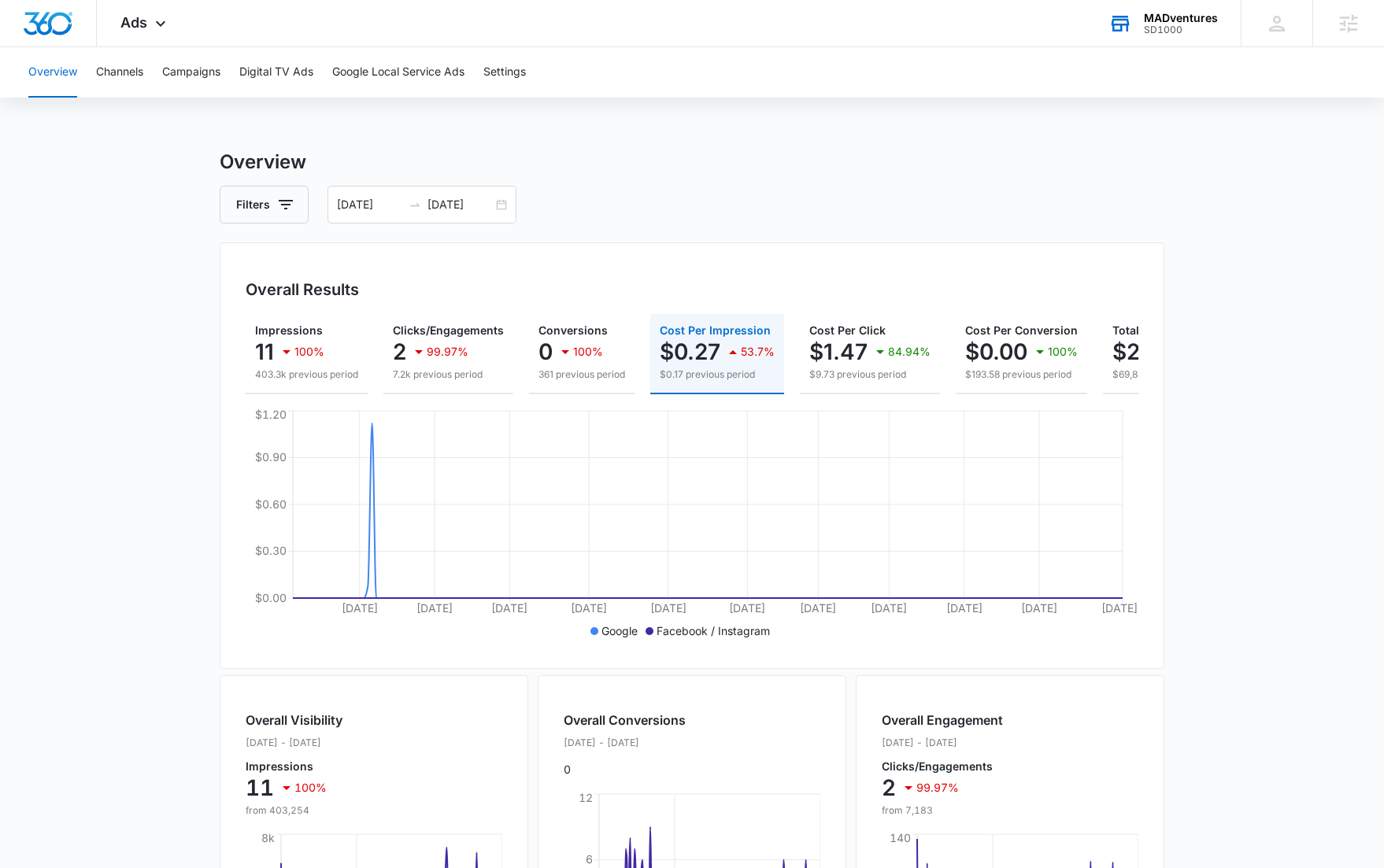
click at [733, 172] on h3 "Overview" at bounding box center [692, 162] width 945 height 28
click at [126, 81] on button "Channels" at bounding box center [119, 72] width 47 height 50
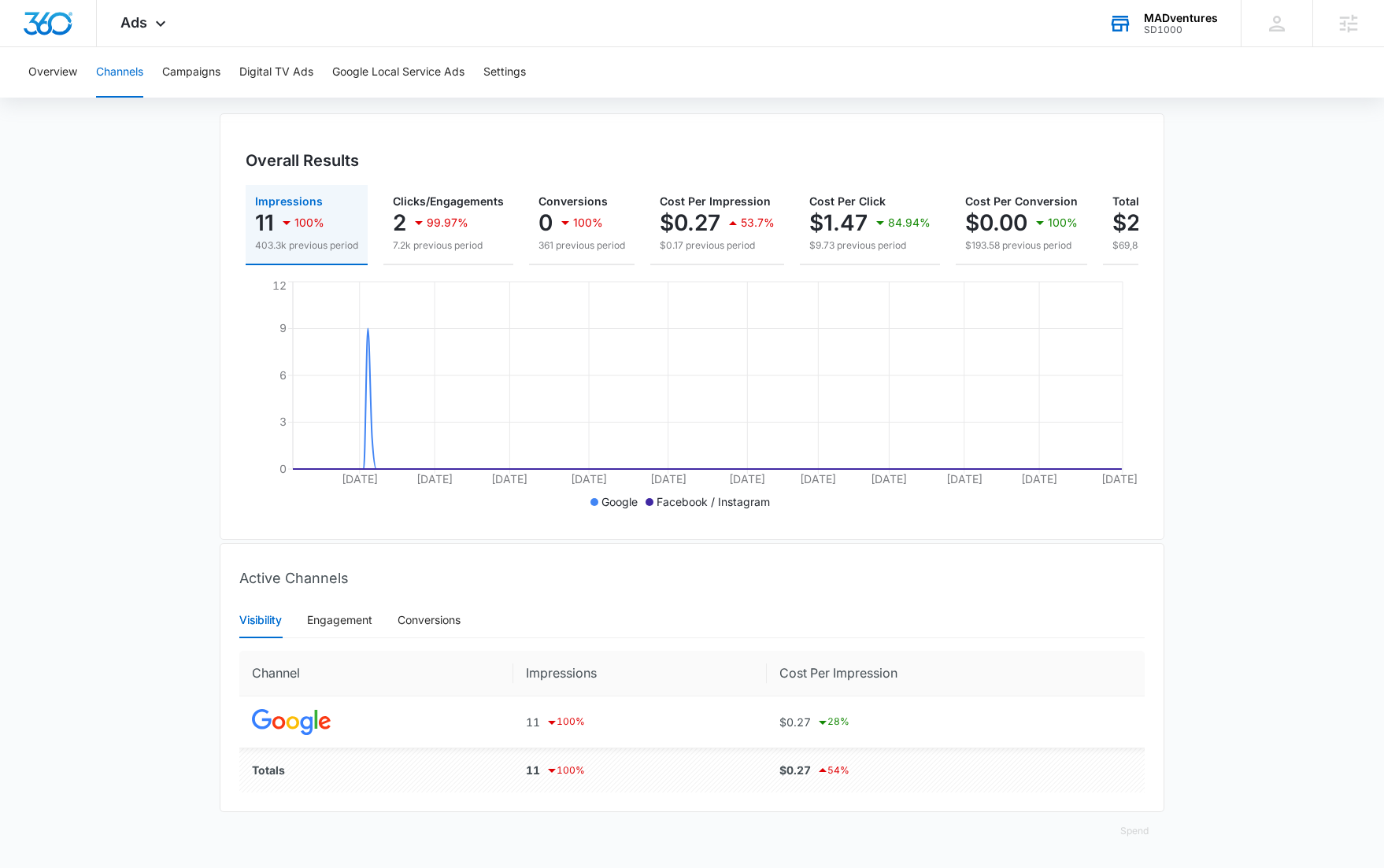
scroll to position [141, 0]
drag, startPoint x: 373, startPoint y: 736, endPoint x: 227, endPoint y: 670, distance: 160.2
click at [227, 670] on div "Visibility Engagement Conversions Channel Impressions Cost Per Impression 11 10…" at bounding box center [692, 706] width 943 height 210
click at [374, 735] on td at bounding box center [377, 721] width 274 height 52
drag, startPoint x: 372, startPoint y: 722, endPoint x: 197, endPoint y: 659, distance: 186.0
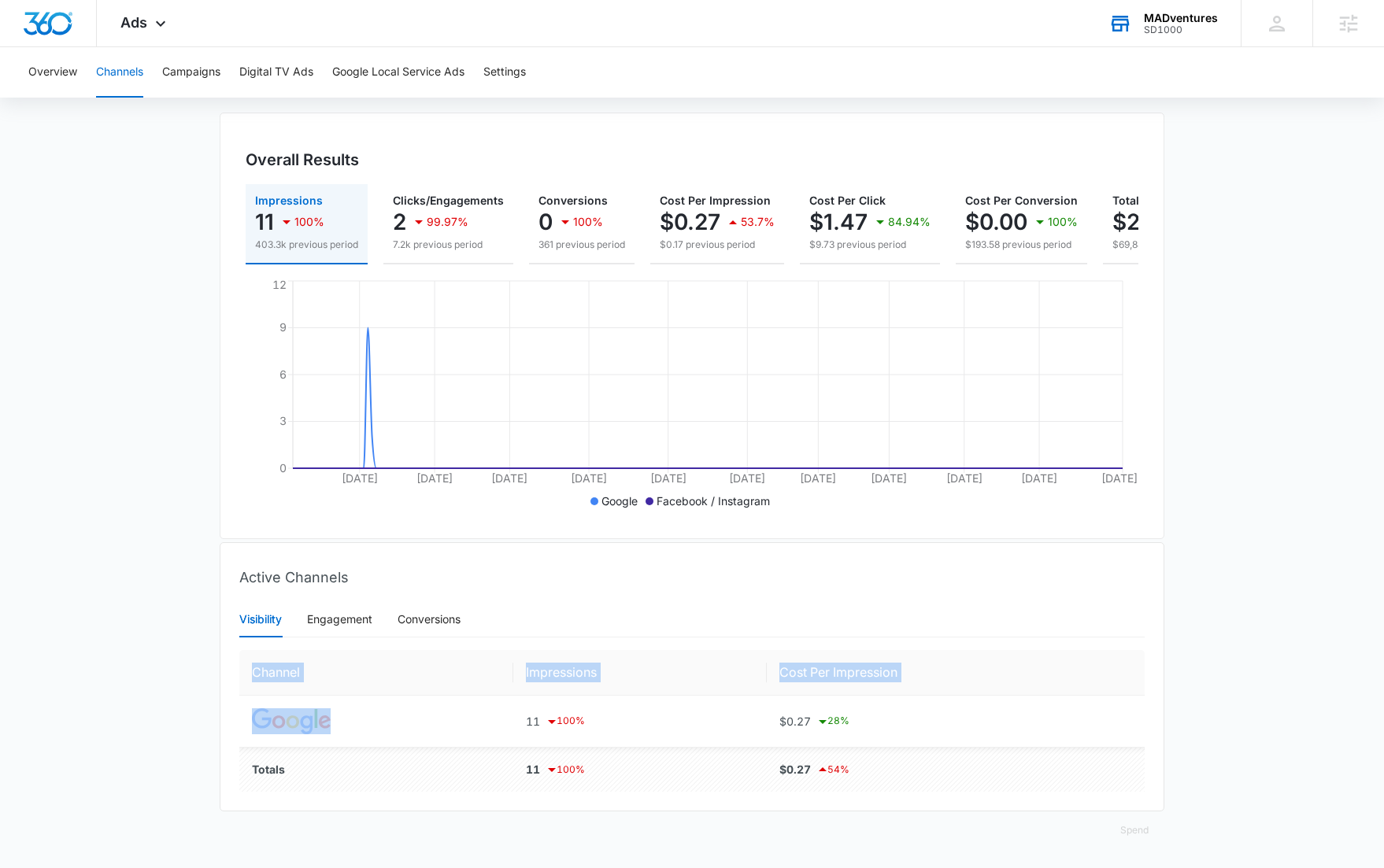
click at [197, 659] on main "Channels Filters 03/01/2025 09/16/2025 Overall Results Impressions 11 100% 403.…" at bounding box center [692, 443] width 1384 height 850
click at [189, 666] on main "Channels Filters 03/01/2025 09/16/2025 Overall Results Impressions 11 100% 403.…" at bounding box center [692, 443] width 1384 height 850
click at [188, 58] on button "Campaigns" at bounding box center [191, 72] width 58 height 50
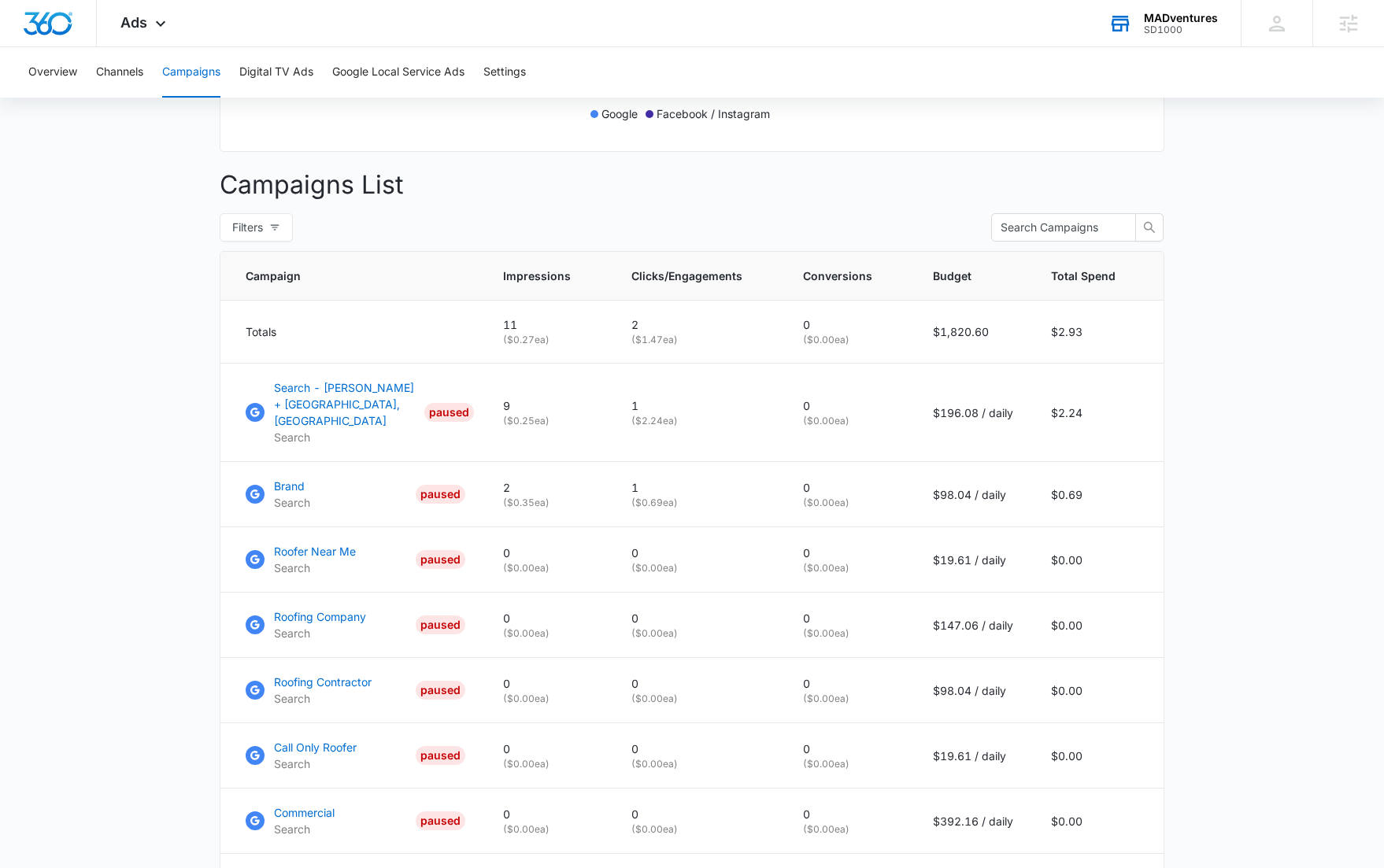
scroll to position [577, 0]
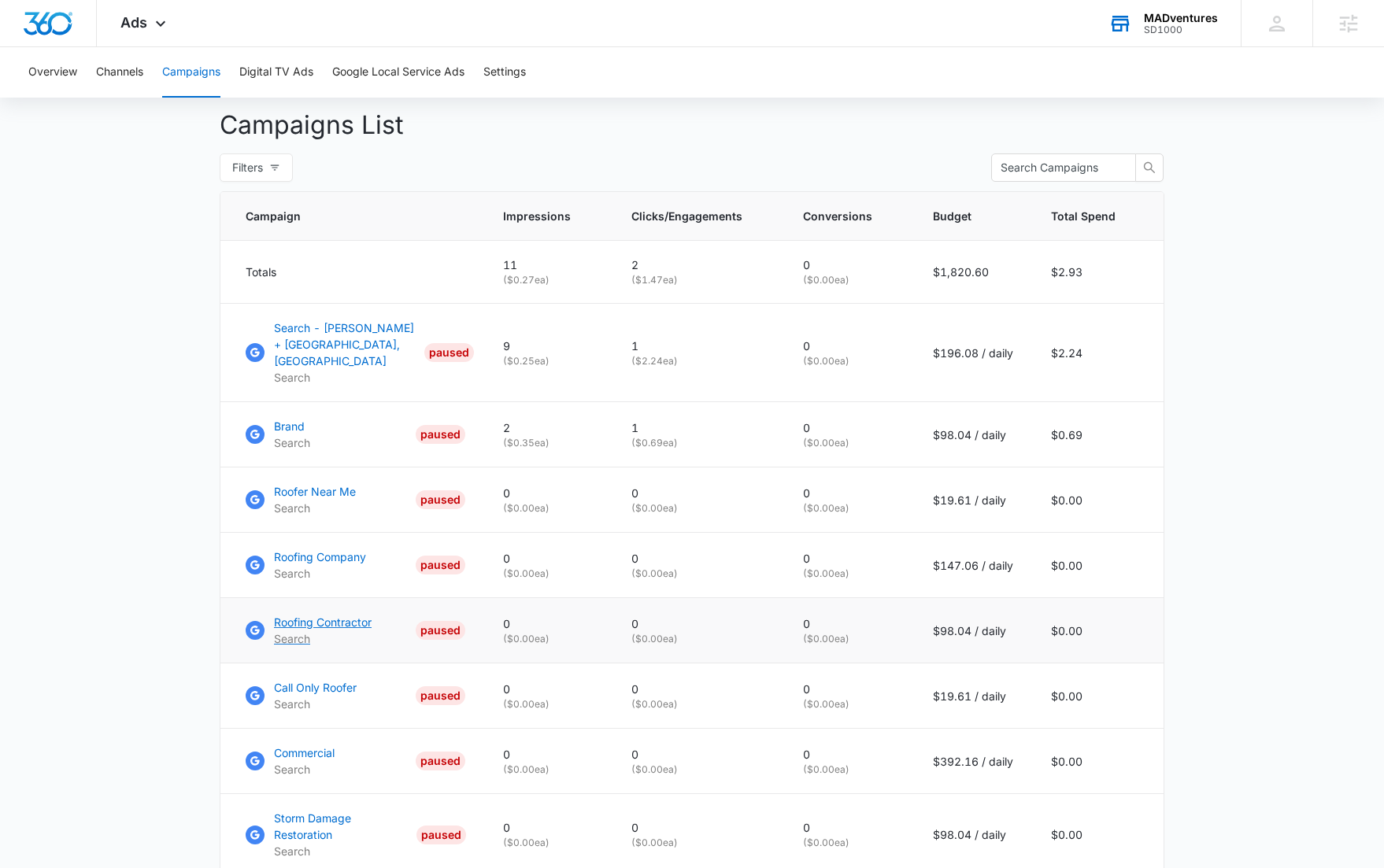
click at [342, 617] on p "Roofing Contractor" at bounding box center [323, 622] width 98 height 16
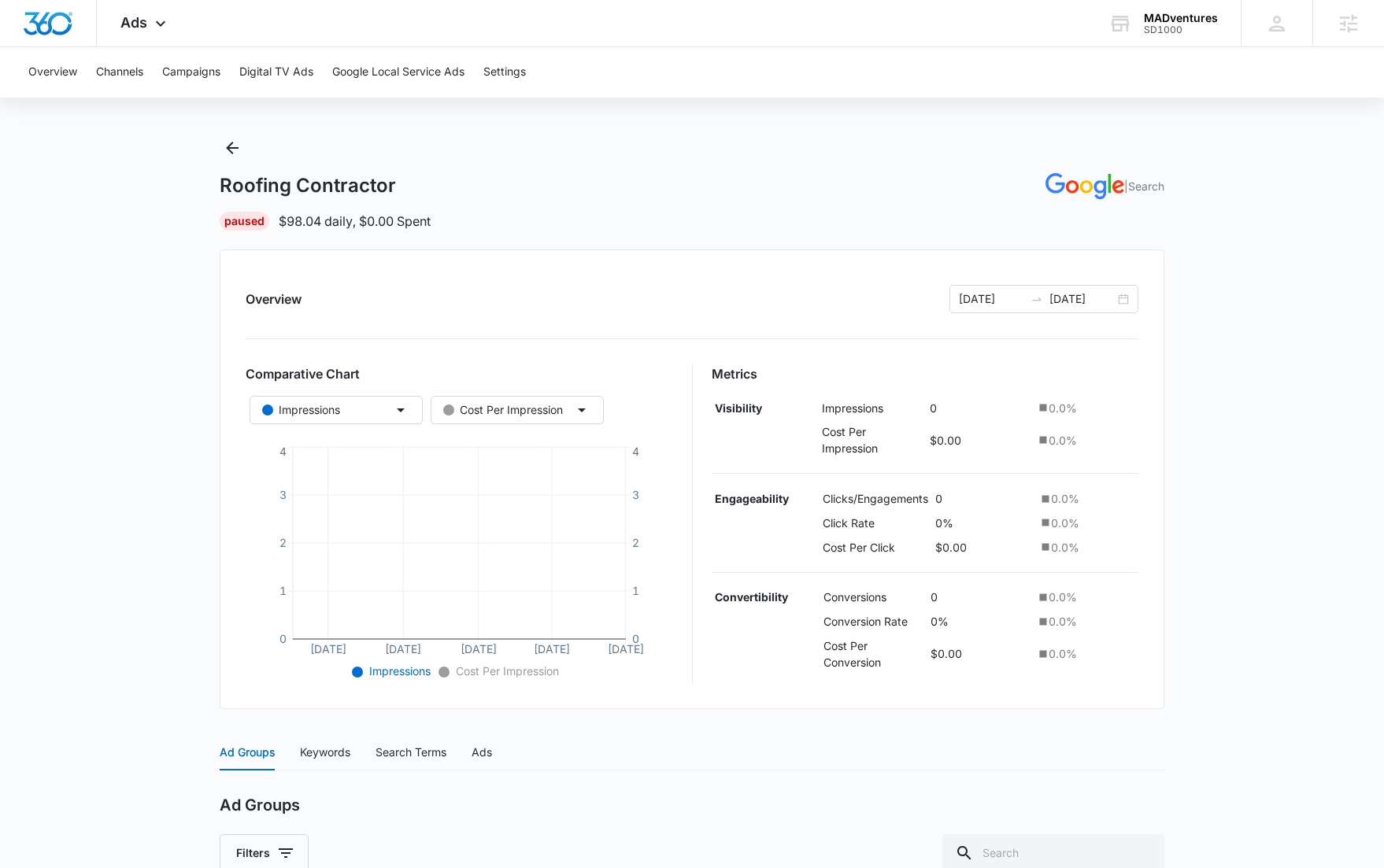
scroll to position [15, 0]
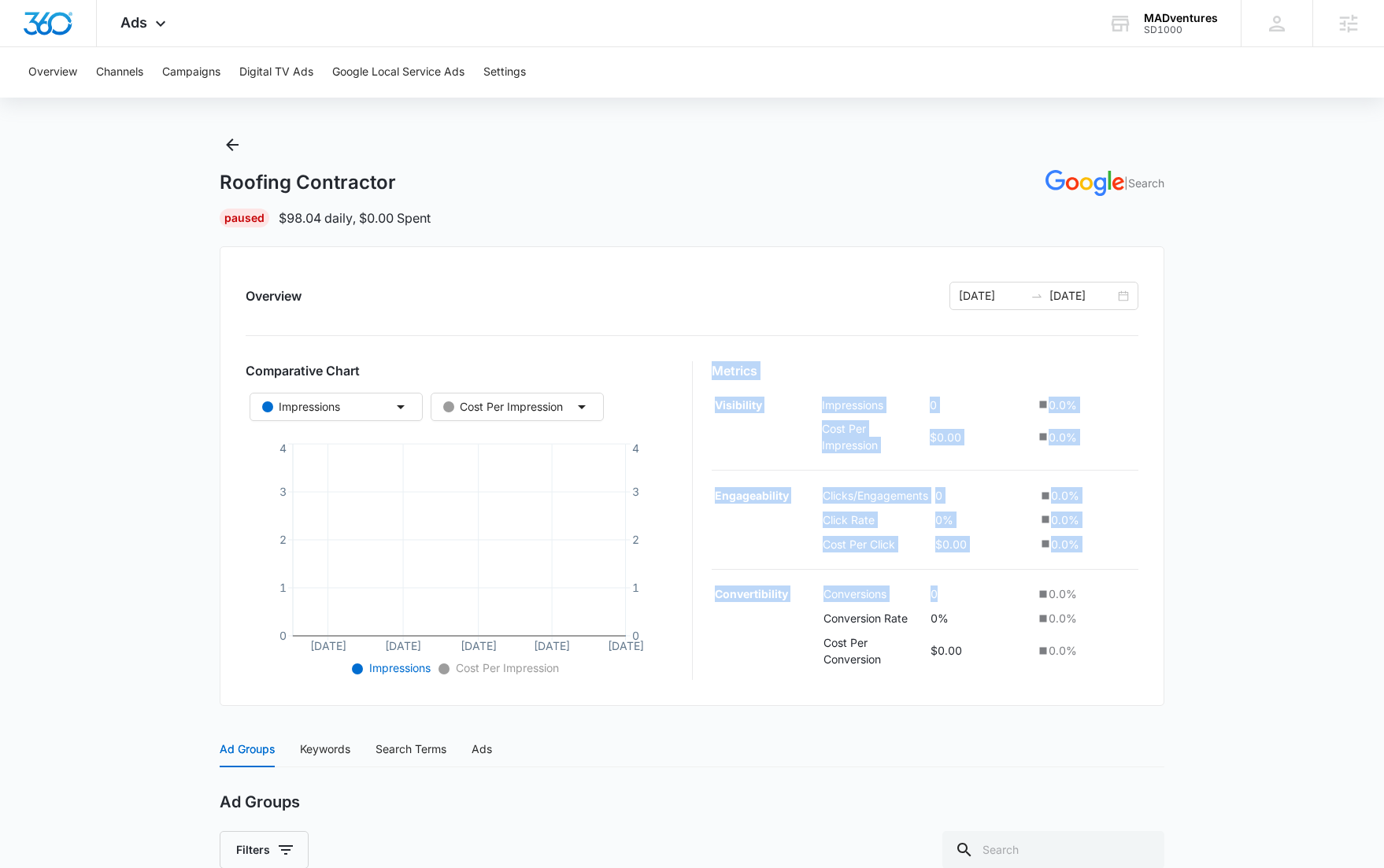
drag, startPoint x: 715, startPoint y: 364, endPoint x: 1139, endPoint y: 557, distance: 465.9
click at [1085, 593] on div "Metrics Visibility Impressions 0 0.0 % Cost Per Impression $0.00 0.0 % Engageab…" at bounding box center [926, 520] width 428 height 319
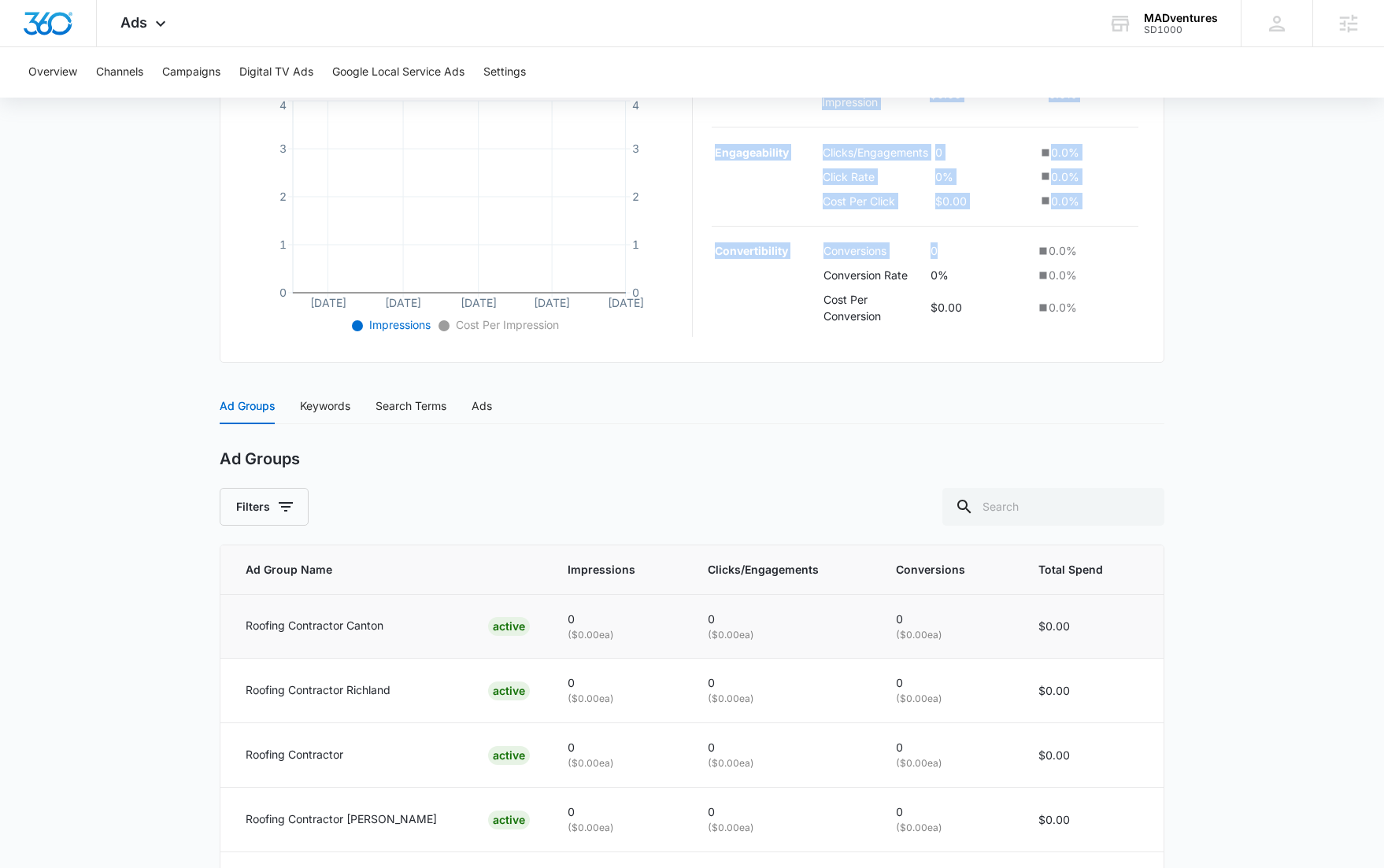
scroll to position [374, 0]
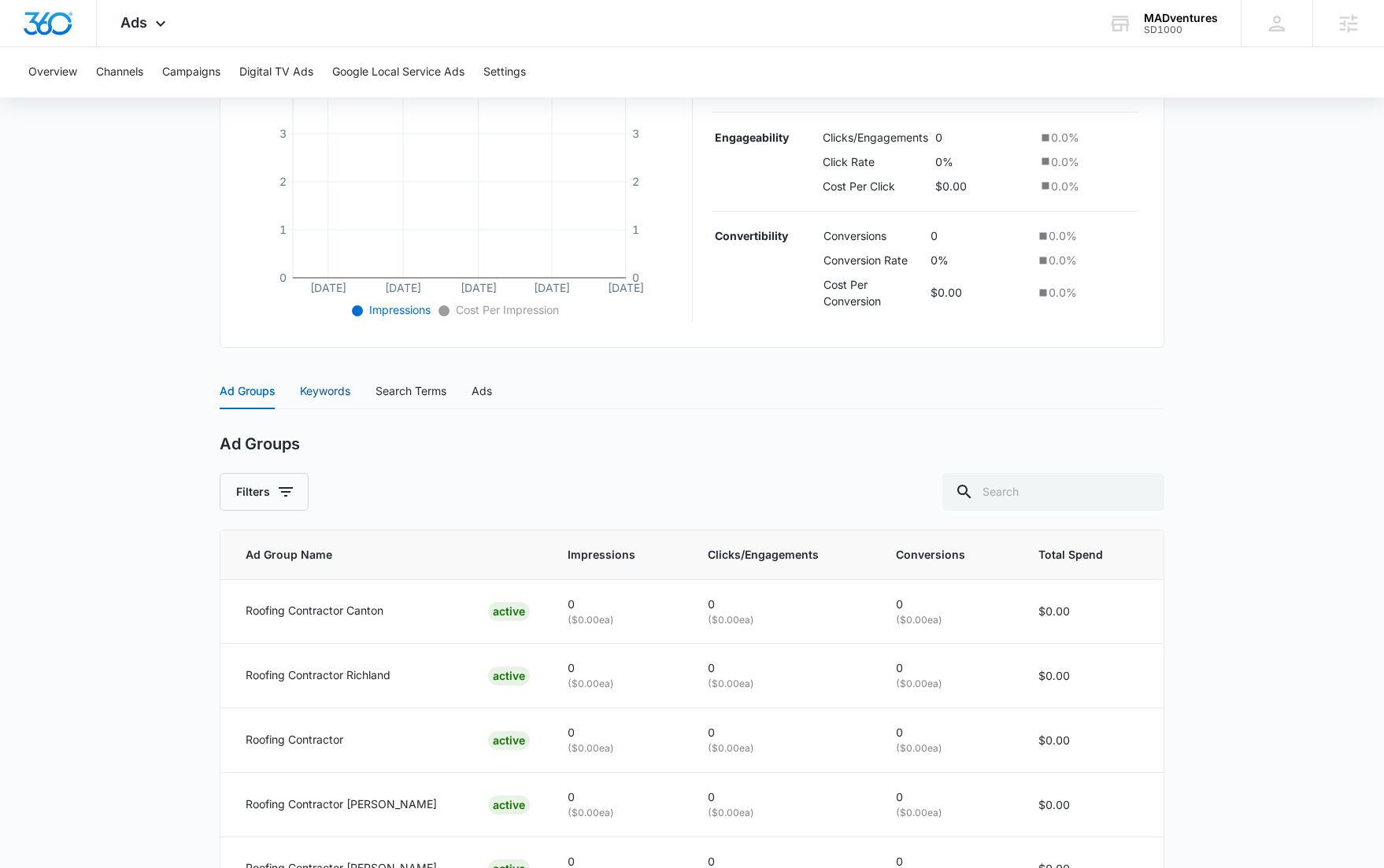
click at [348, 393] on div "Keywords" at bounding box center [325, 391] width 50 height 17
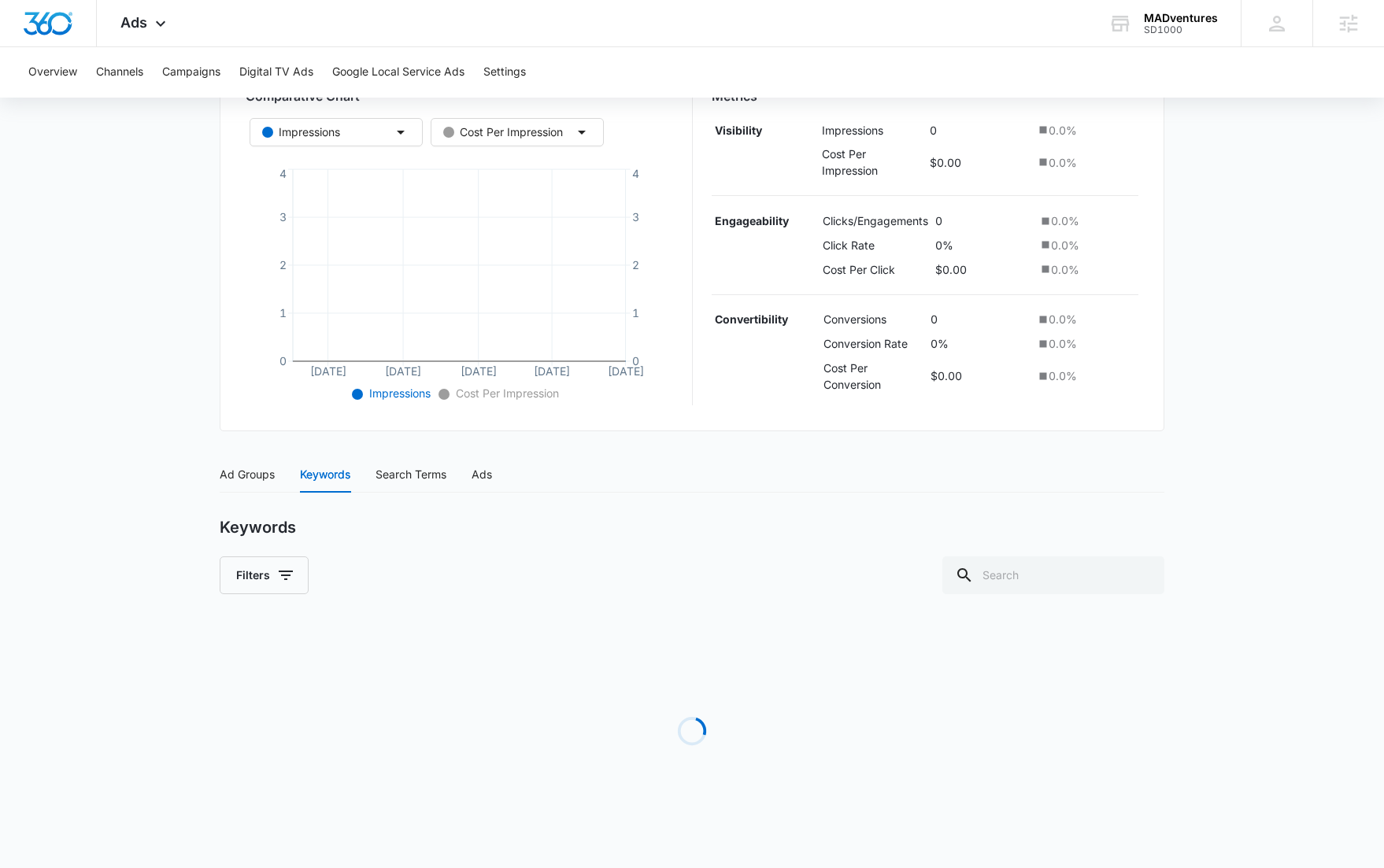
scroll to position [273, 0]
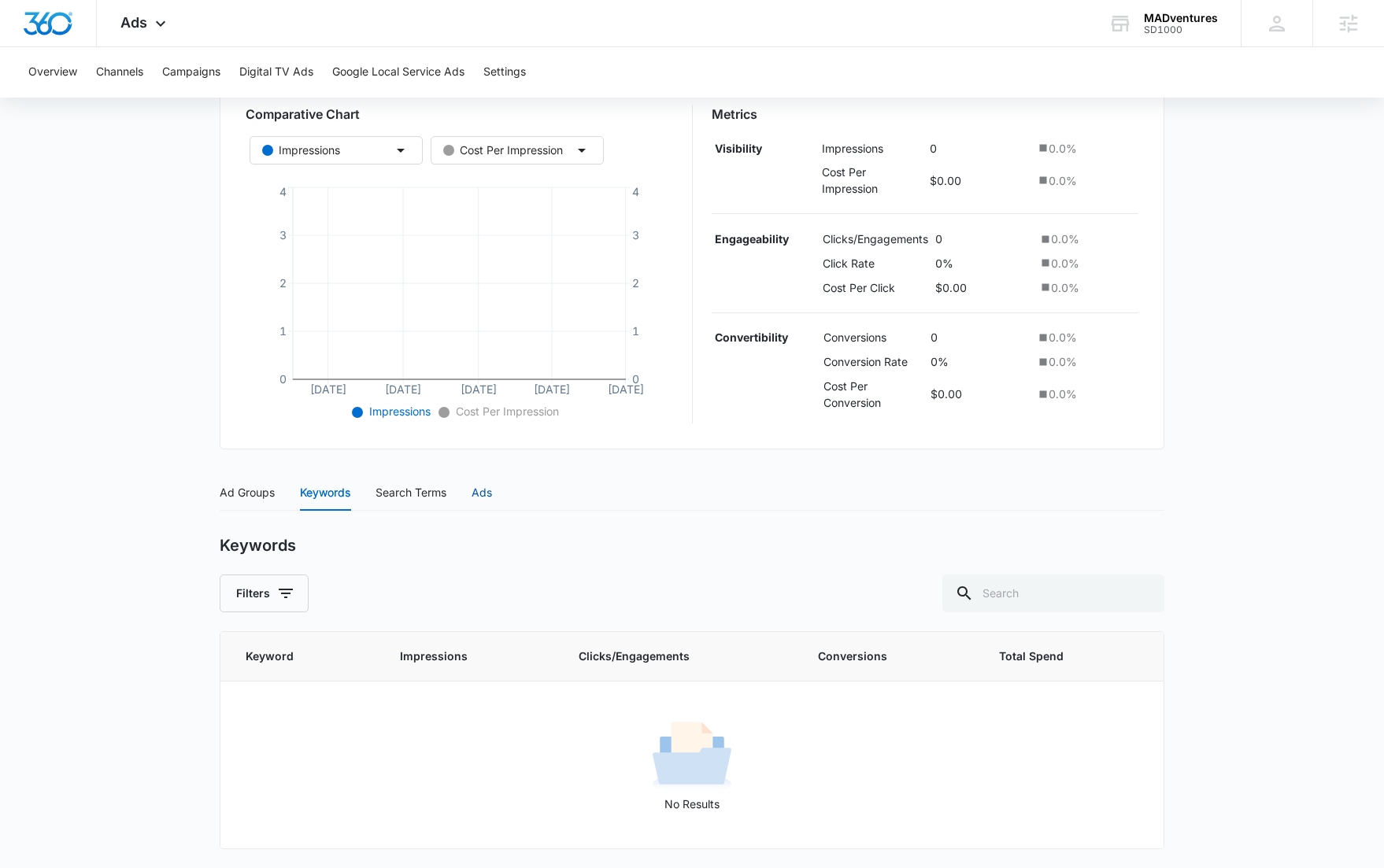
click at [475, 497] on div "Ads" at bounding box center [482, 492] width 20 height 17
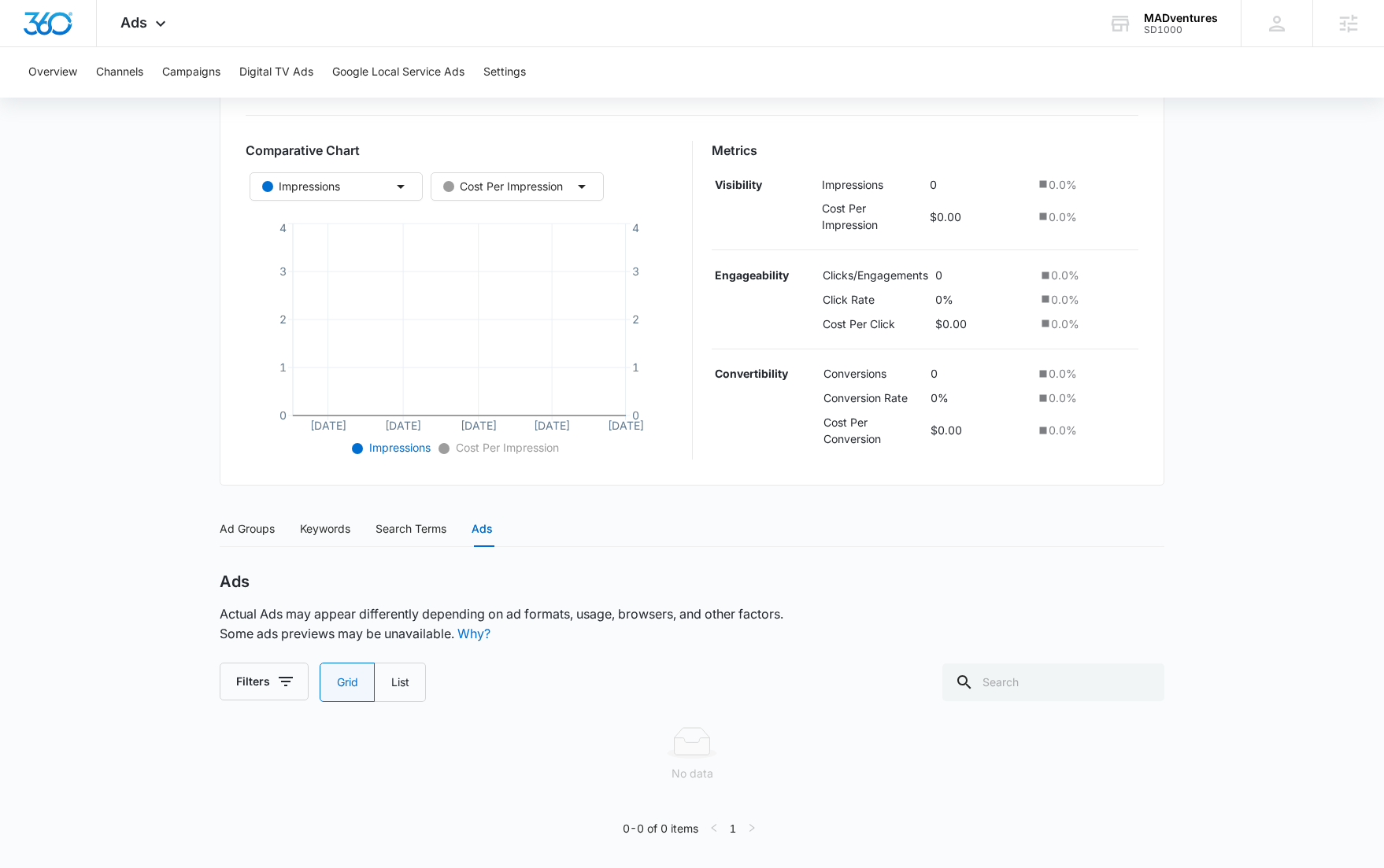
scroll to position [236, 0]
click at [153, 45] on div "Ads Apps Reputation Websites Forms CRM Email Social Shop Content Ads Intelligen…" at bounding box center [146, 23] width 97 height 47
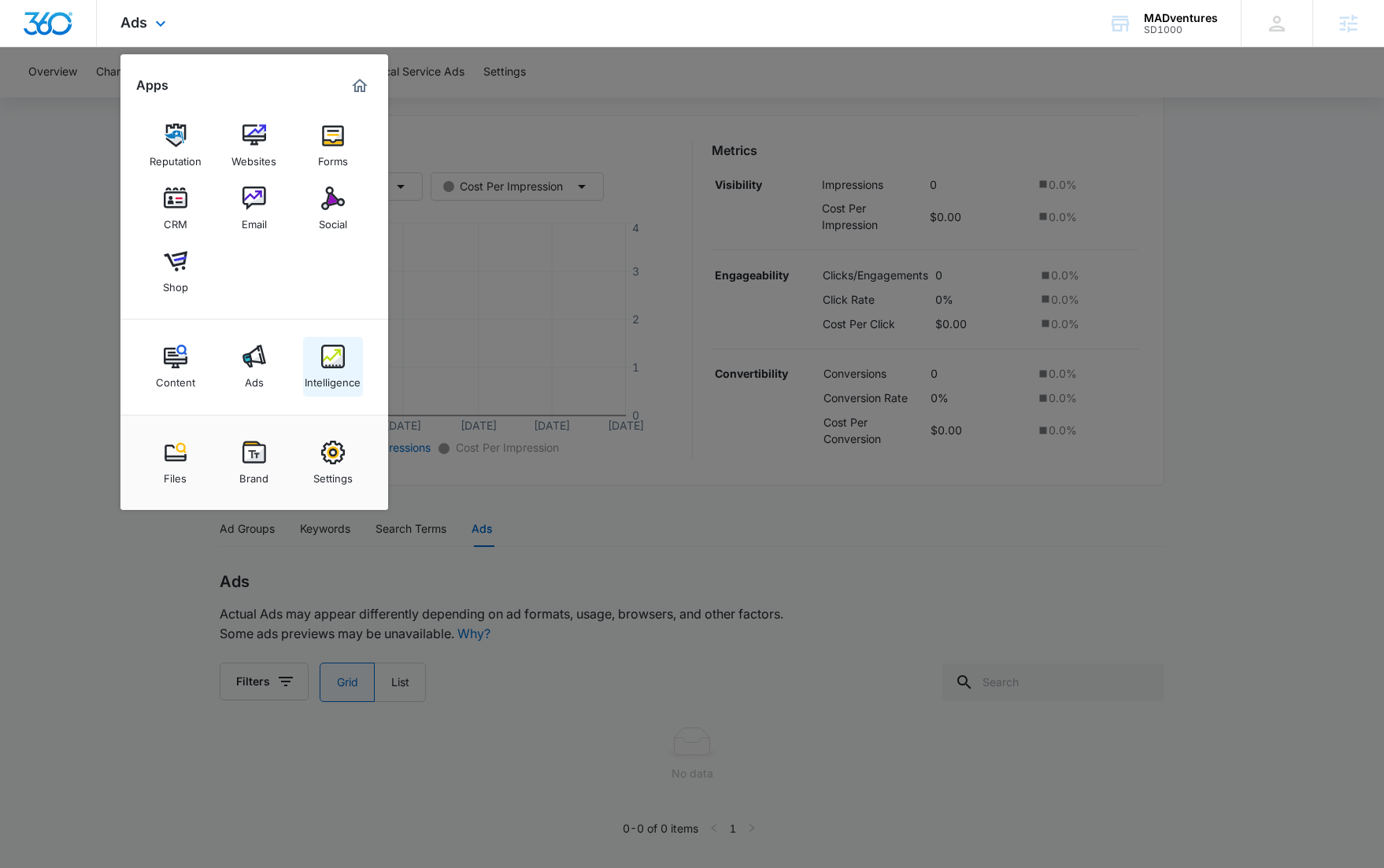
click at [335, 365] on img at bounding box center [333, 357] width 24 height 24
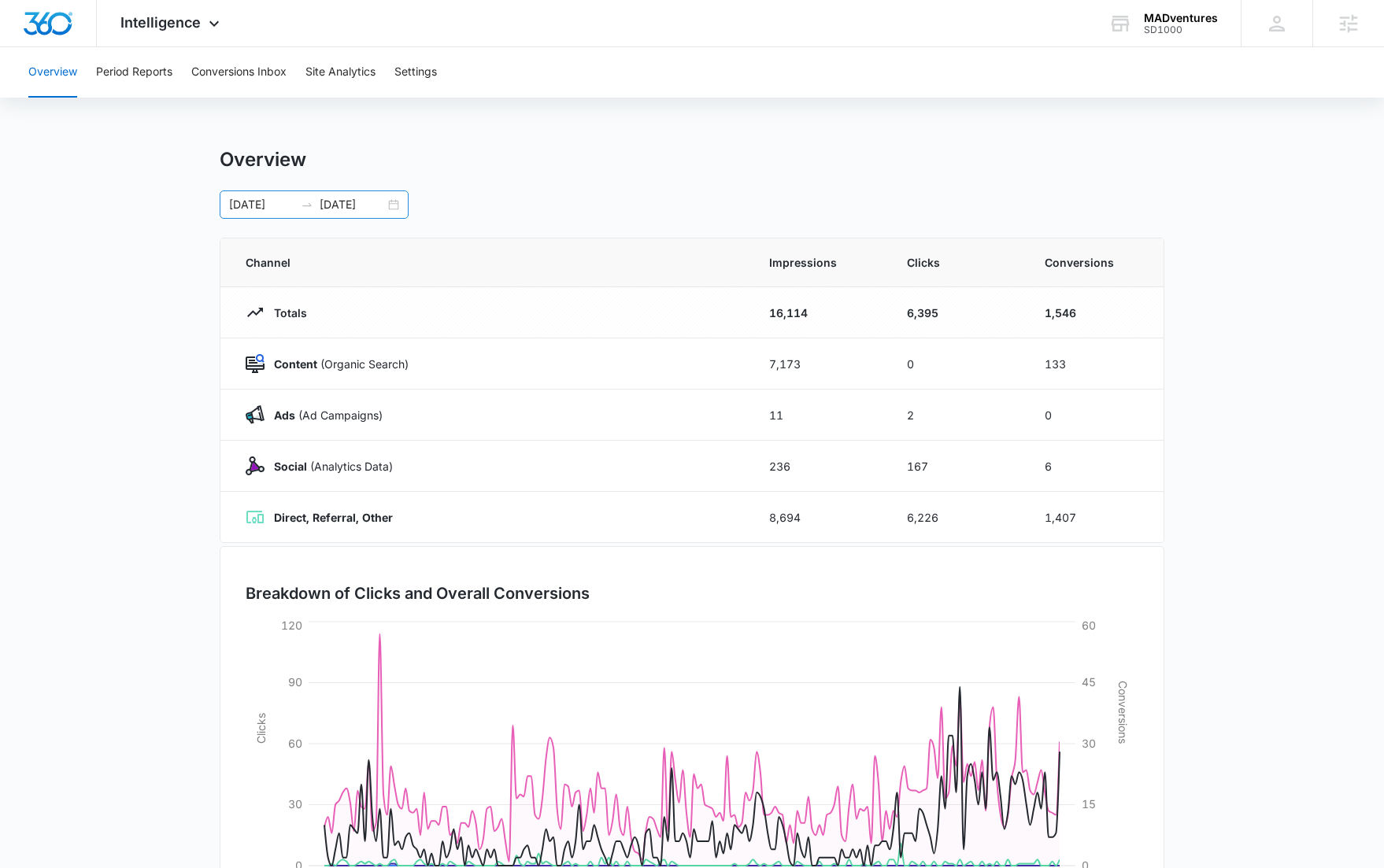
click at [315, 213] on div "03/01/2025 09/16/2025" at bounding box center [314, 204] width 189 height 28
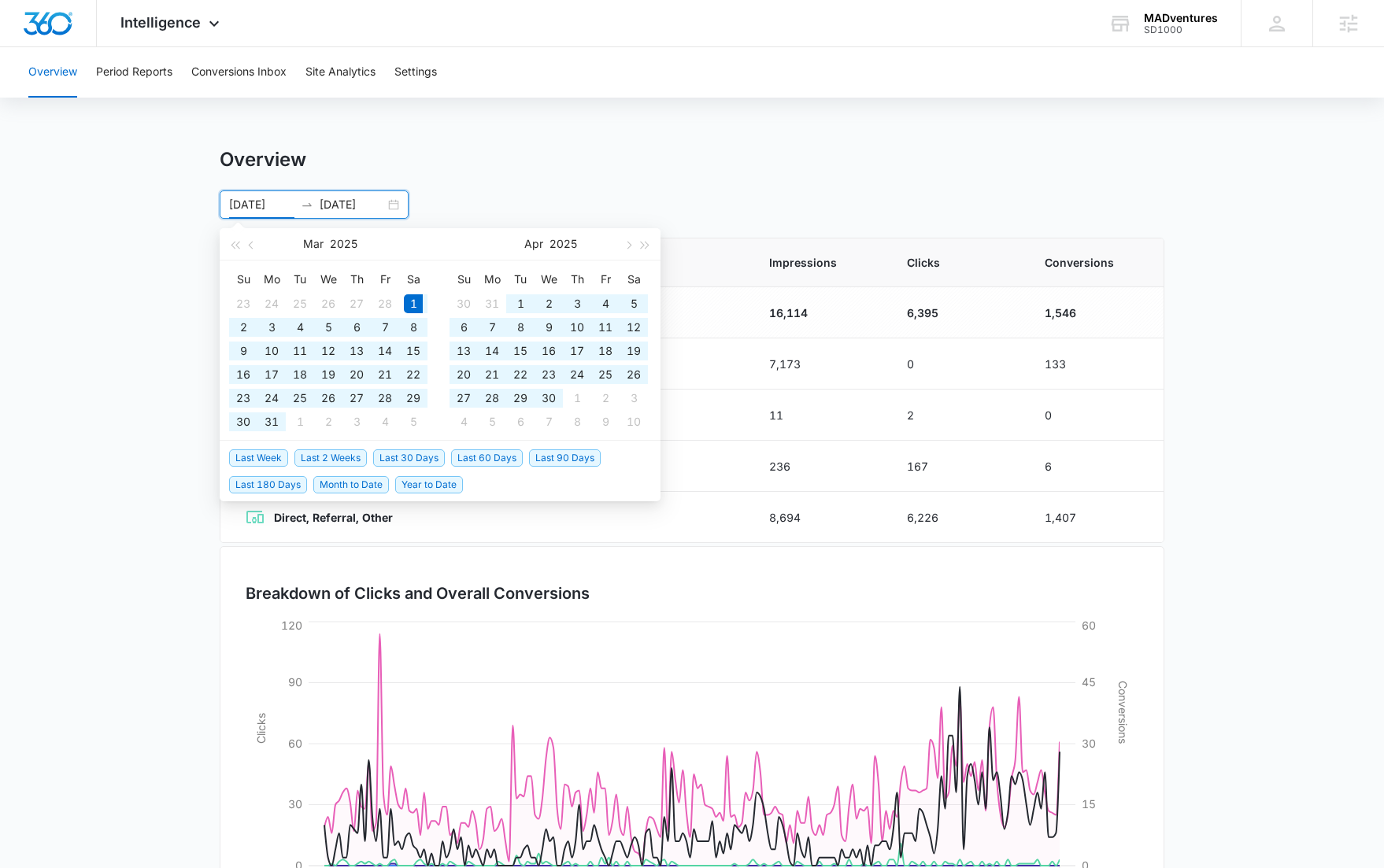
click at [535, 156] on div "Overview" at bounding box center [692, 160] width 945 height 24
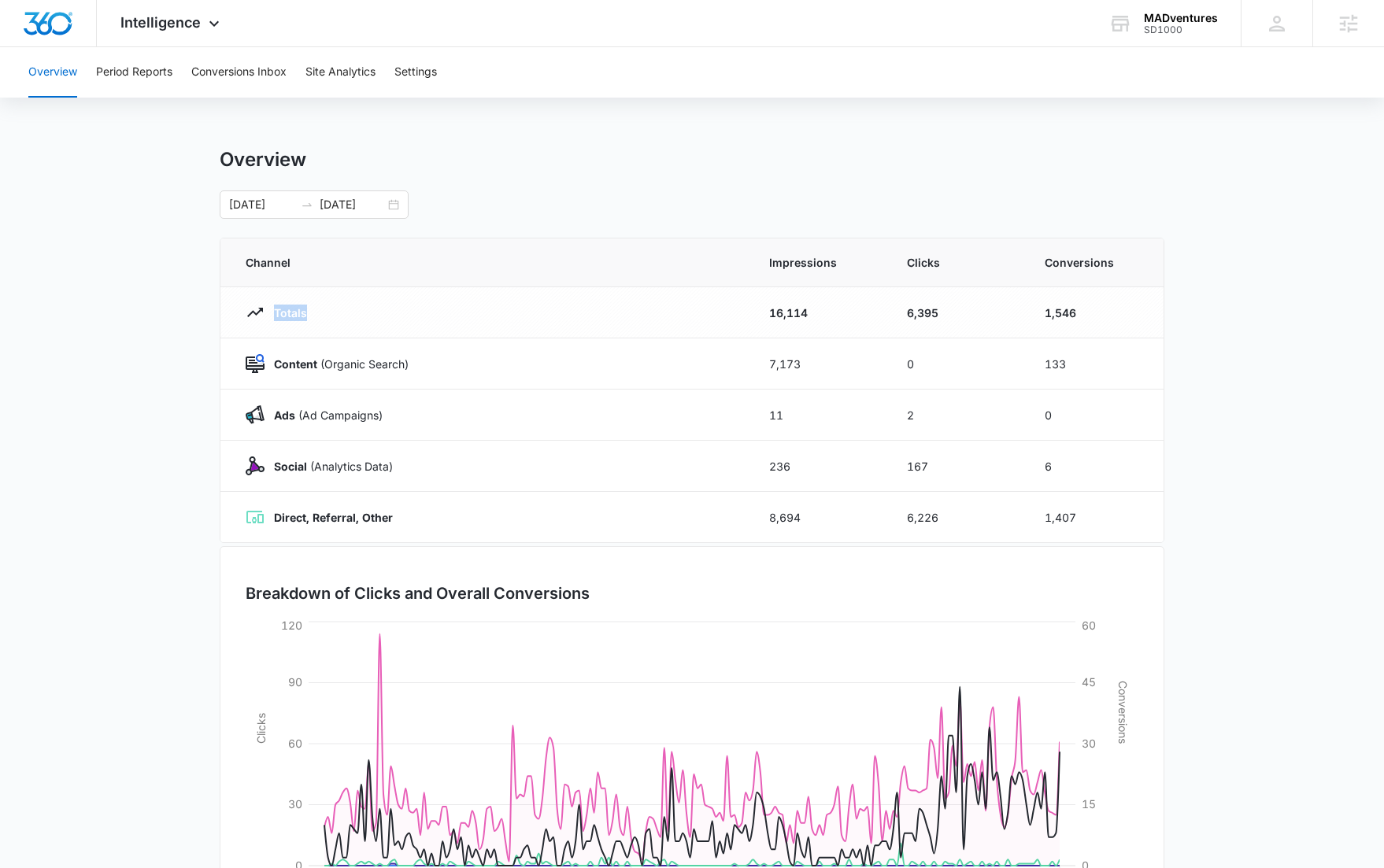
drag, startPoint x: 274, startPoint y: 305, endPoint x: 310, endPoint y: 306, distance: 36.0
click at [310, 306] on div "Totals" at bounding box center [488, 313] width 486 height 19
drag, startPoint x: 297, startPoint y: 367, endPoint x: 416, endPoint y: 375, distance: 119.3
click at [416, 375] on td "Content (Organic Search)" at bounding box center [486, 364] width 530 height 51
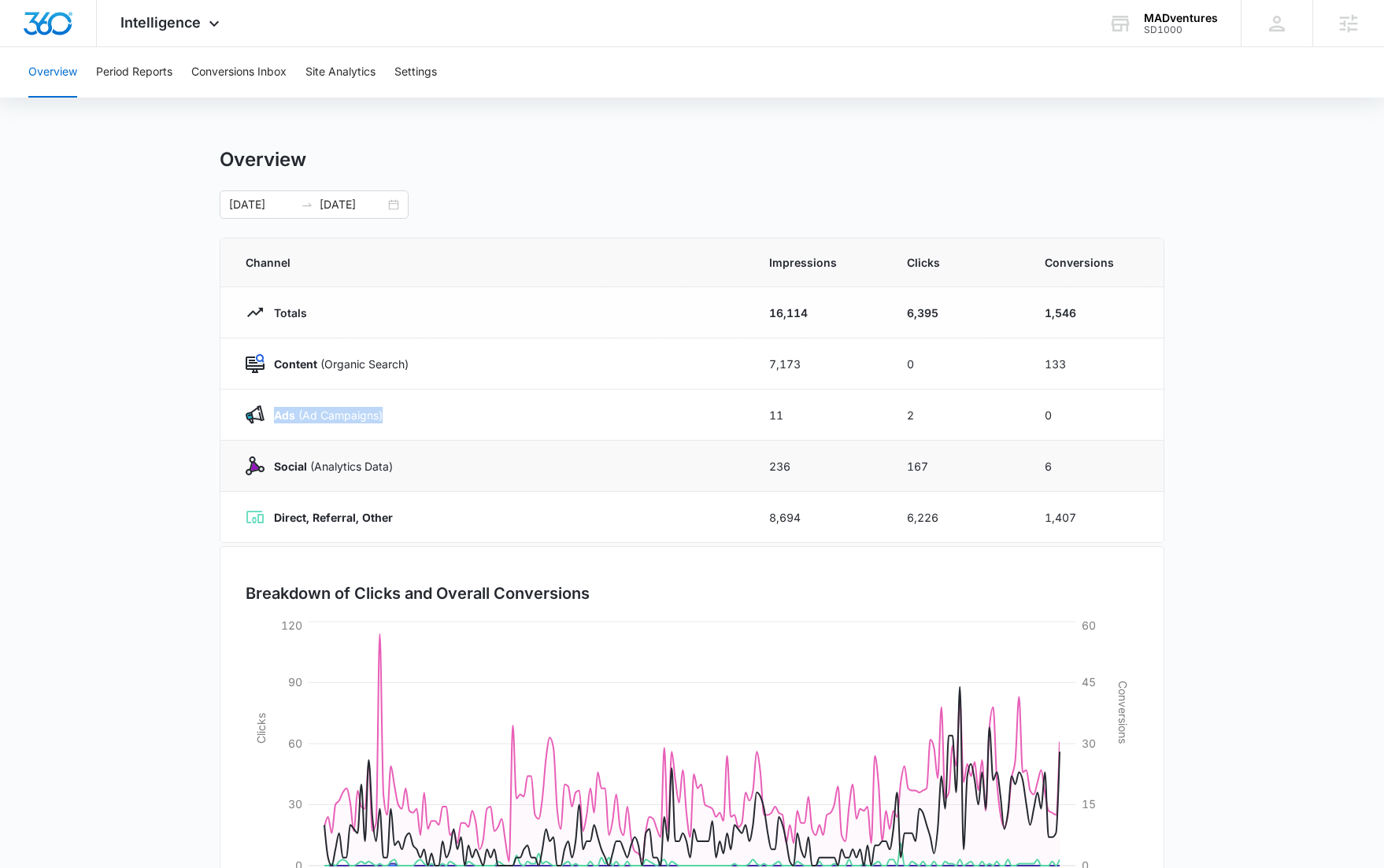
drag, startPoint x: 277, startPoint y: 419, endPoint x: 395, endPoint y: 440, distance: 119.9
click at [395, 440] on tbody "Totals 16,114 6,395 1,546 Content (Organic Search) 7,173 0 133 Ads (Ad Campaign…" at bounding box center [692, 415] width 943 height 256
drag, startPoint x: 412, startPoint y: 463, endPoint x: 269, endPoint y: 460, distance: 143.0
click at [268, 460] on div "Social (Analytics Data)" at bounding box center [488, 466] width 486 height 19
drag, startPoint x: 461, startPoint y: 522, endPoint x: 245, endPoint y: 512, distance: 216.2
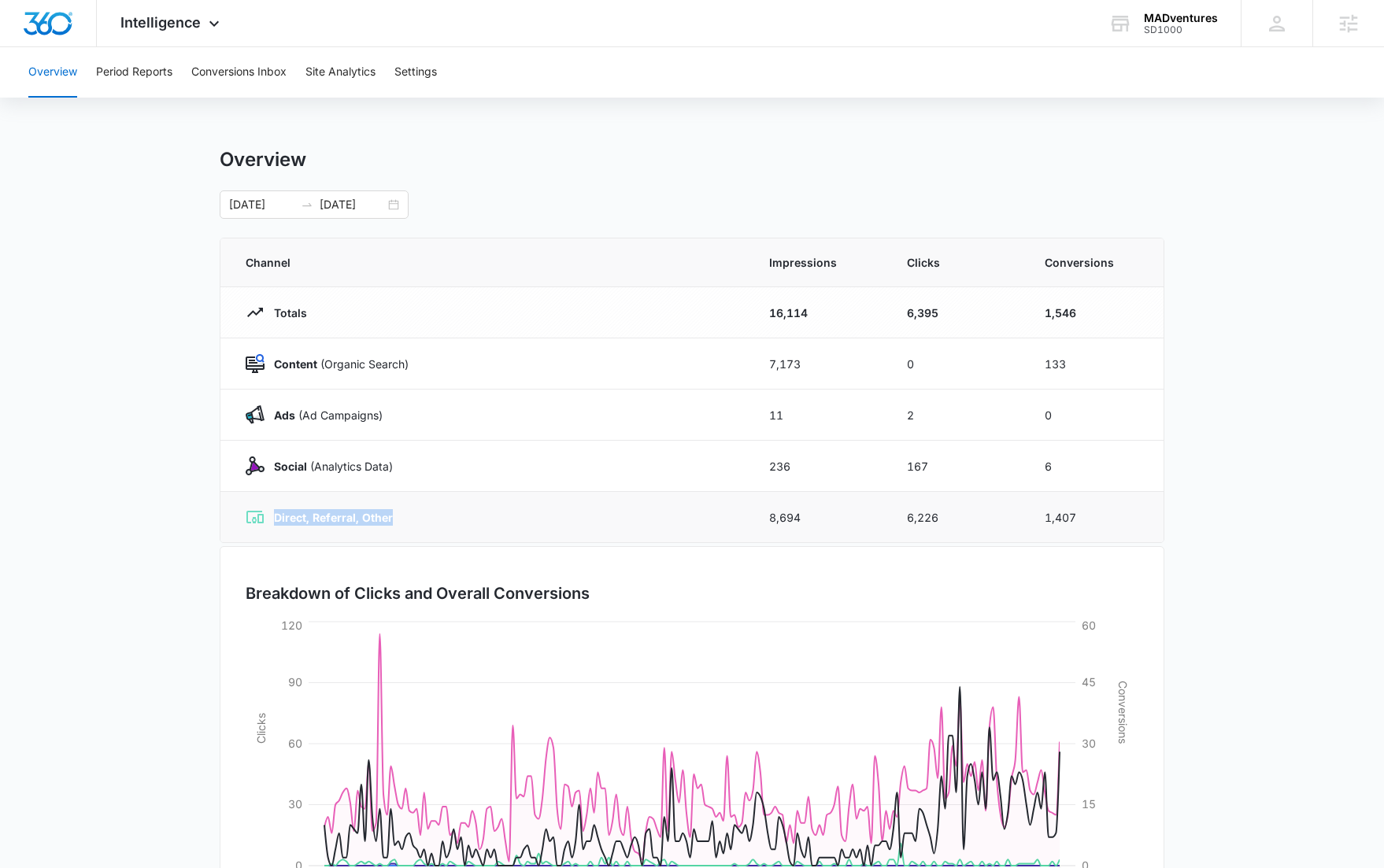
click at [245, 512] on div "Direct, Referral, Other" at bounding box center [488, 517] width 486 height 19
click at [77, 488] on main "Overview 03/01/2025 09/16/2025 Mar 2025 Su Mo Tu We Th Fr Sa 23 24 25 26 27 28 …" at bounding box center [692, 561] width 1384 height 826
click at [156, 70] on button "Period Reports" at bounding box center [135, 72] width 77 height 50
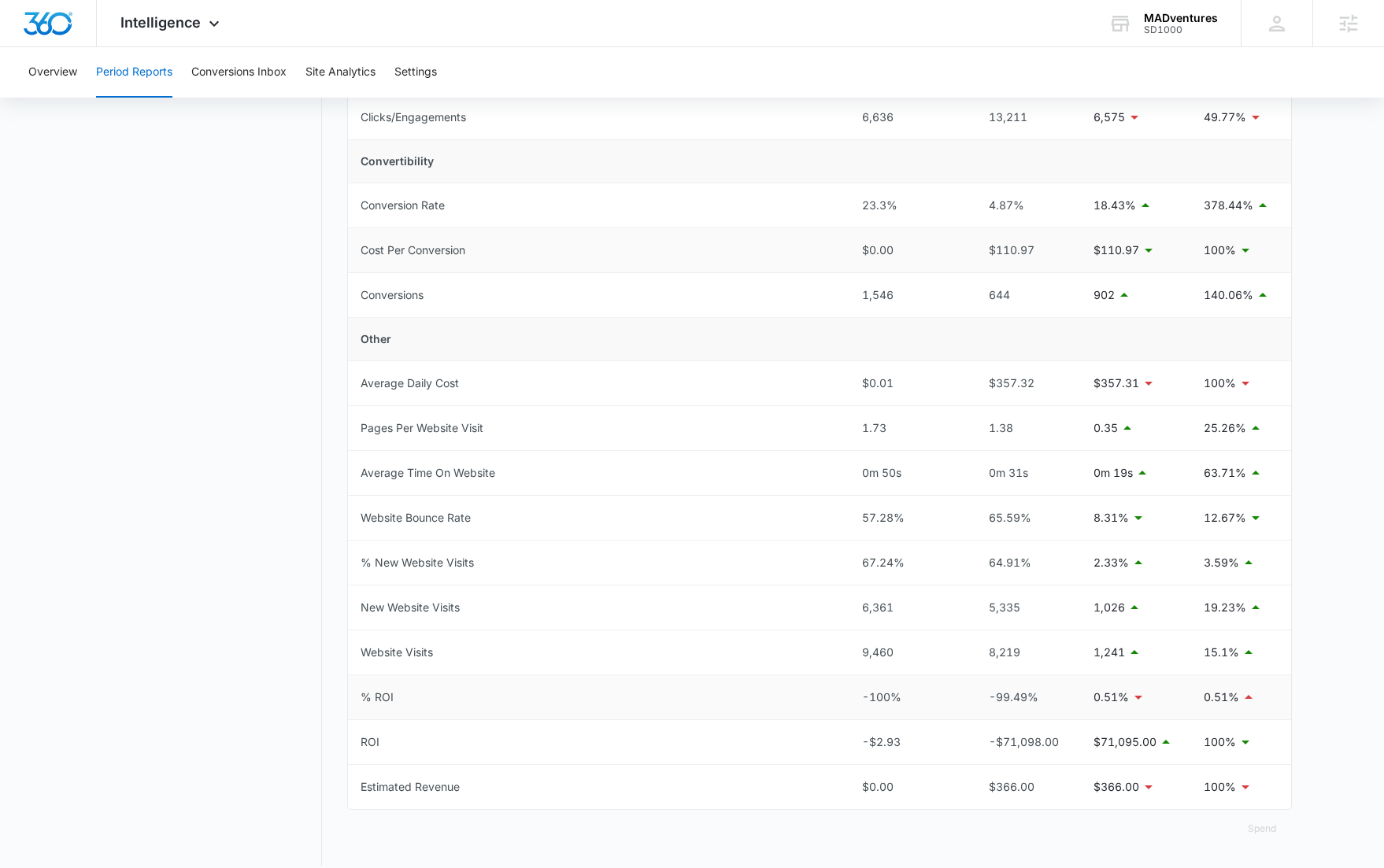
scroll to position [514, 0]
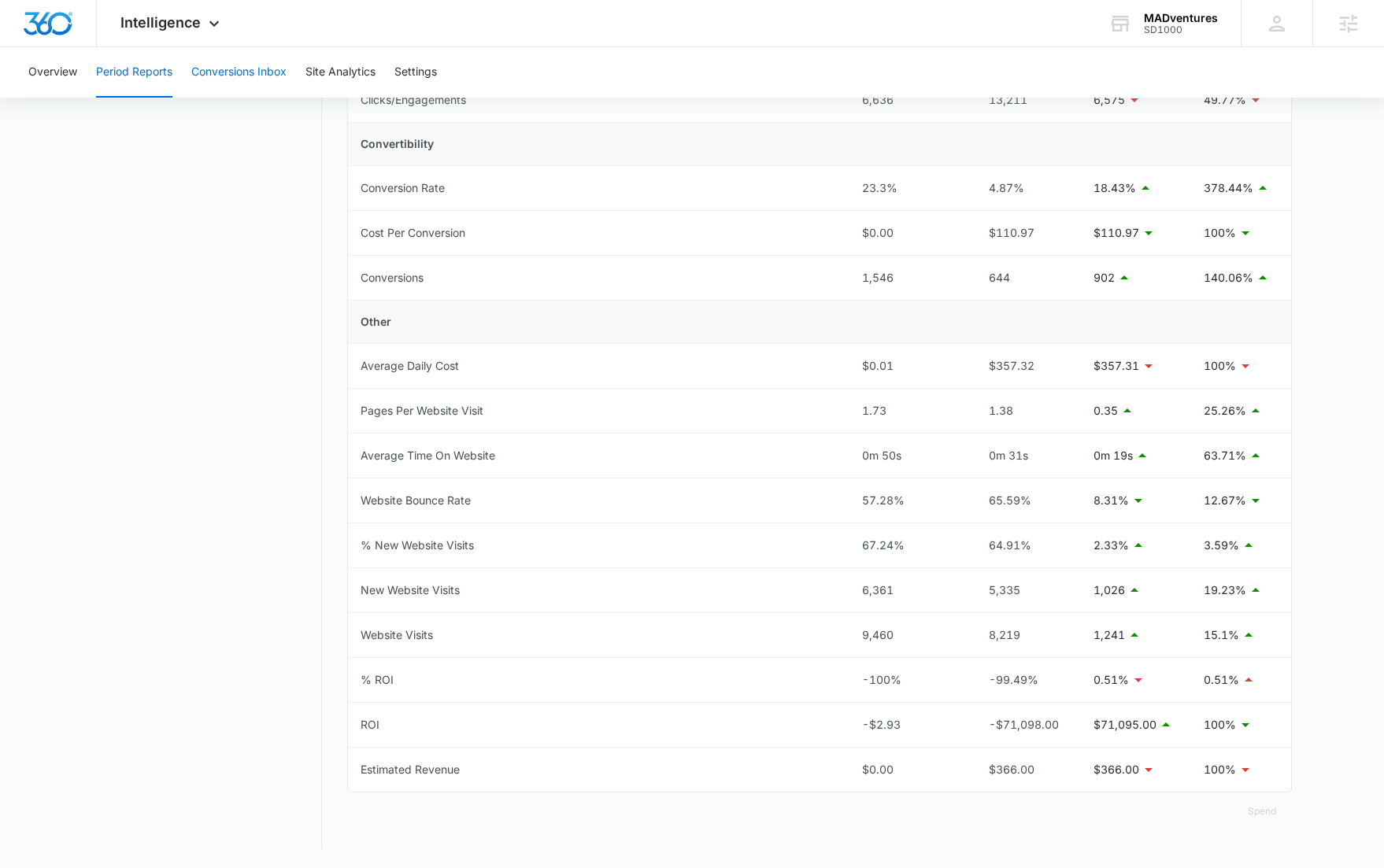
click at [243, 68] on button "Conversions Inbox" at bounding box center [239, 72] width 95 height 50
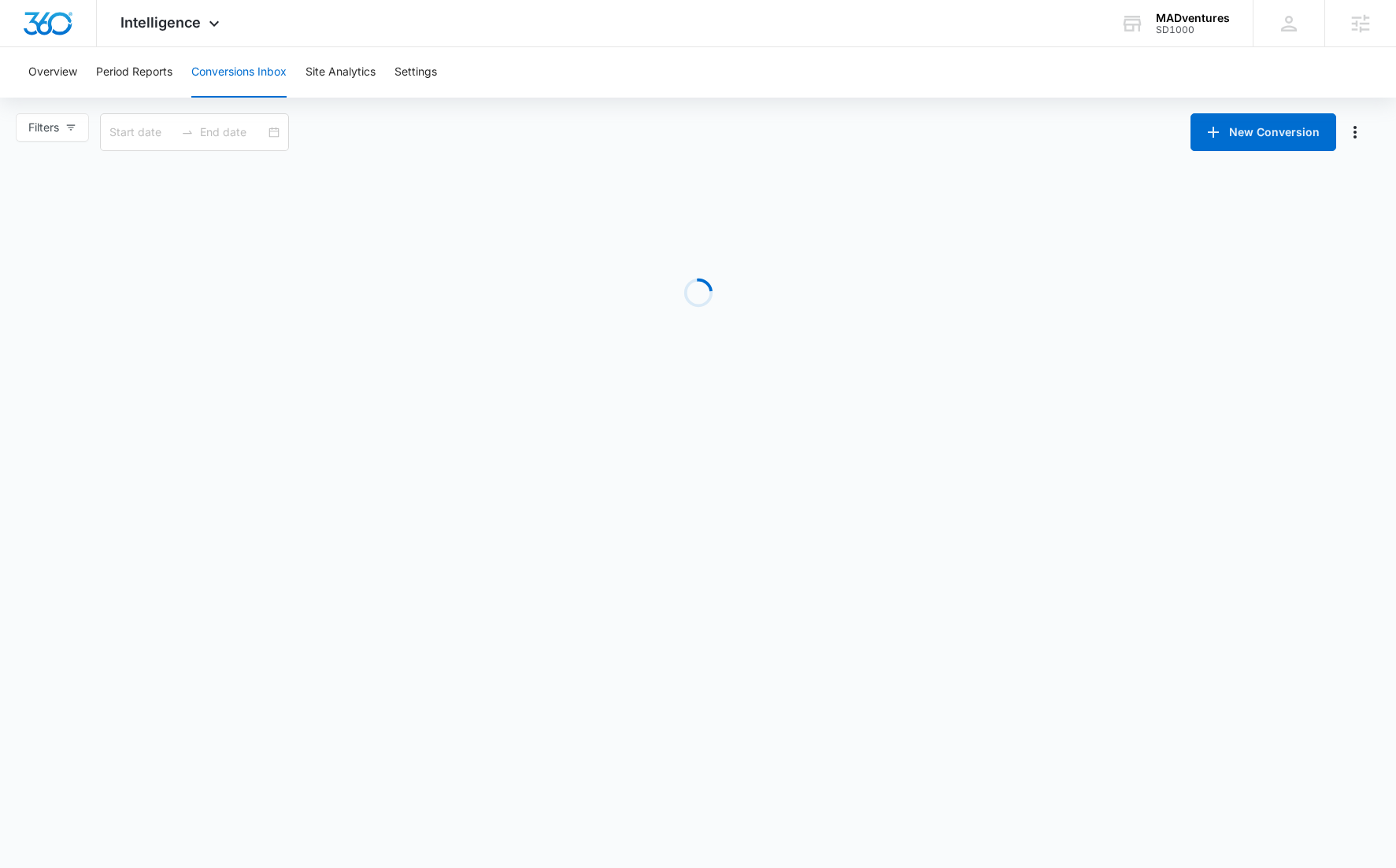
type input "09/15/2025"
type input "10/15/2025"
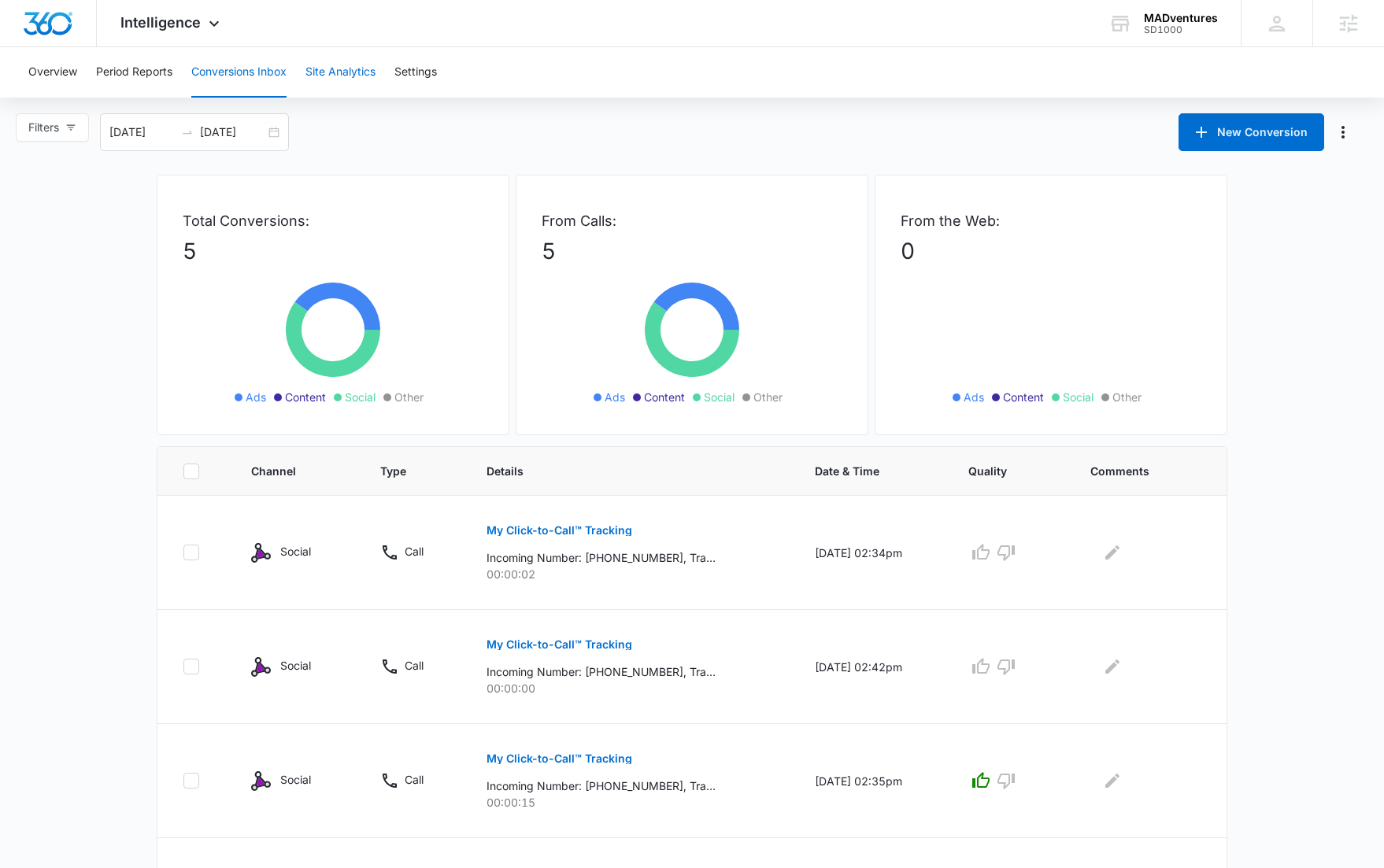
click at [361, 89] on button "Site Analytics" at bounding box center [340, 72] width 70 height 50
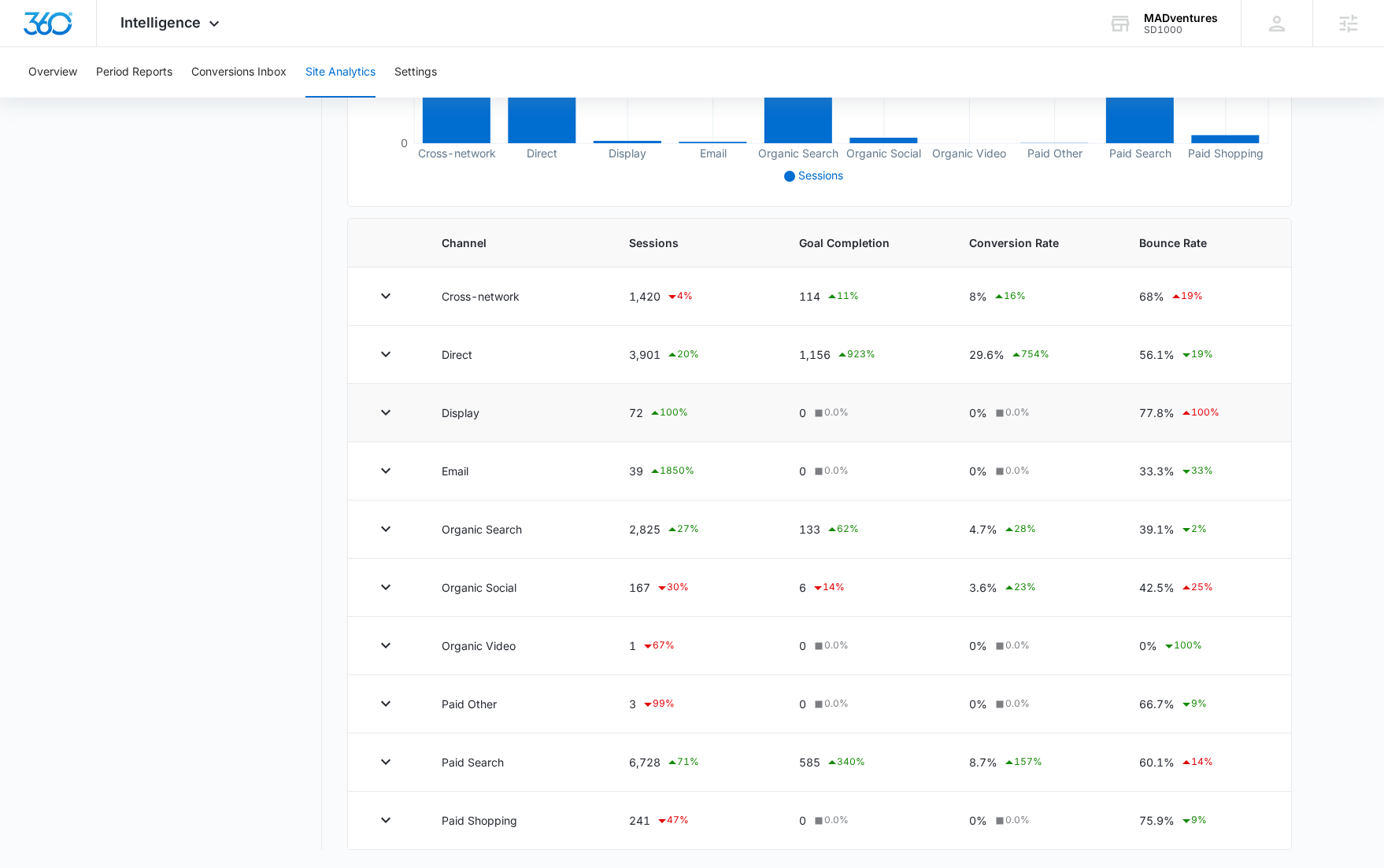
scroll to position [422, 0]
drag, startPoint x: 561, startPoint y: 532, endPoint x: 367, endPoint y: 530, distance: 194.0
click at [385, 530] on tr "Organic Search 2,825 27 % 133 62 % 4.7% 28 % 39.1% 2 %" at bounding box center [819, 529] width 943 height 58
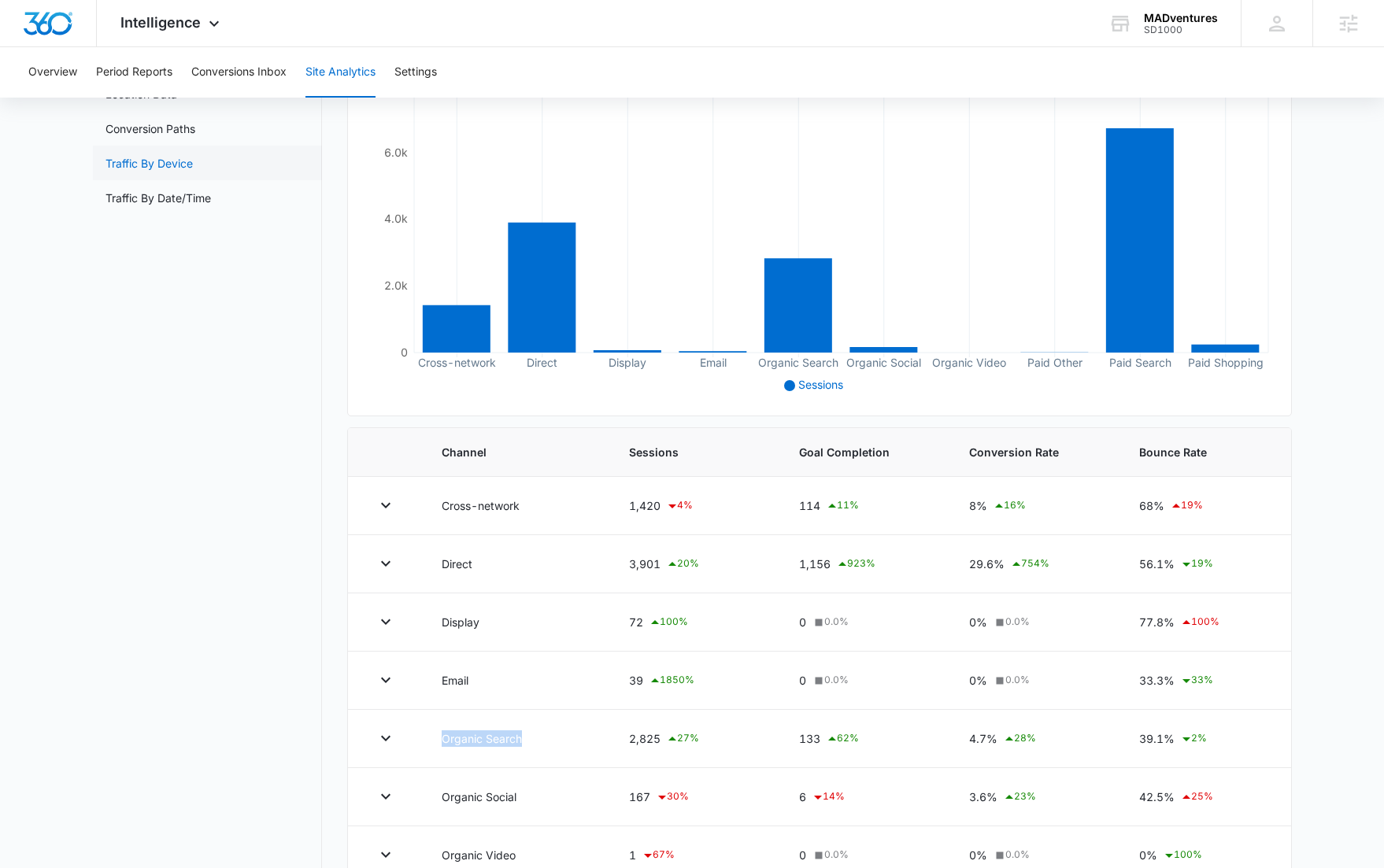
scroll to position [0, 0]
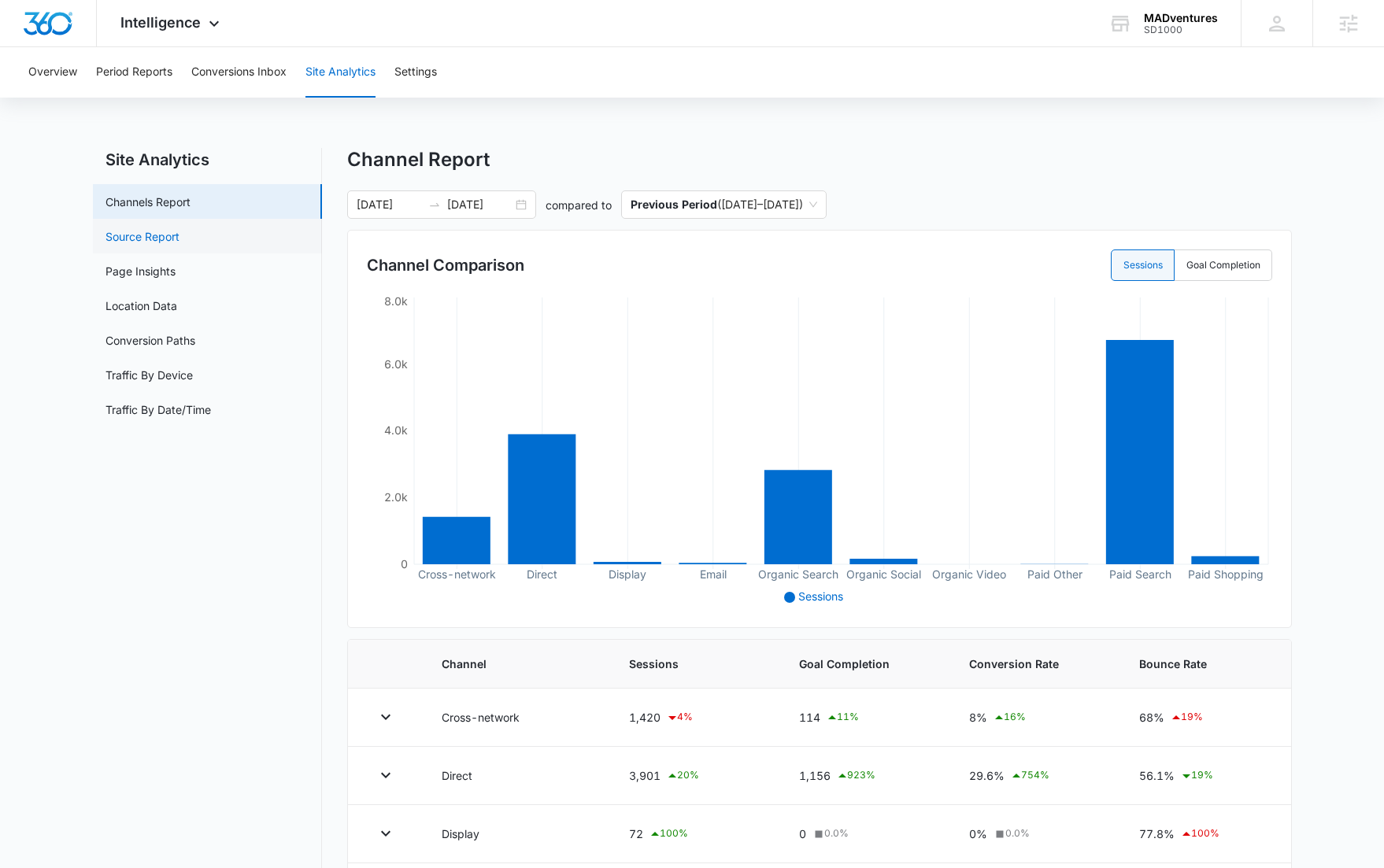
click at [180, 244] on link "Source Report" at bounding box center [142, 236] width 74 height 16
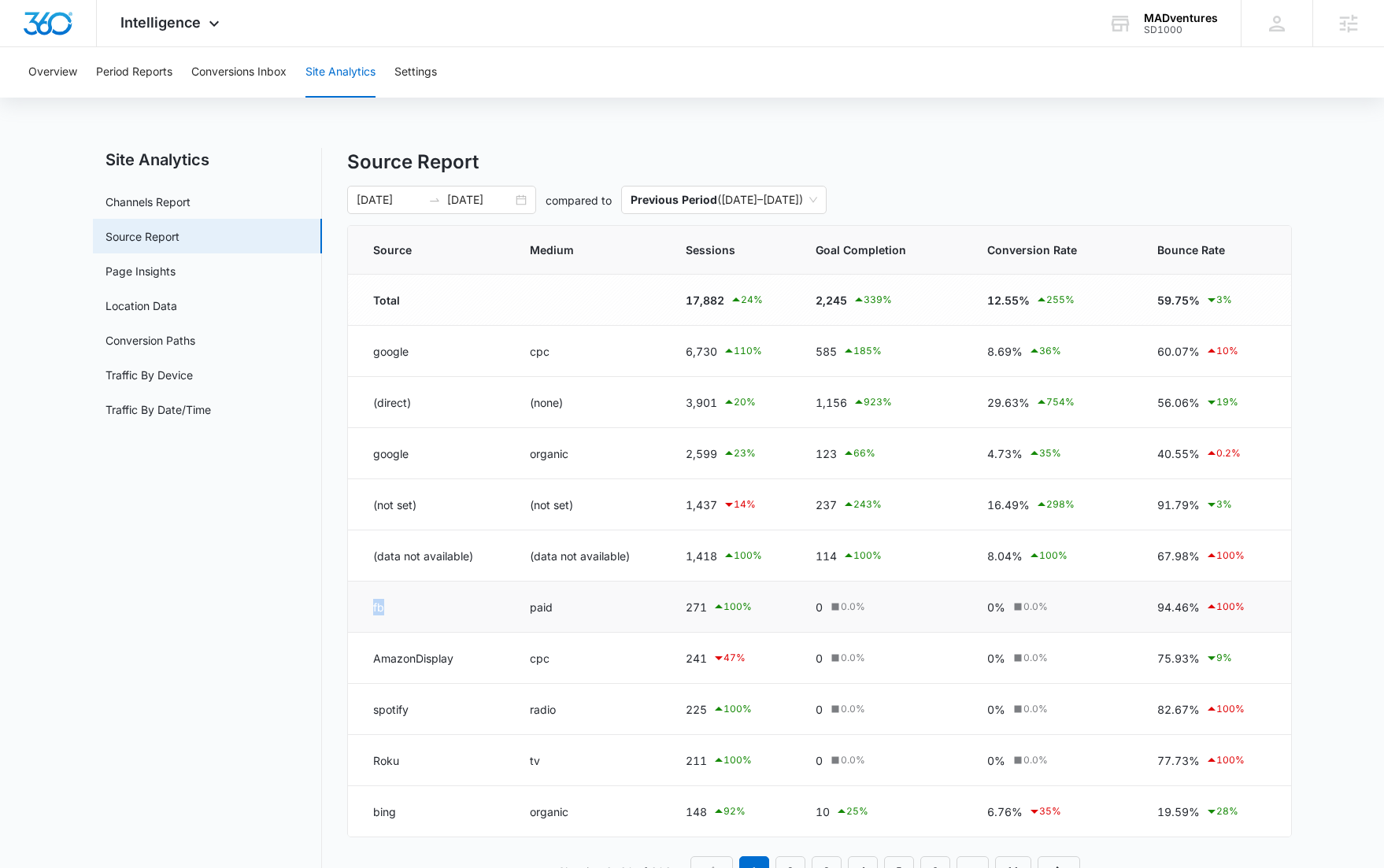
drag, startPoint x: 390, startPoint y: 606, endPoint x: 368, endPoint y: 604, distance: 22.1
click at [368, 604] on td "fb" at bounding box center [429, 607] width 163 height 51
drag, startPoint x: 407, startPoint y: 451, endPoint x: 362, endPoint y: 442, distance: 45.9
click at [362, 442] on td "google" at bounding box center [429, 454] width 163 height 51
drag, startPoint x: 447, startPoint y: 665, endPoint x: 369, endPoint y: 660, distance: 78.2
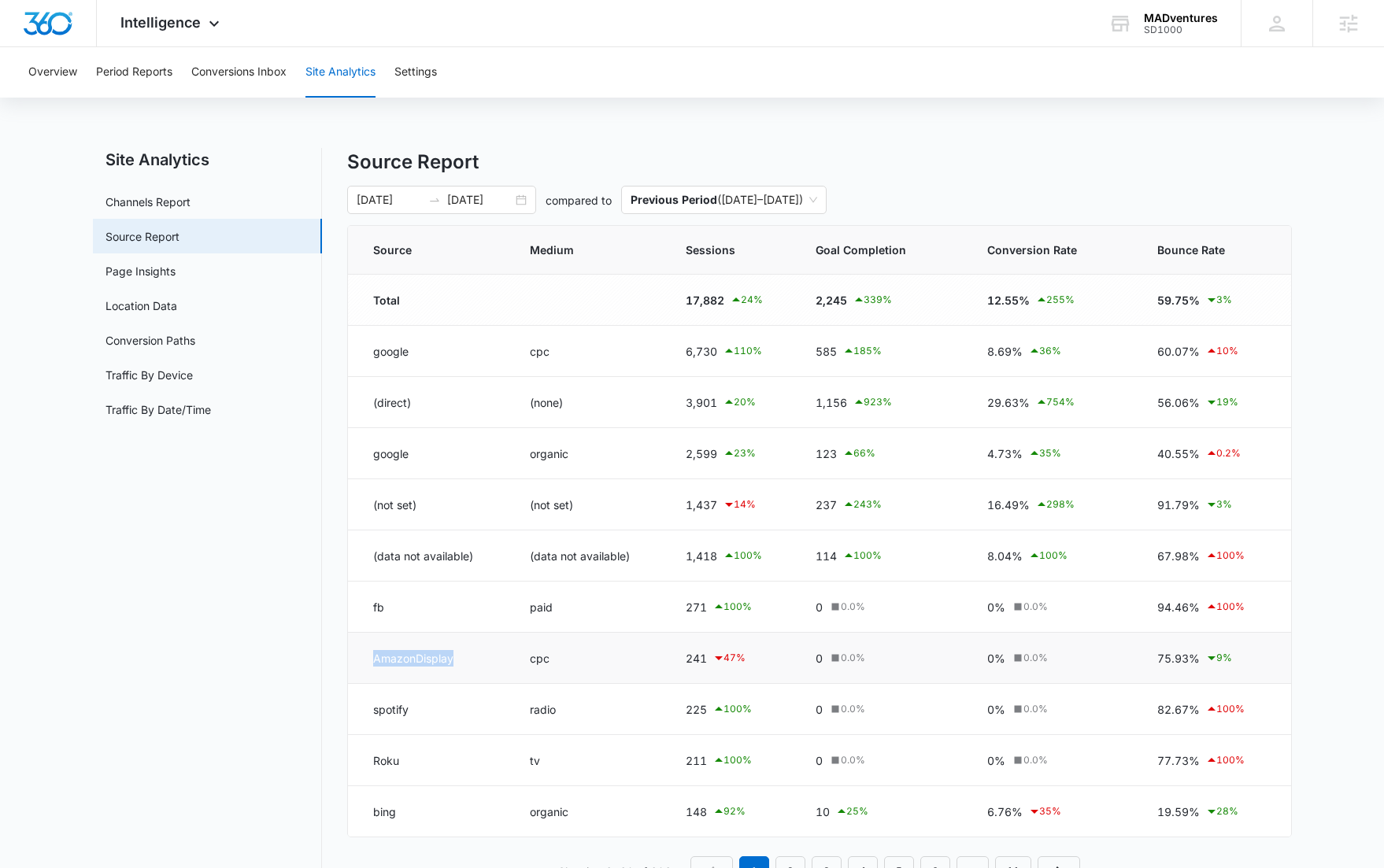
click at [369, 660] on td "AmazonDisplay" at bounding box center [429, 658] width 163 height 51
click at [255, 634] on nav "Site Analytics Channels Report Source Report Page Insights Location Data Conver…" at bounding box center [207, 526] width 229 height 757
click at [176, 274] on link "Page Insights" at bounding box center [141, 271] width 70 height 16
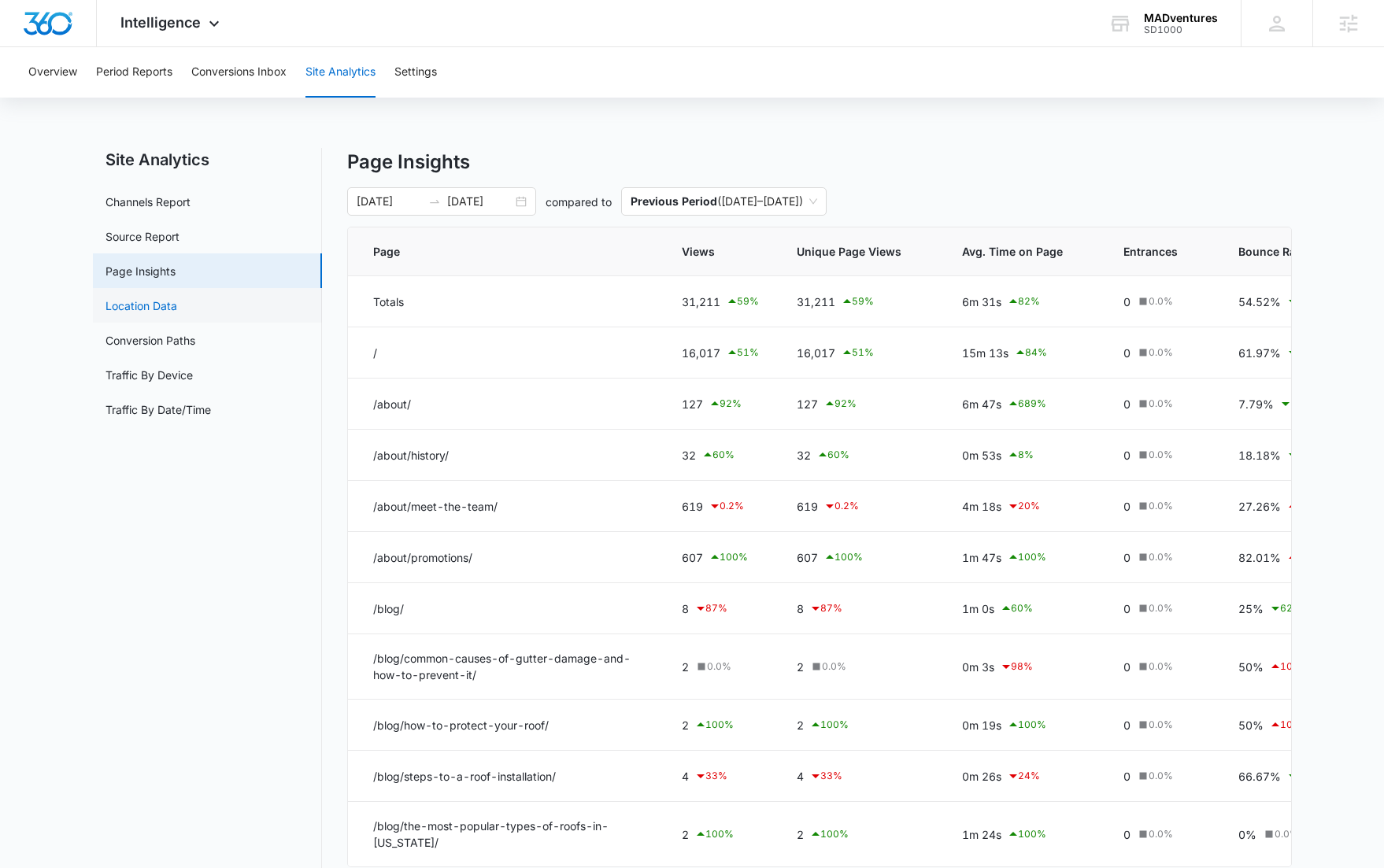
click at [177, 314] on link "Location Data" at bounding box center [141, 305] width 72 height 16
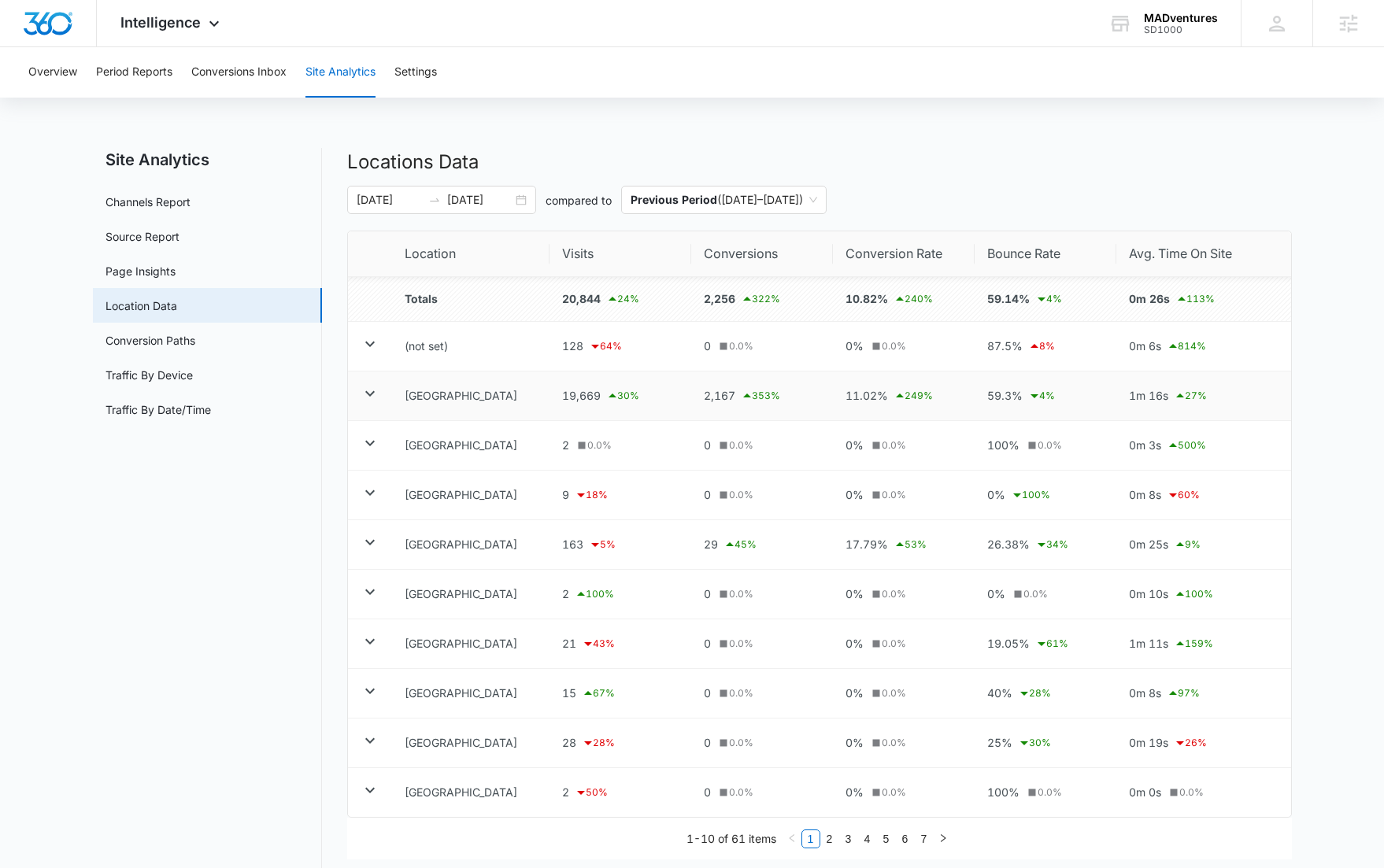
click at [373, 400] on icon at bounding box center [370, 394] width 19 height 19
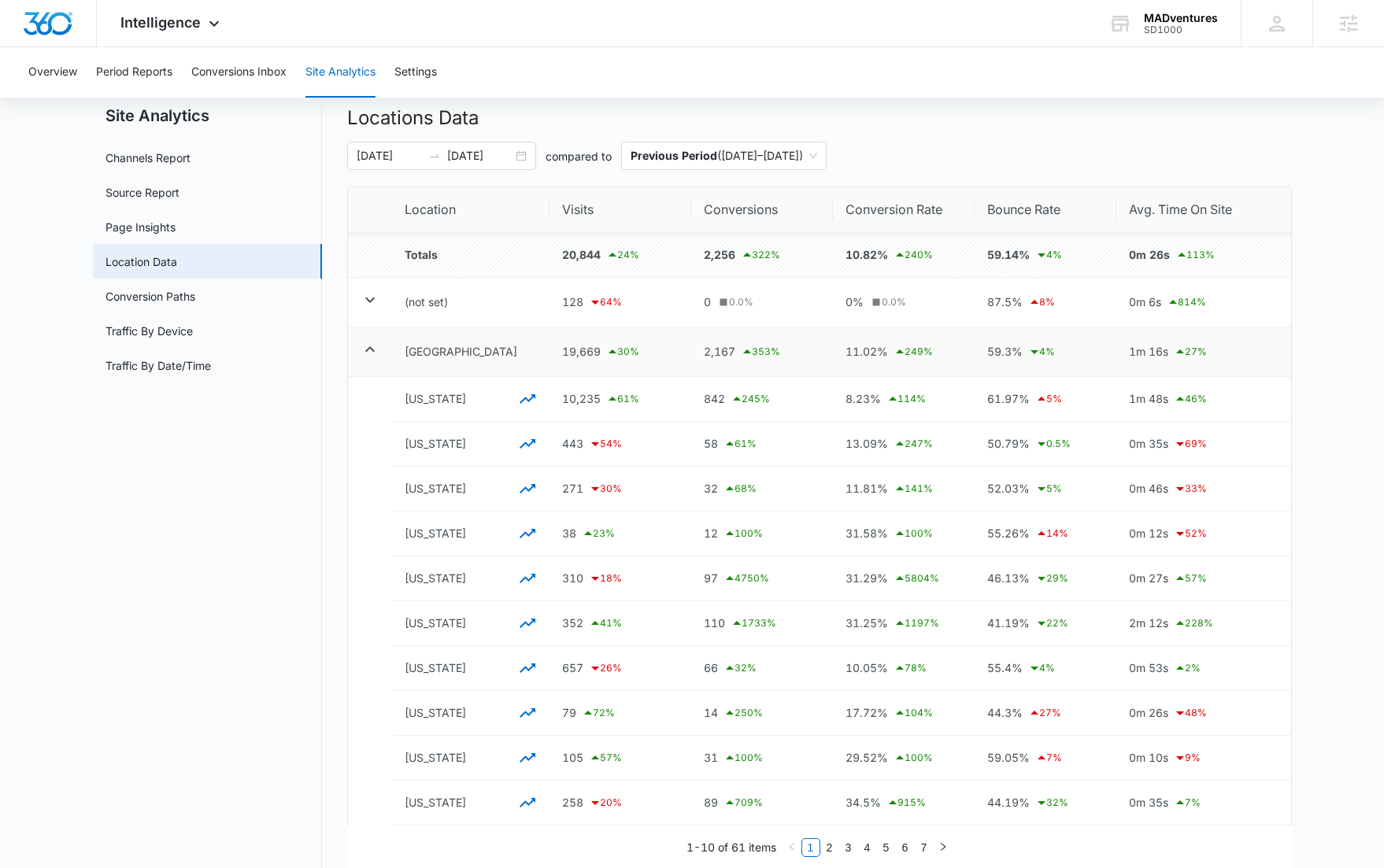
scroll to position [45, 0]
drag, startPoint x: 399, startPoint y: 447, endPoint x: 438, endPoint y: 449, distance: 39.1
click at [438, 449] on td "Illinois" at bounding box center [470, 443] width 158 height 45
click at [527, 440] on icon "button" at bounding box center [528, 443] width 19 height 19
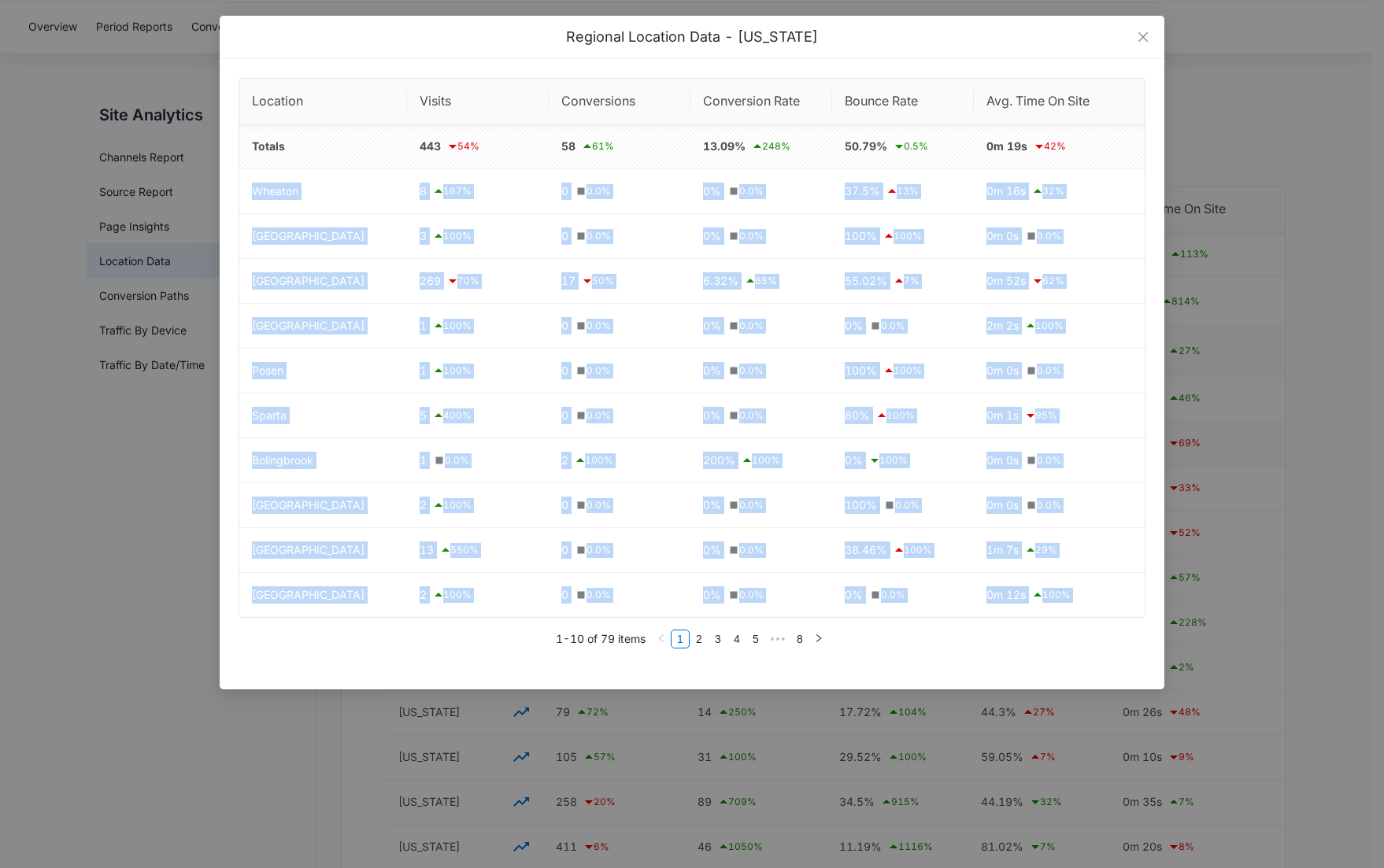
drag, startPoint x: 253, startPoint y: 184, endPoint x: 353, endPoint y: 627, distance: 454.1
click at [352, 627] on div "Location Visits Conversions Conversion Rate Bounce Rate Avg. Time On Site Total…" at bounding box center [692, 368] width 907 height 582
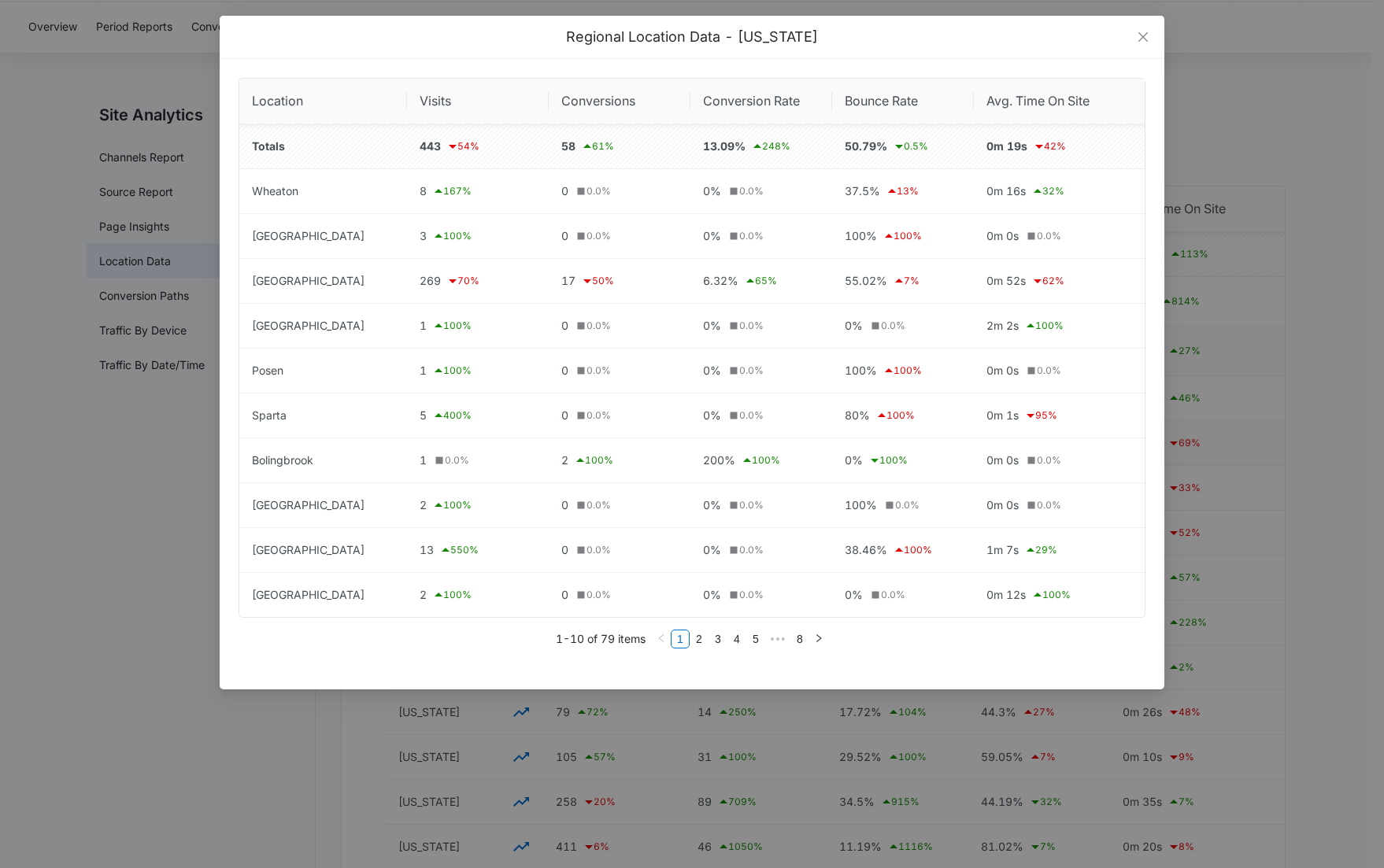
click at [332, 635] on ul "1-10 of 79 items 1 2 3 4 5 ••• 8" at bounding box center [692, 639] width 907 height 19
click at [1142, 38] on icon "close" at bounding box center [1143, 37] width 9 height 9
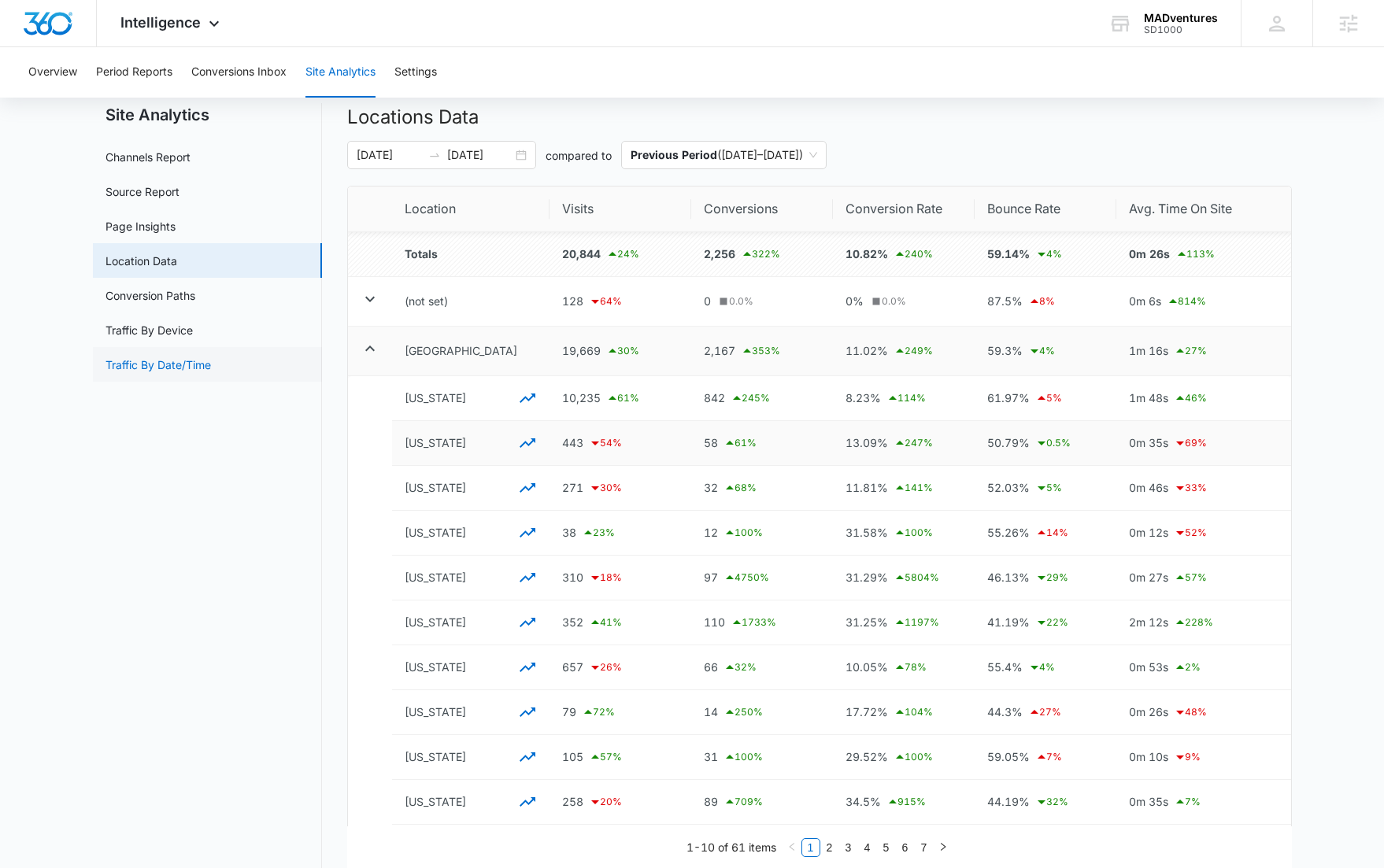
click at [211, 361] on link "Traffic By Date/Time" at bounding box center [159, 365] width 106 height 16
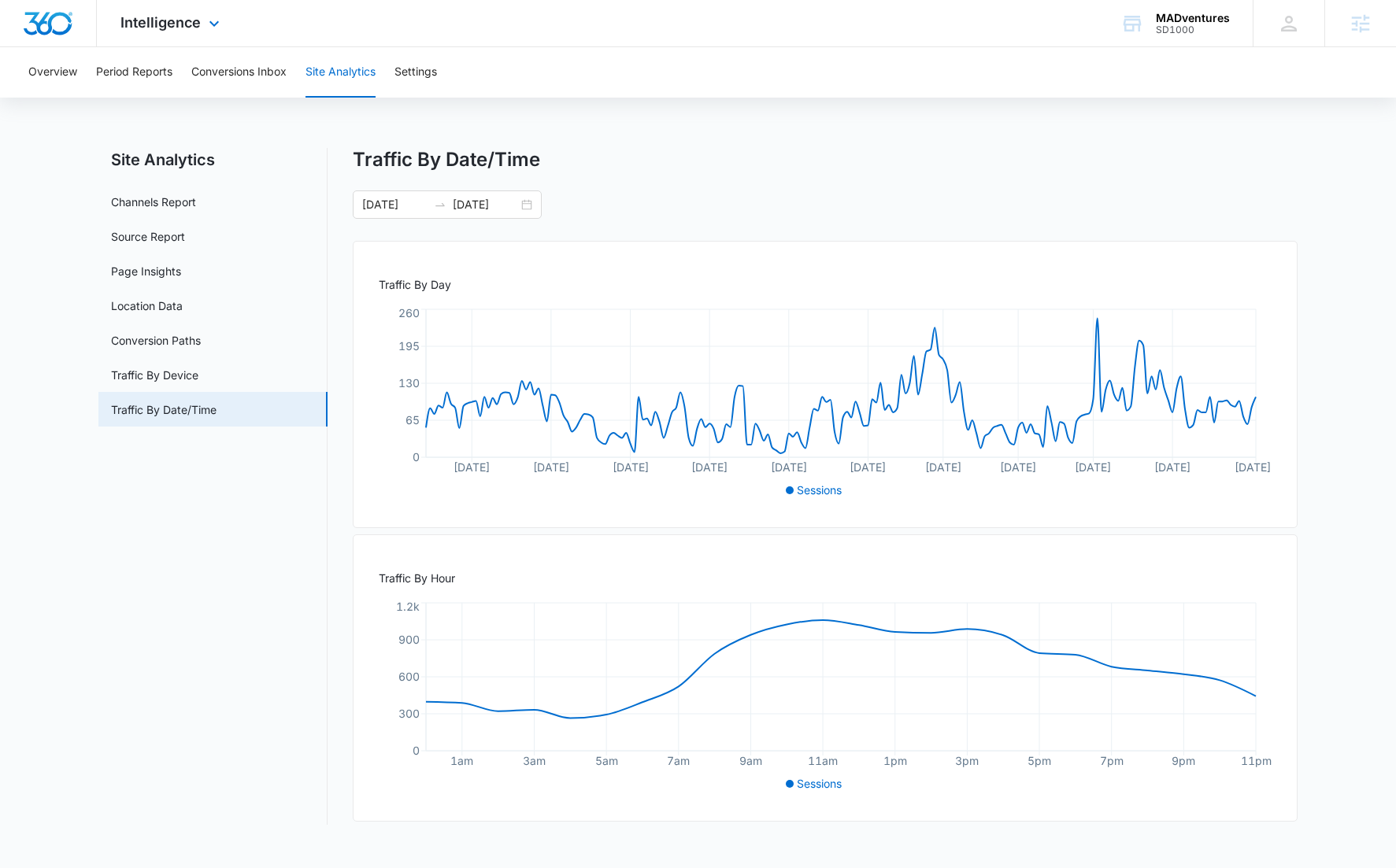
click at [31, 15] on img "Dashboard" at bounding box center [48, 24] width 50 height 24
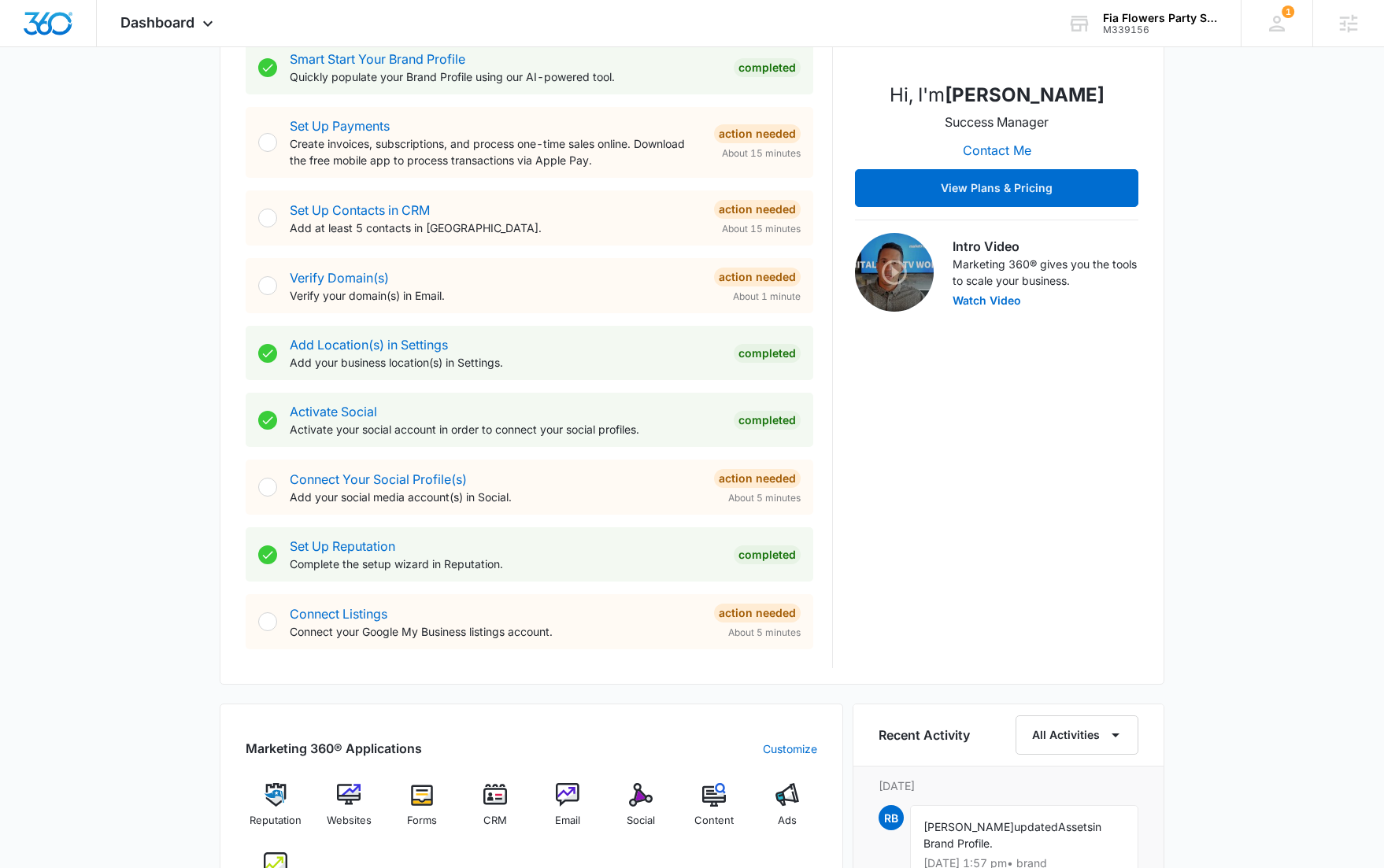
scroll to position [670, 0]
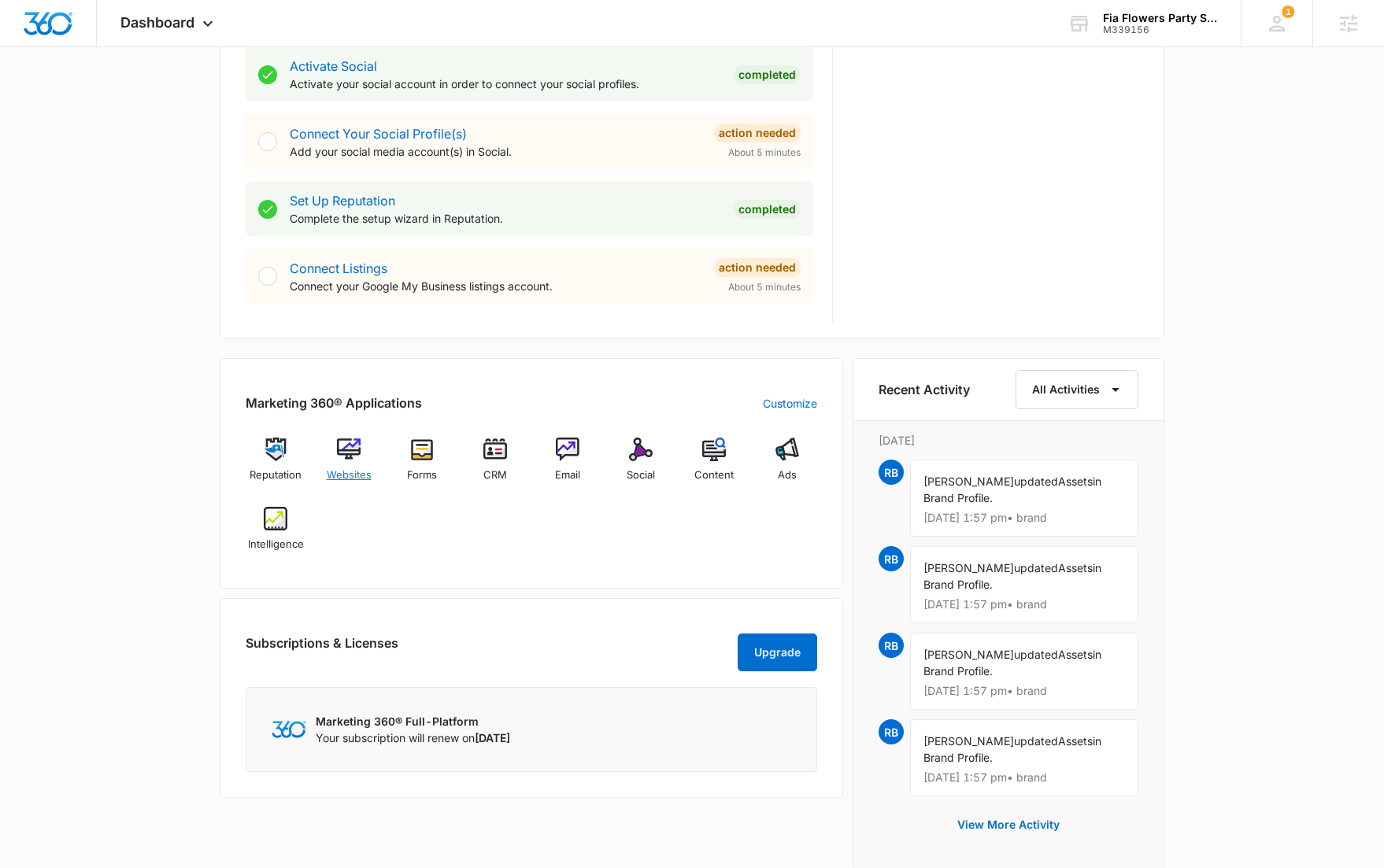
click at [348, 445] on img at bounding box center [349, 450] width 24 height 24
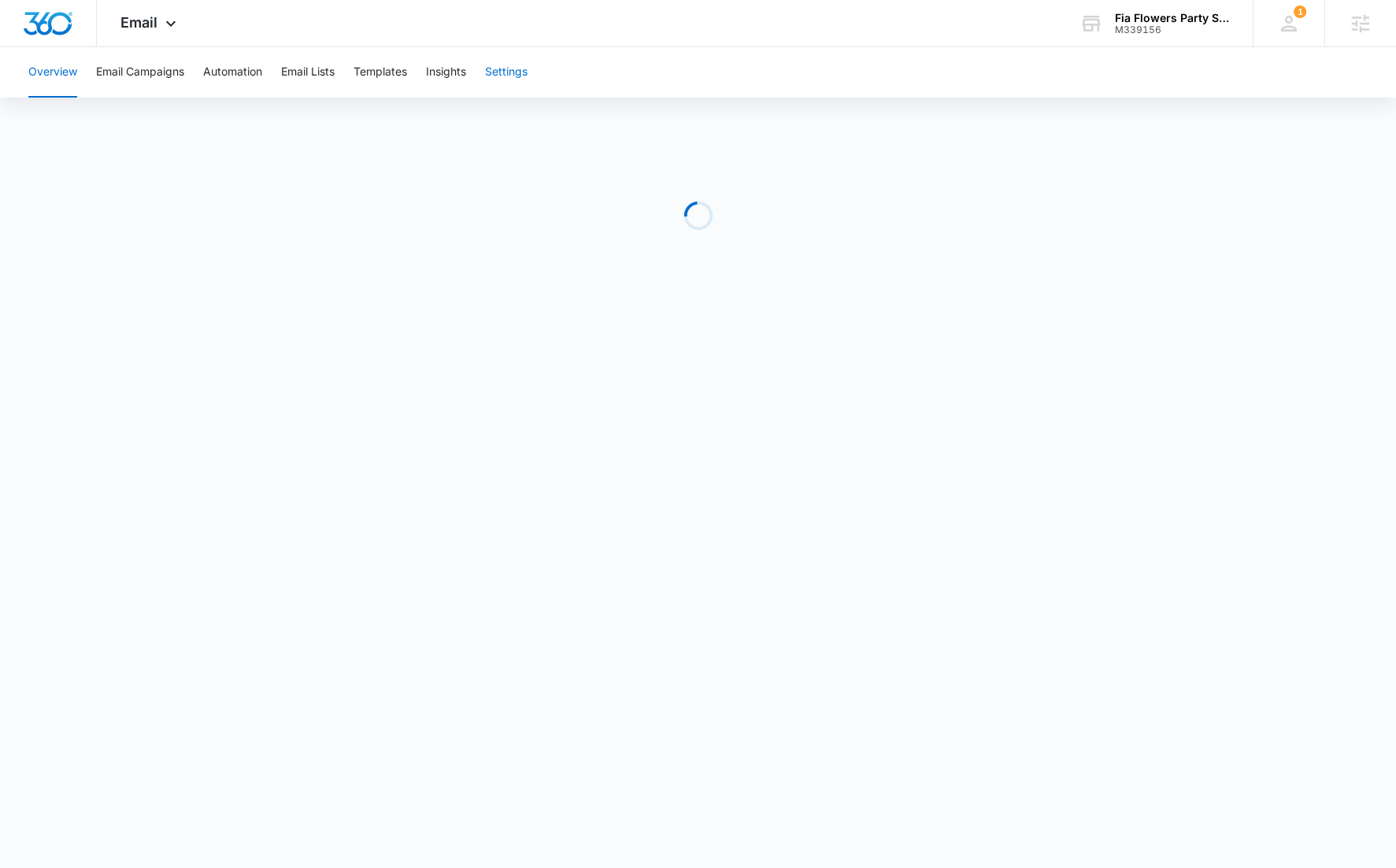
click at [503, 74] on button "Settings" at bounding box center [506, 72] width 43 height 50
click at [150, 22] on span "Email" at bounding box center [138, 22] width 37 height 16
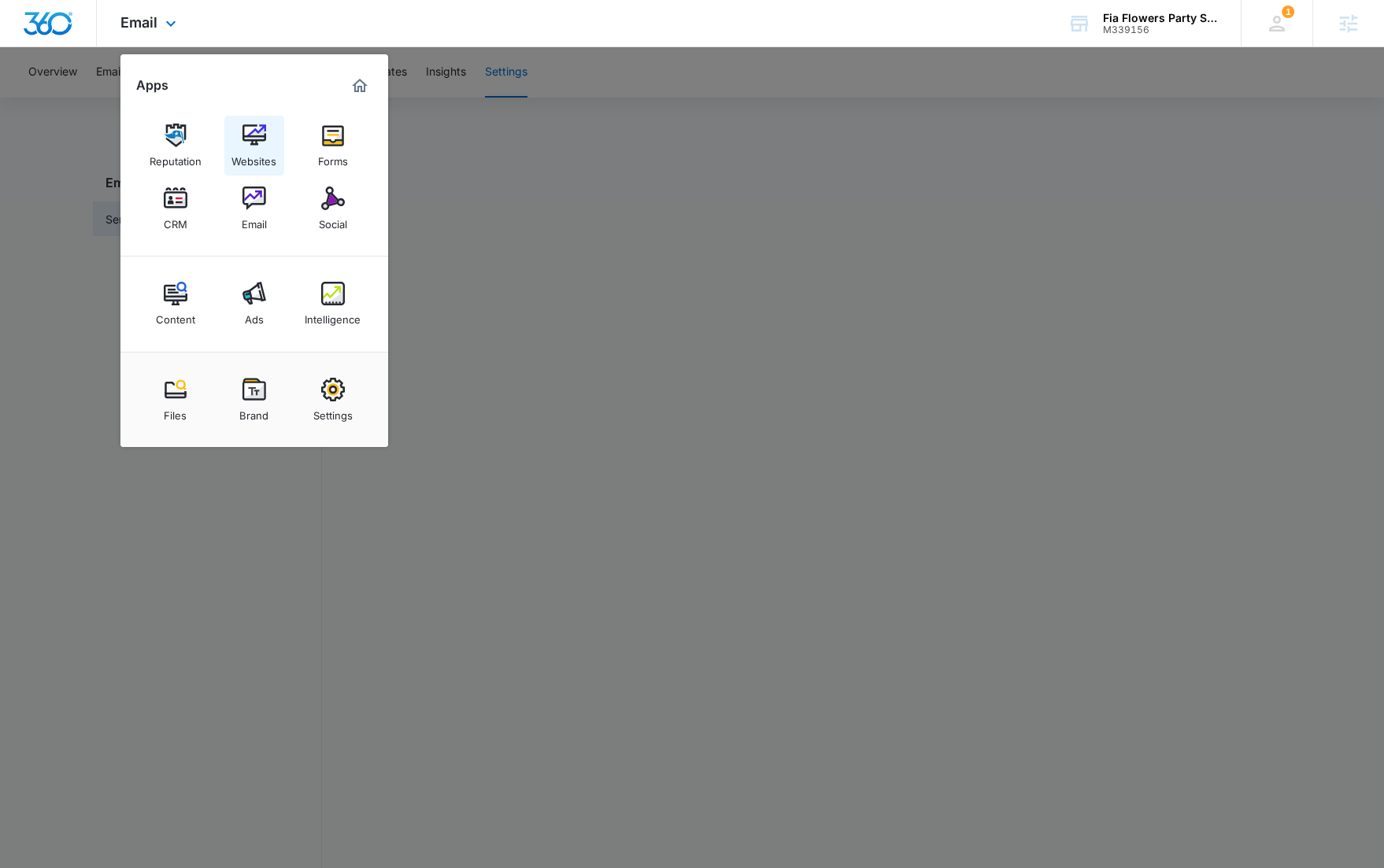
click at [254, 144] on img at bounding box center [255, 135] width 24 height 24
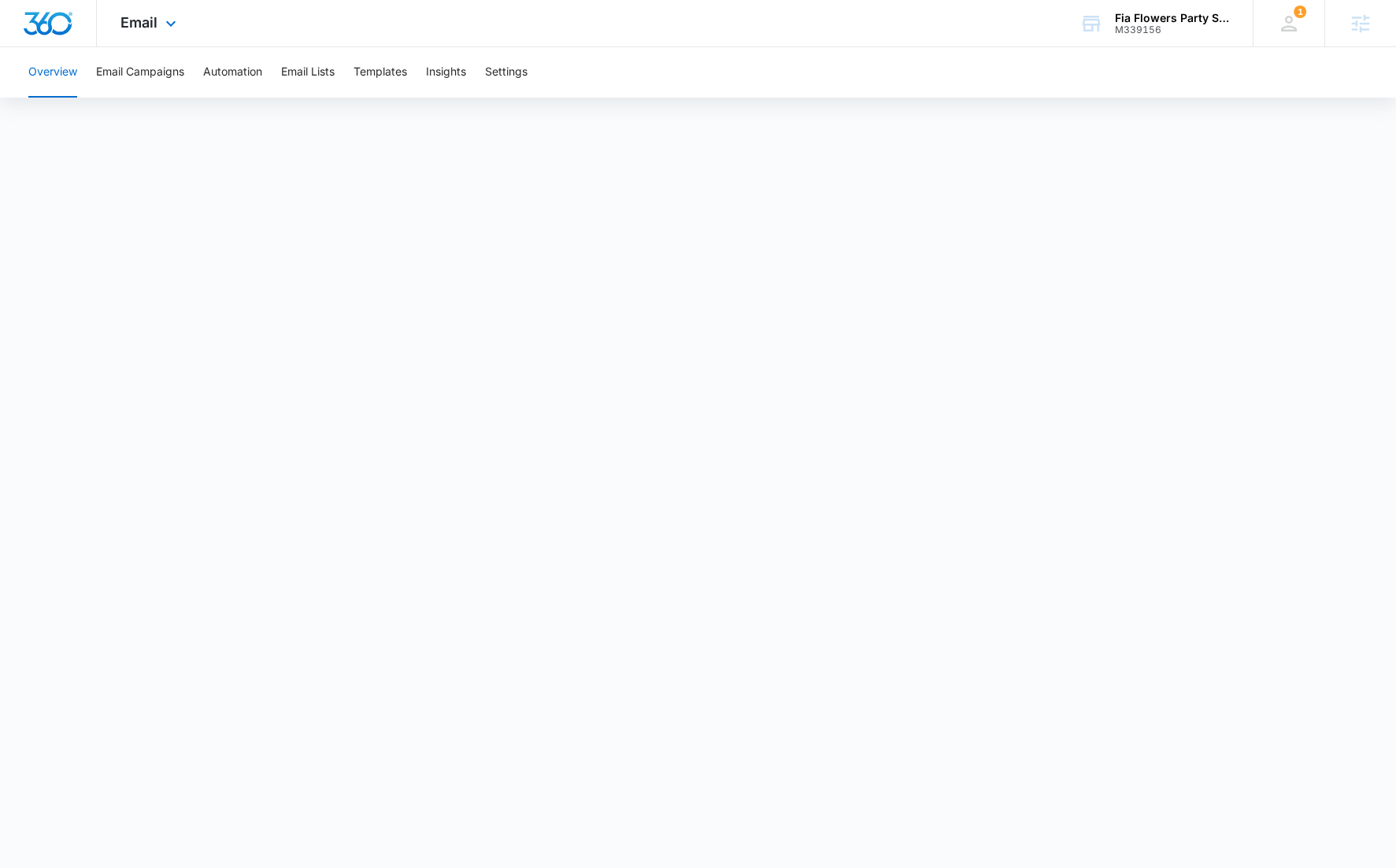
click at [158, 21] on div "Email Apps Reputation Websites Forms CRM Email Social Content Ads Intelligence …" at bounding box center [151, 23] width 107 height 47
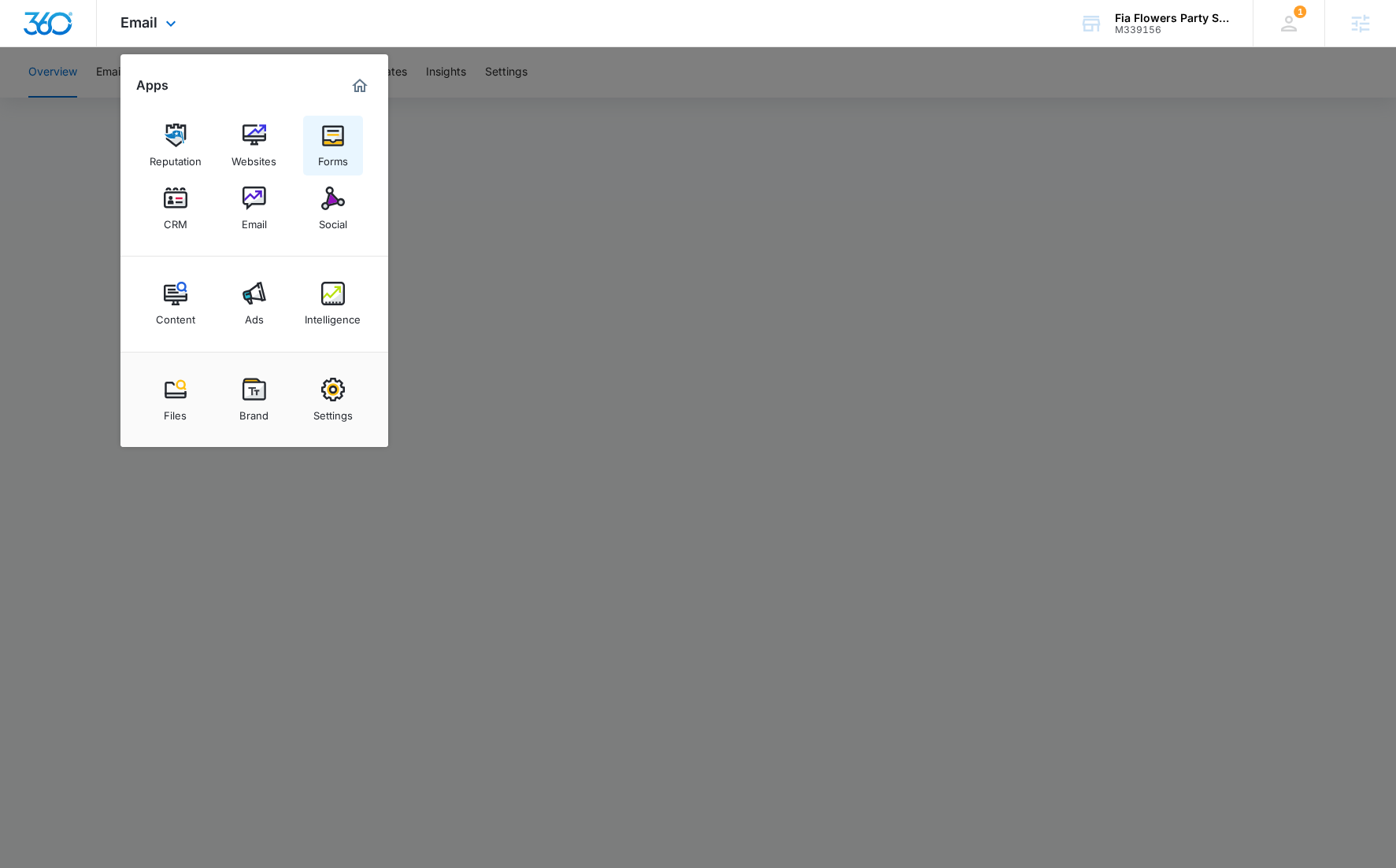
click at [325, 156] on div "Forms" at bounding box center [332, 158] width 30 height 20
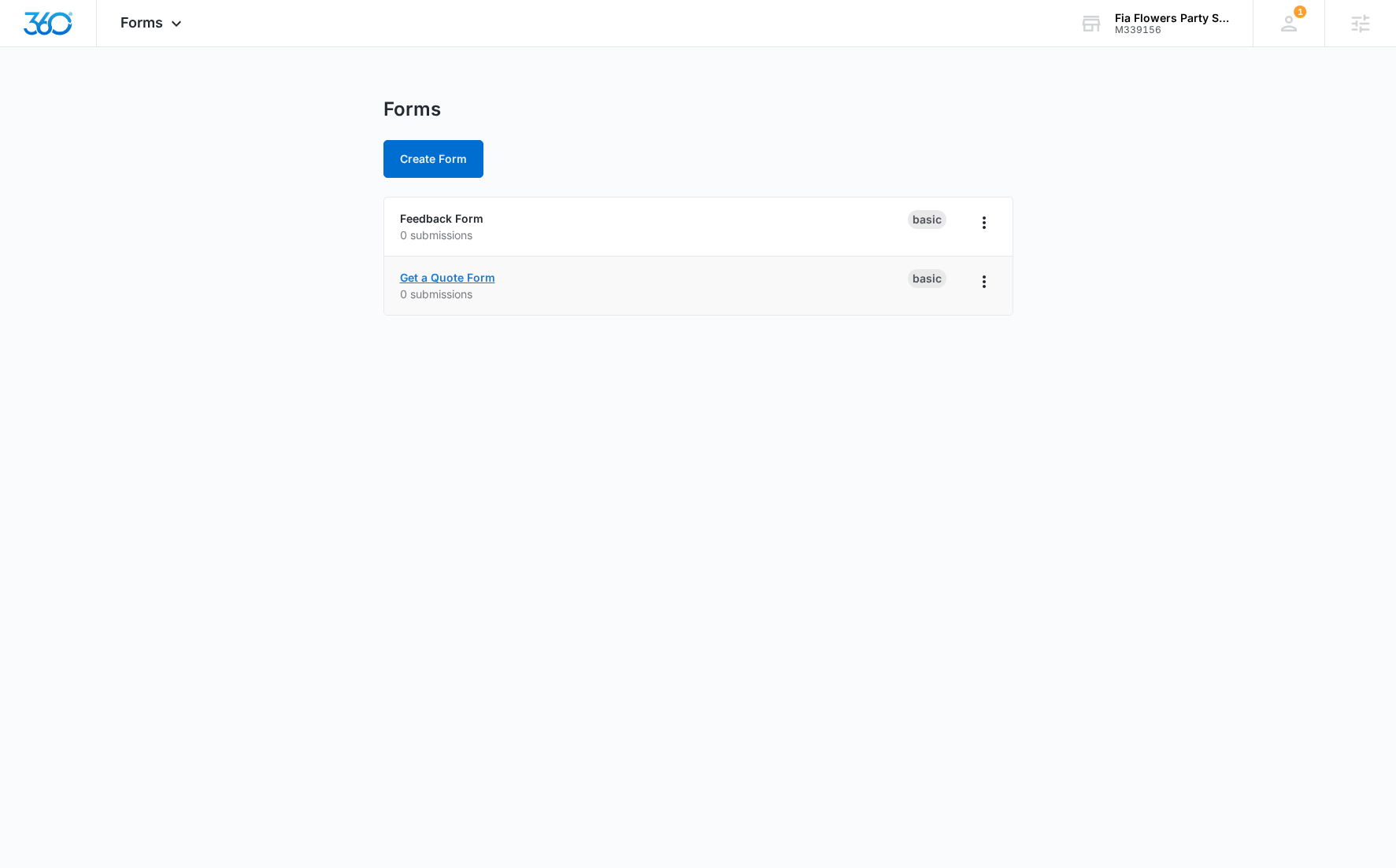
click at [435, 275] on link "Get a Quote Form" at bounding box center [447, 278] width 95 height 14
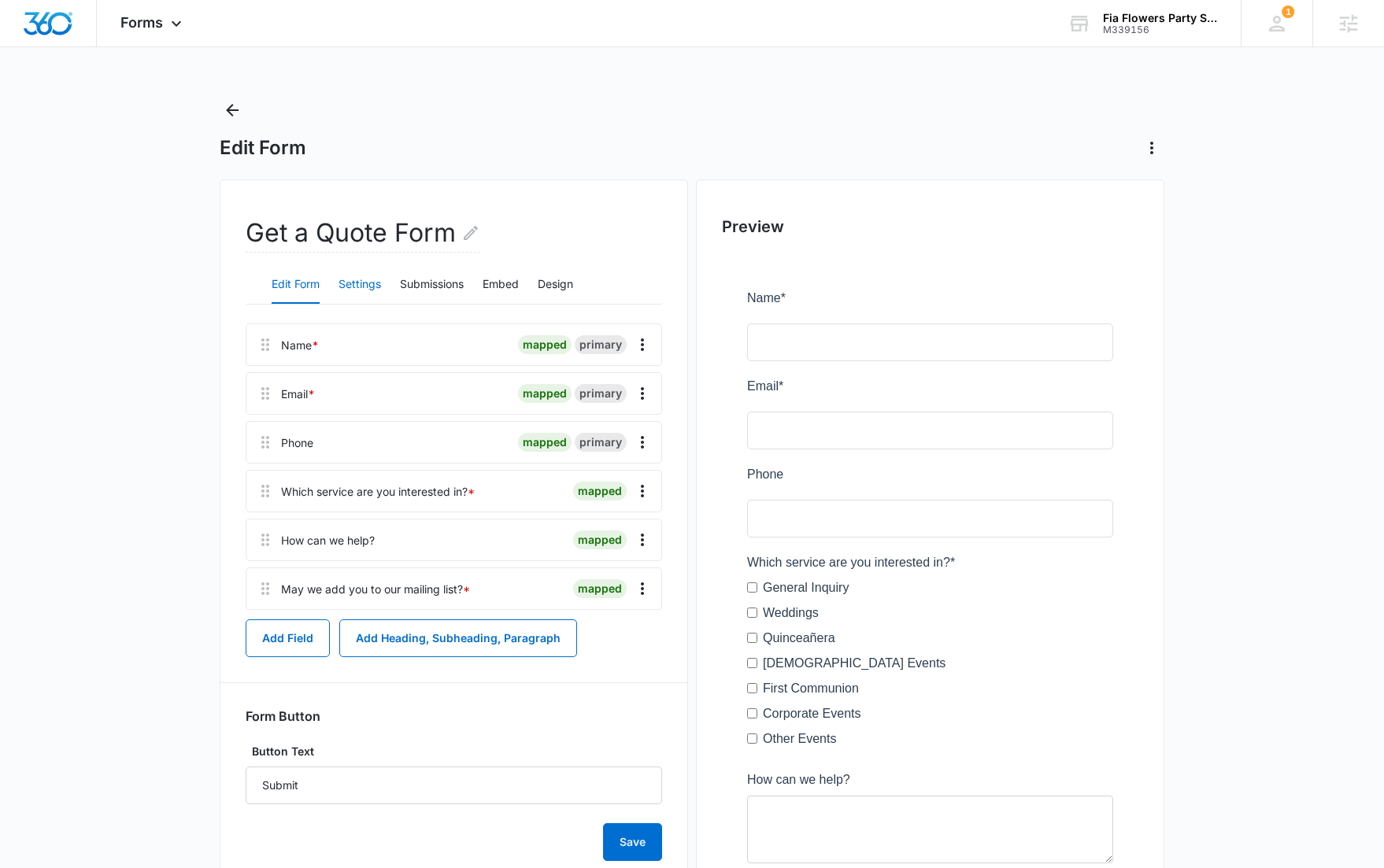
click at [366, 291] on button "Settings" at bounding box center [360, 285] width 43 height 37
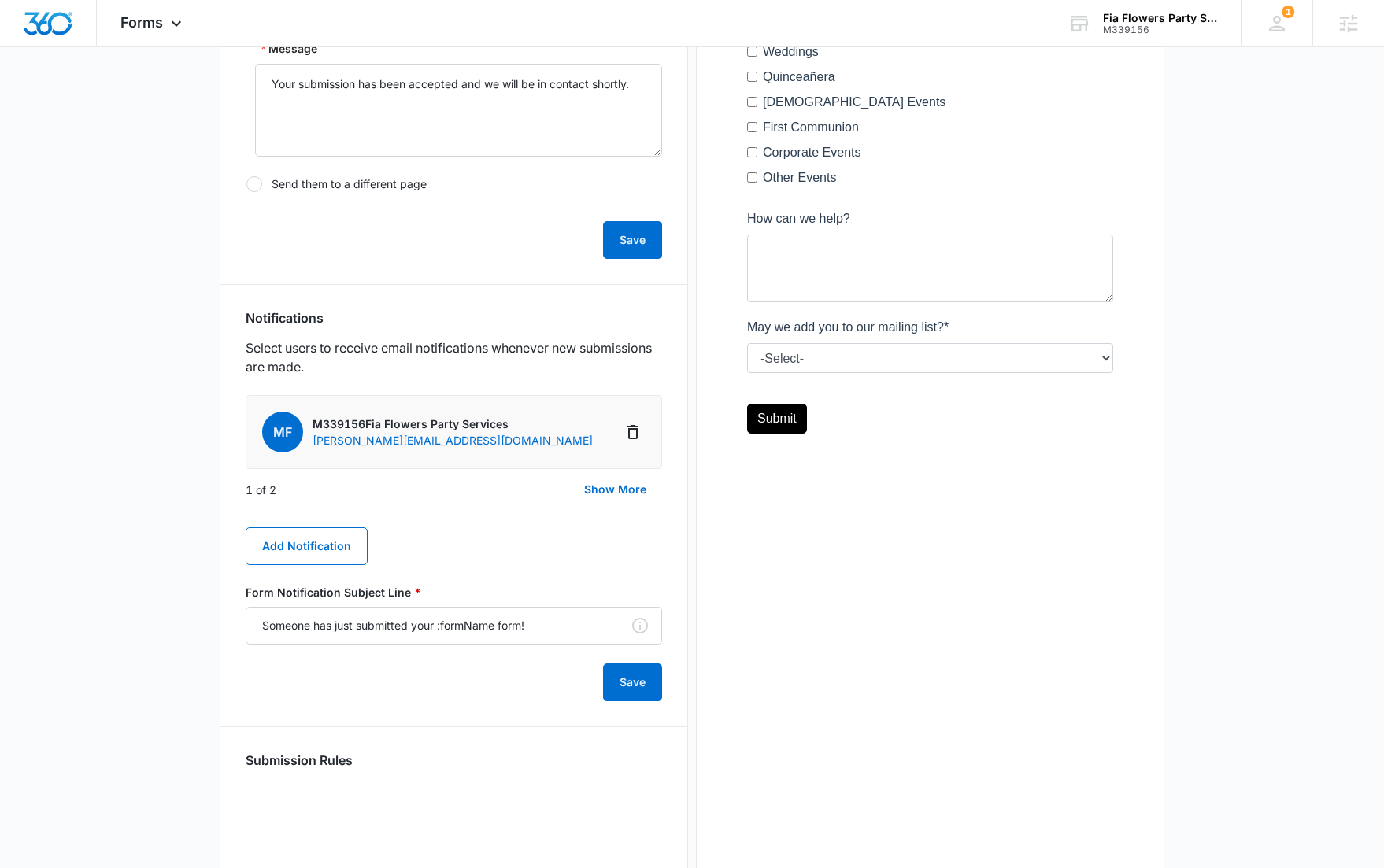
scroll to position [602, 0]
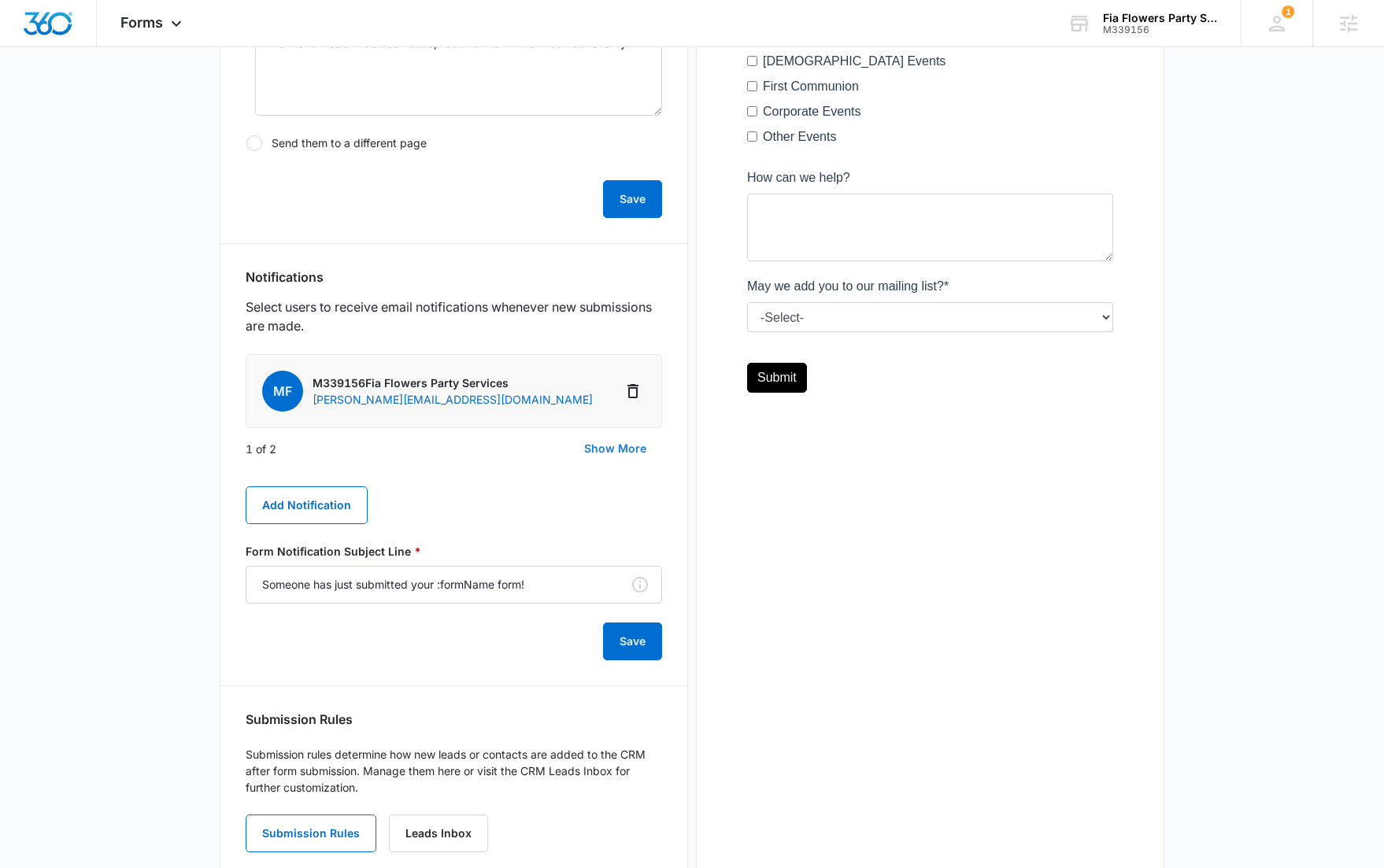
click at [612, 440] on button "Show More" at bounding box center [615, 448] width 94 height 37
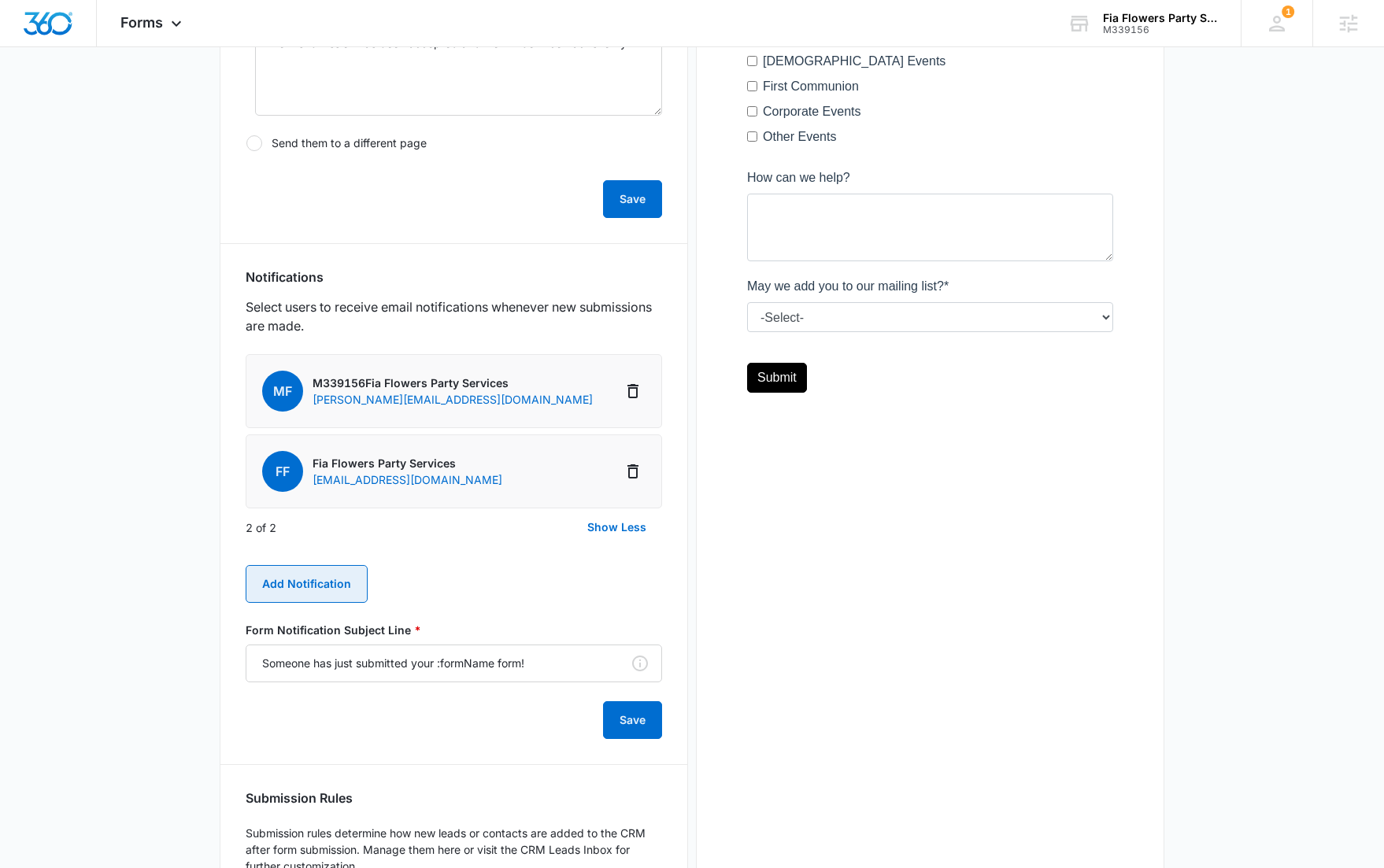
click at [320, 586] on button "Add Notification" at bounding box center [306, 583] width 122 height 37
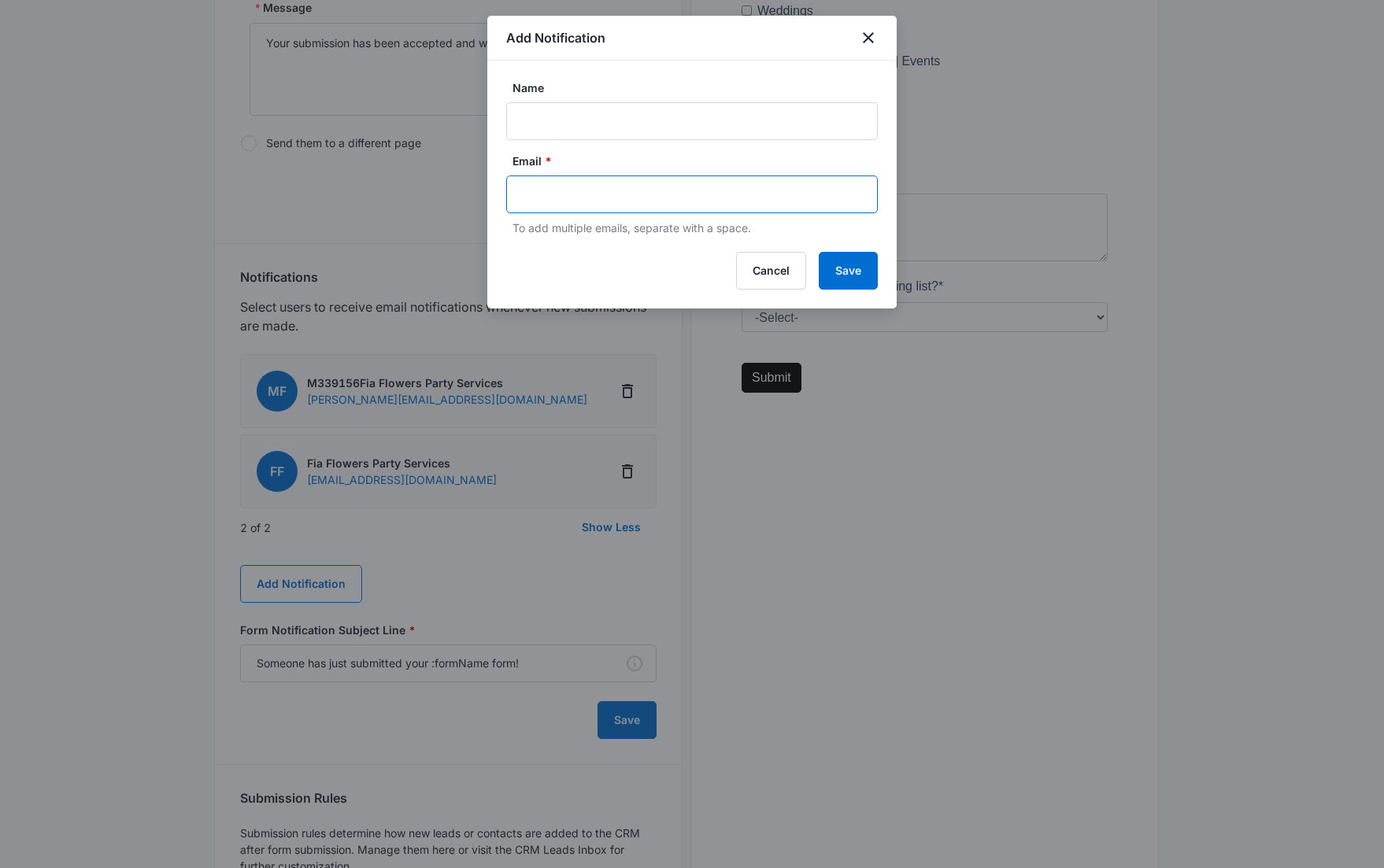
click at [614, 202] on input "text" at bounding box center [693, 194] width 342 height 24
paste input "[EMAIL_ADDRESS][DOMAIN_NAME]"
type input "[EMAIL_ADDRESS][DOMAIN_NAME]"
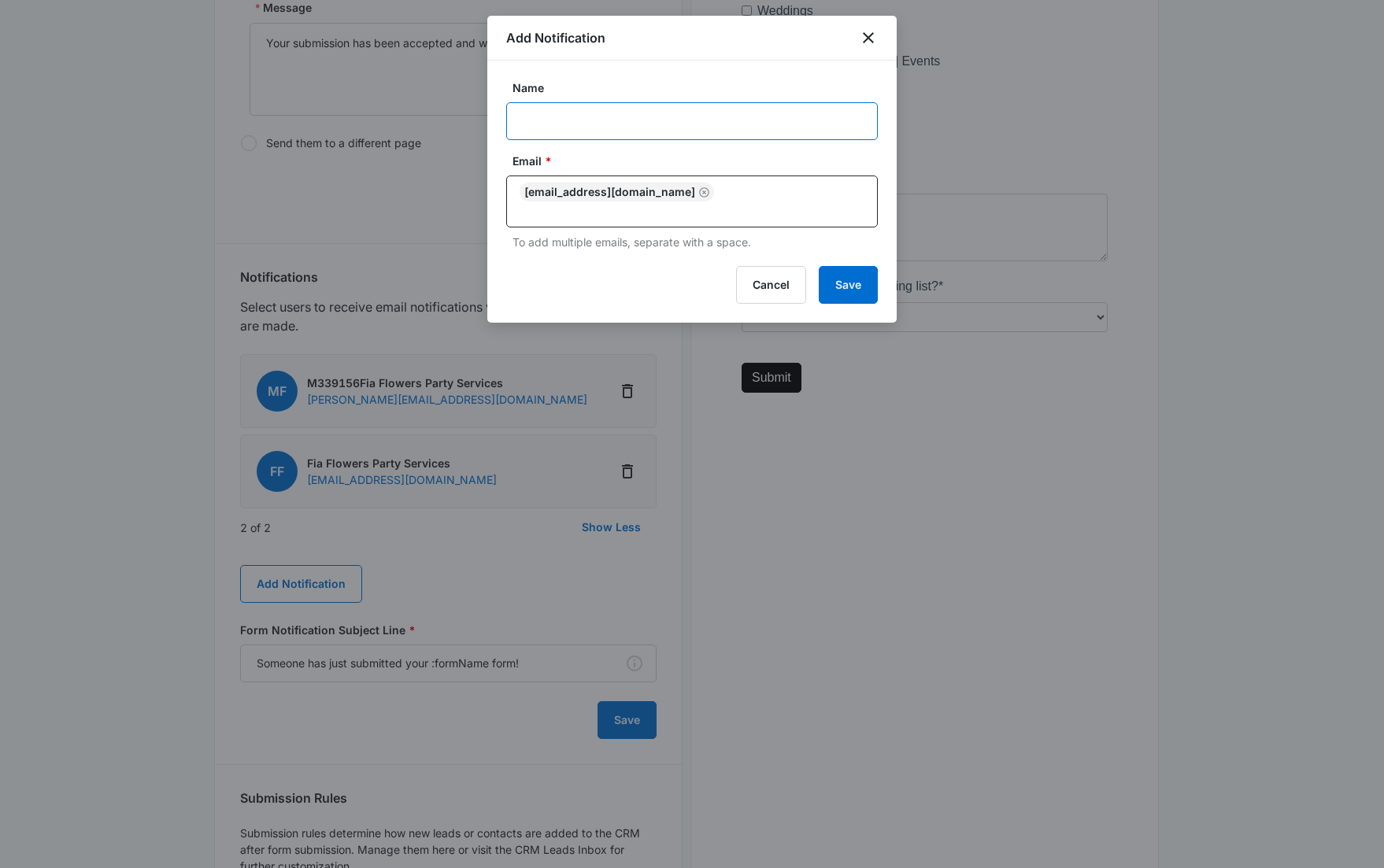
click at [616, 103] on input "Name" at bounding box center [692, 121] width 372 height 37
type input "Fia Flowers Party Services"
click at [848, 285] on button "Save" at bounding box center [848, 285] width 59 height 37
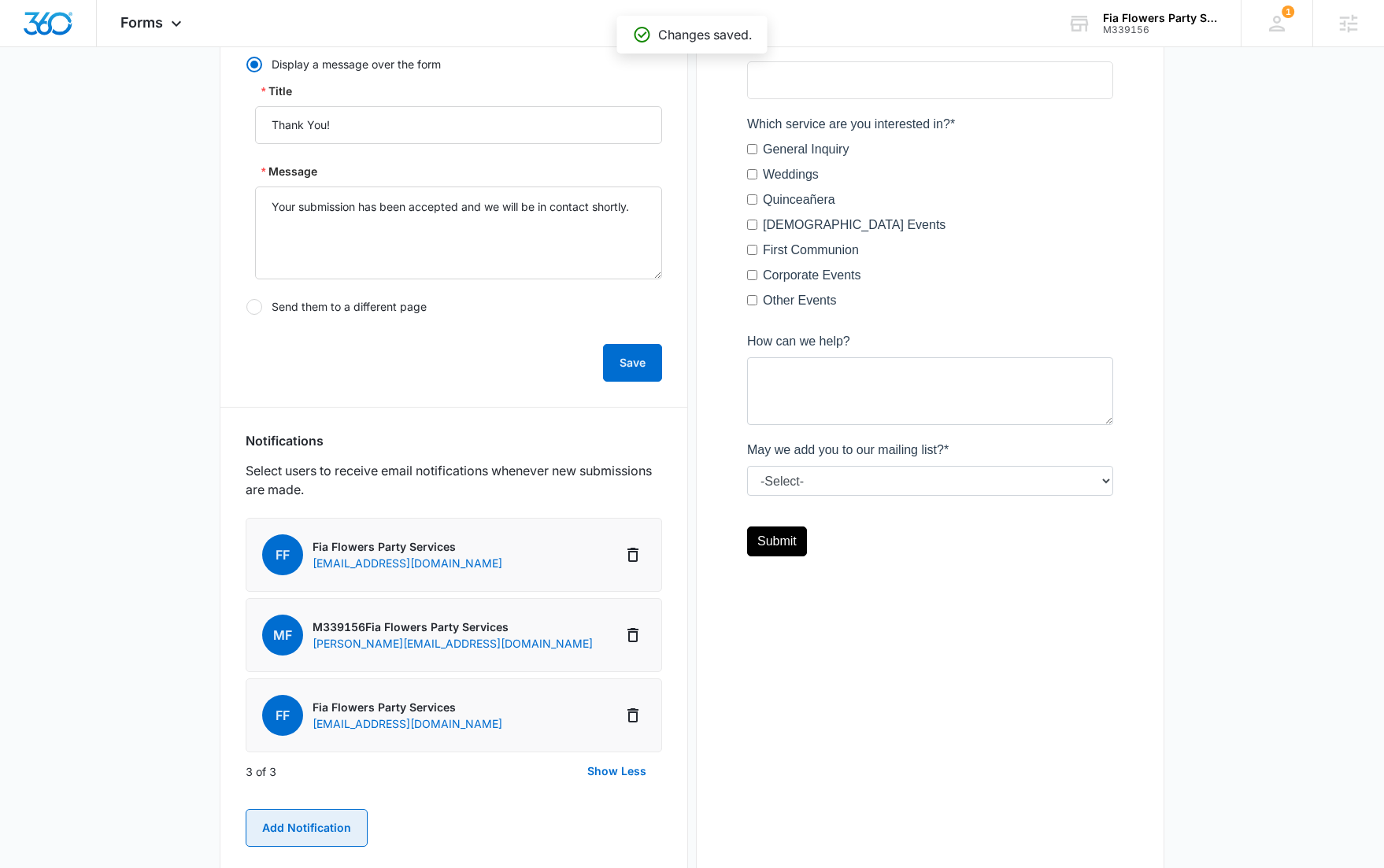
scroll to position [79, 0]
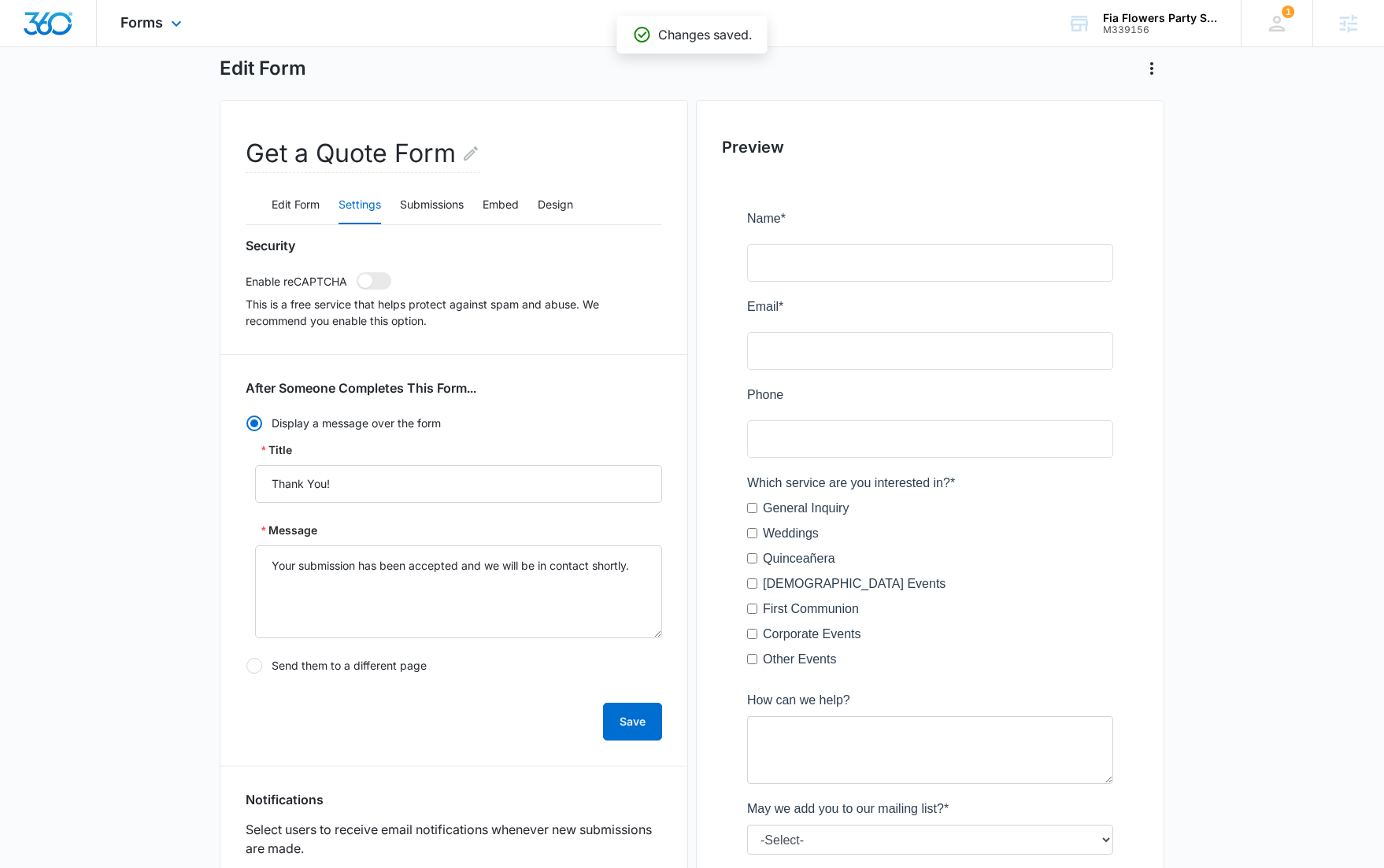
click at [154, 36] on div "Forms Apps Reputation Websites Forms CRM Email Social Content Ads Intelligence …" at bounding box center [153, 23] width 112 height 47
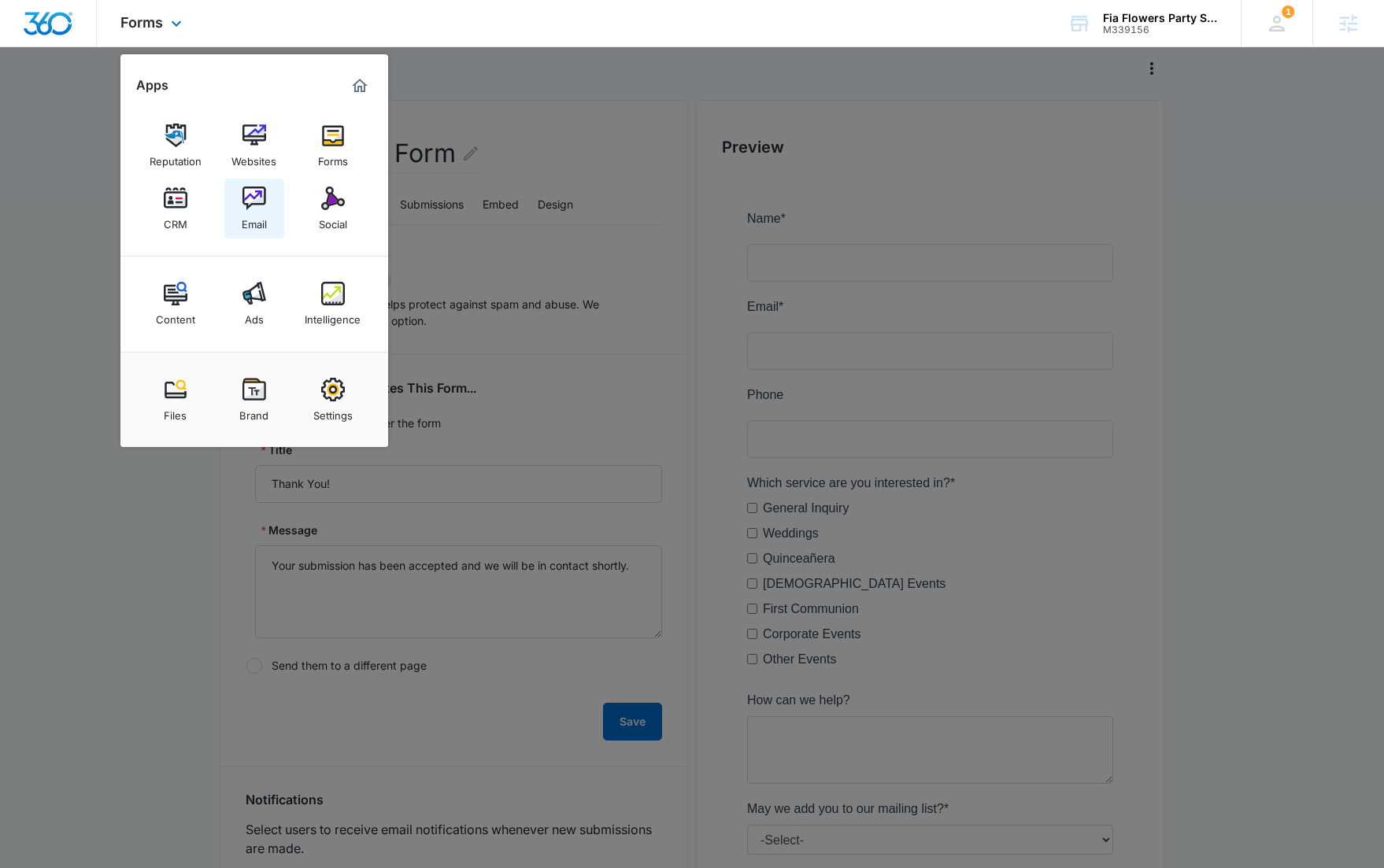
click at [249, 222] on div "Email" at bounding box center [255, 221] width 26 height 20
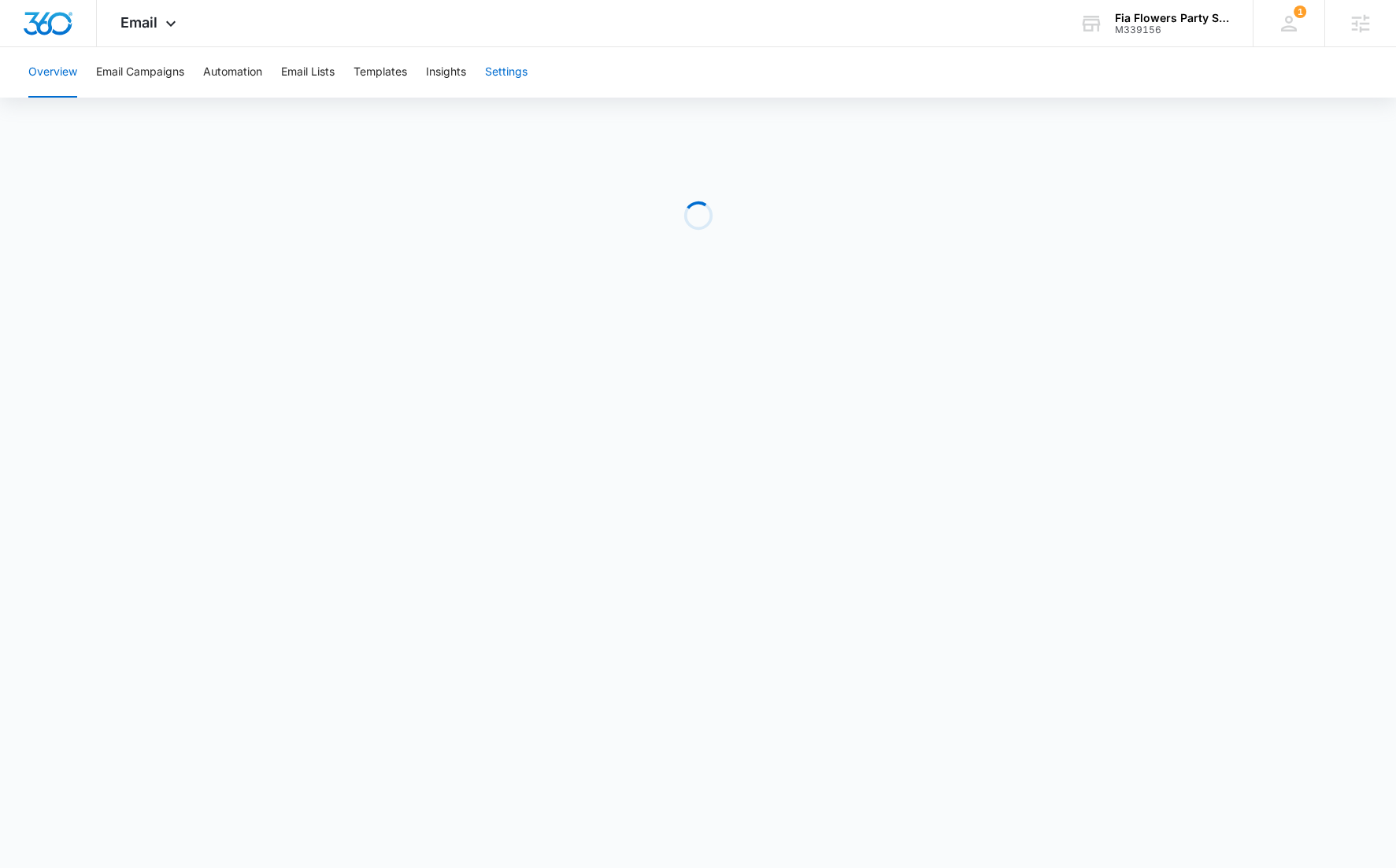
click at [518, 76] on button "Settings" at bounding box center [506, 72] width 43 height 50
click at [395, 60] on button "Templates" at bounding box center [380, 72] width 54 height 50
